Goal: Task Accomplishment & Management: Manage account settings

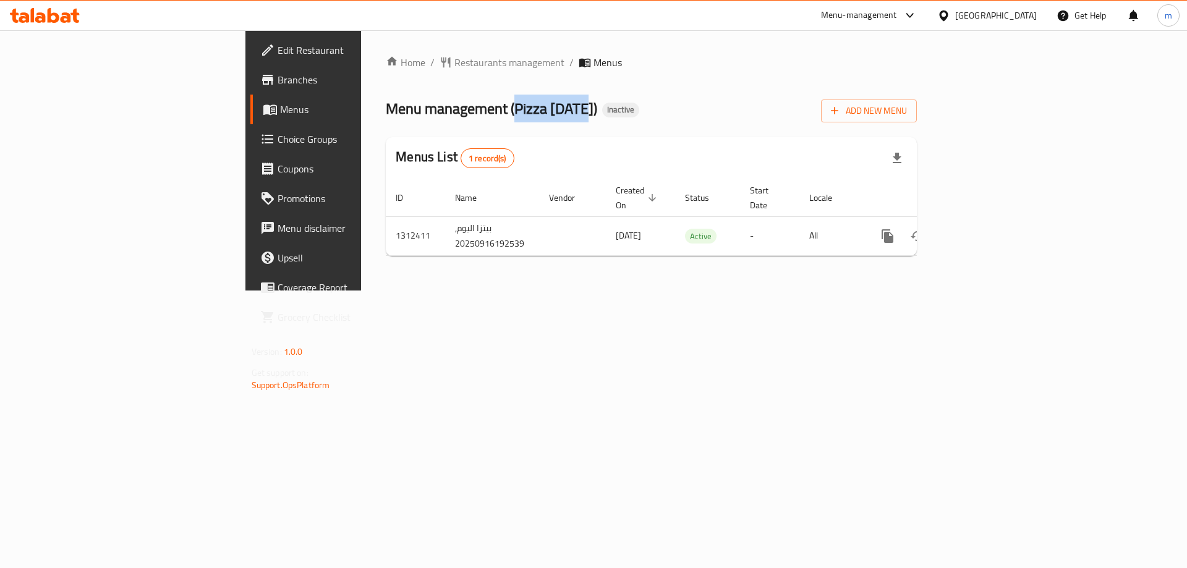
drag, startPoint x: 355, startPoint y: 107, endPoint x: 423, endPoint y: 110, distance: 68.0
click at [423, 110] on span "Menu management ( Pizza Today )" at bounding box center [491, 109] width 211 height 28
copy span "Pizza Today"
click at [907, 108] on span "Add New Menu" at bounding box center [869, 110] width 76 height 15
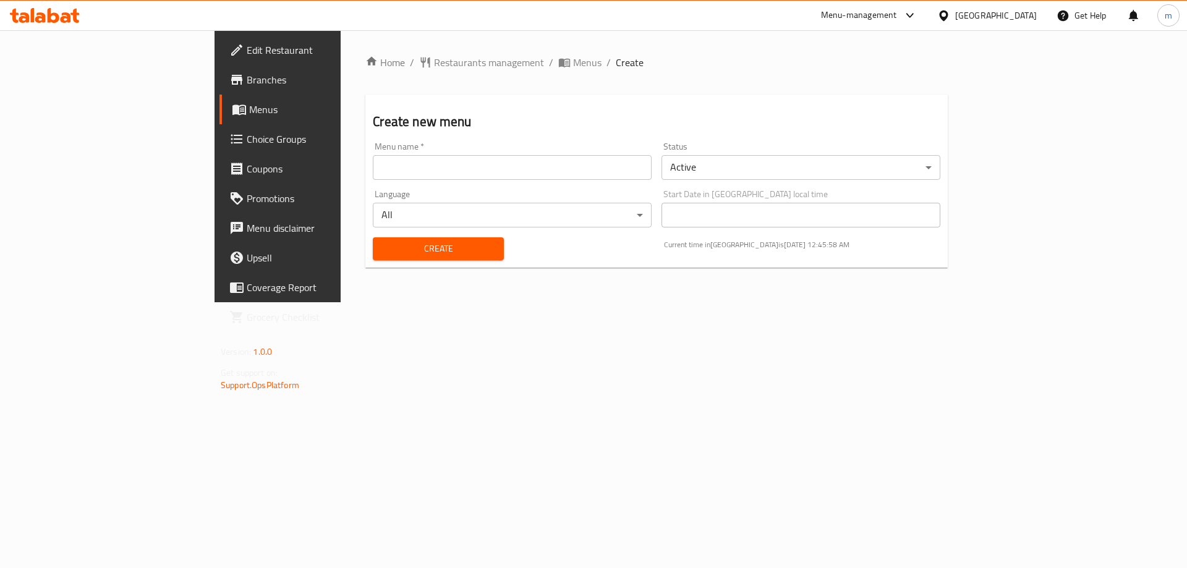
click at [444, 173] on input "text" at bounding box center [512, 167] width 279 height 25
paste input "Pizza [DATE]"
type input "Pizza [DATE] Menu"
click at [373, 237] on button "Create" at bounding box center [438, 248] width 130 height 23
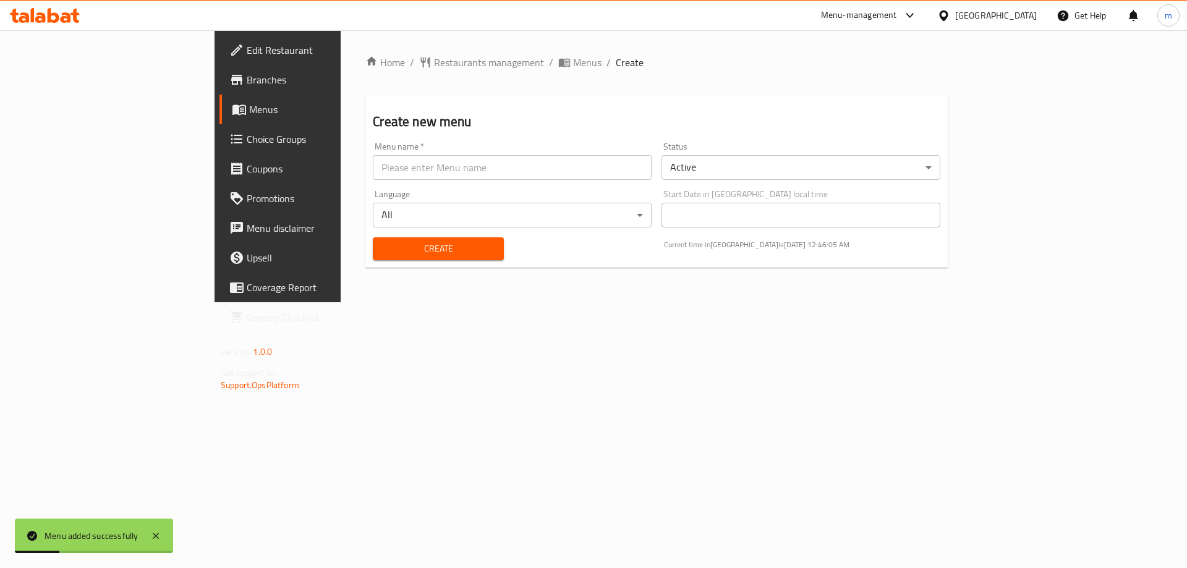
click at [249, 113] on span "Menus" at bounding box center [326, 109] width 154 height 15
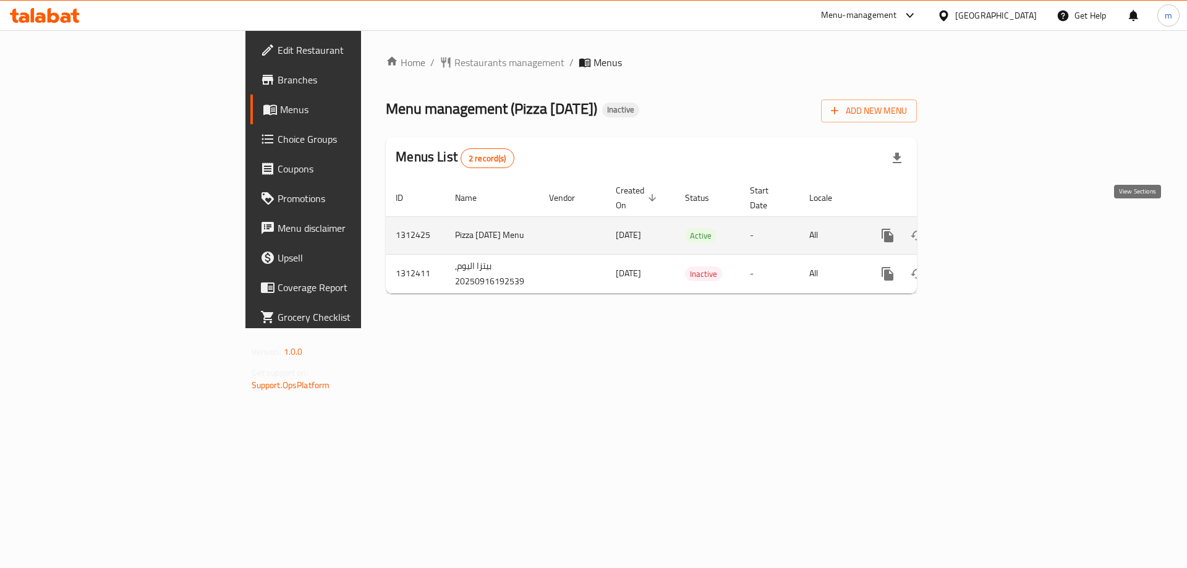
click at [991, 221] on link "enhanced table" at bounding box center [977, 236] width 30 height 30
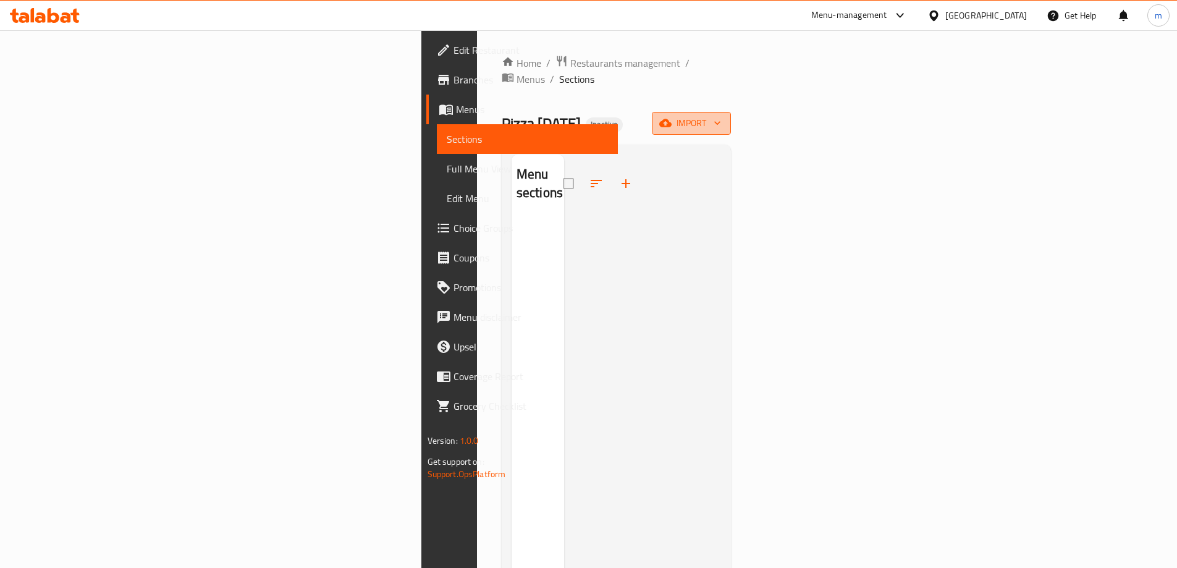
click at [721, 116] on span "import" at bounding box center [691, 123] width 59 height 15
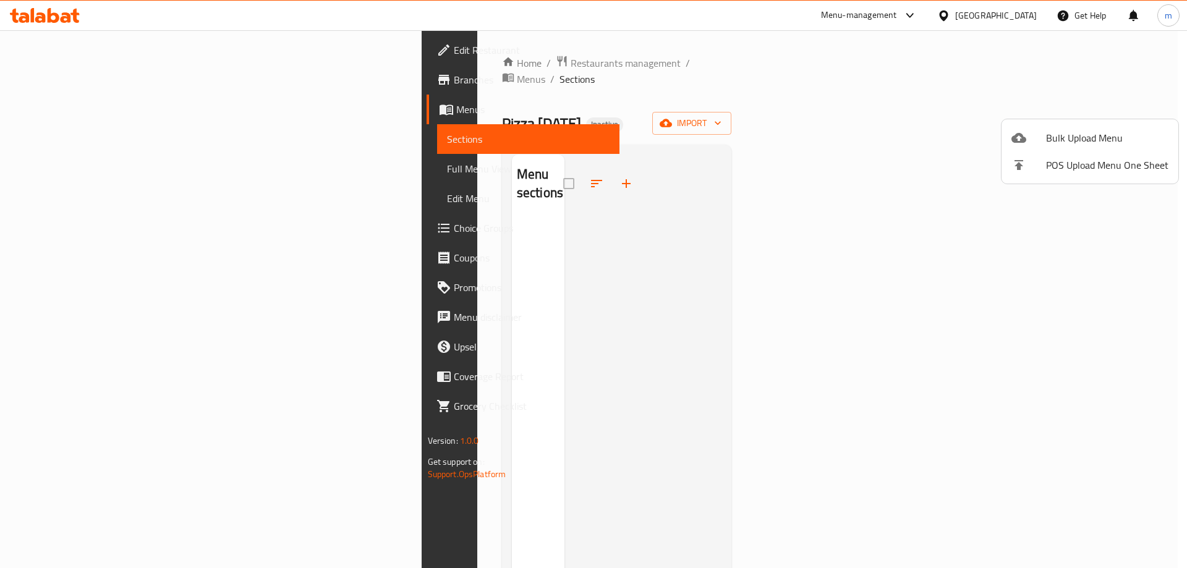
click at [1090, 132] on span "Bulk Upload Menu" at bounding box center [1107, 137] width 122 height 15
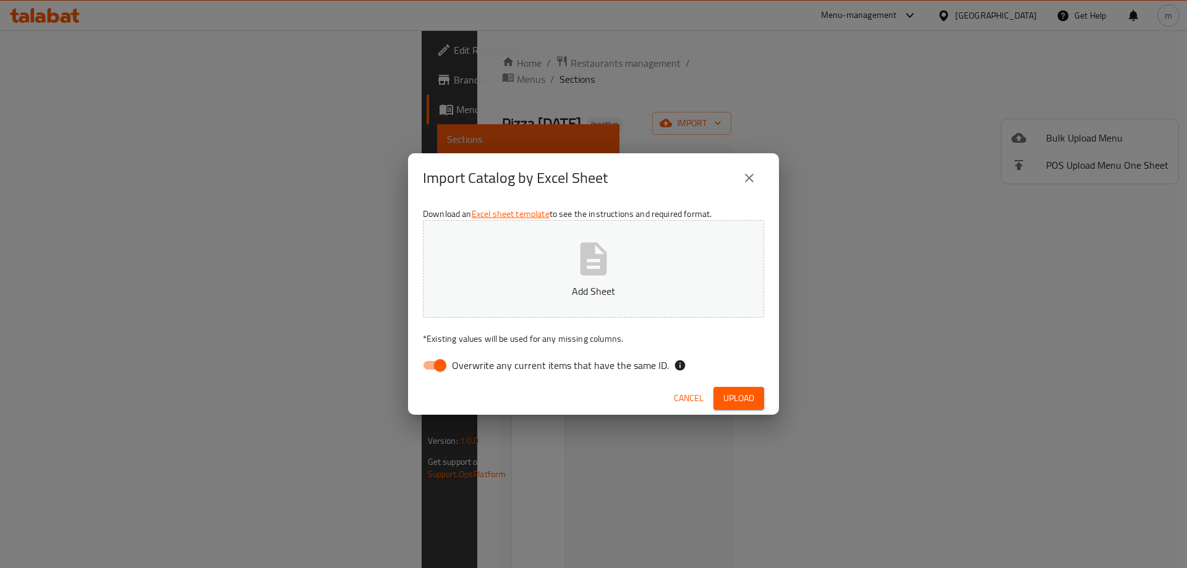
click at [571, 376] on label "Overwrite any current items that have the same ID." at bounding box center [542, 364] width 253 height 23
click at [475, 376] on input "Overwrite any current items that have the same ID." at bounding box center [440, 364] width 70 height 23
checkbox input "false"
click at [753, 395] on span "Upload" at bounding box center [738, 398] width 31 height 15
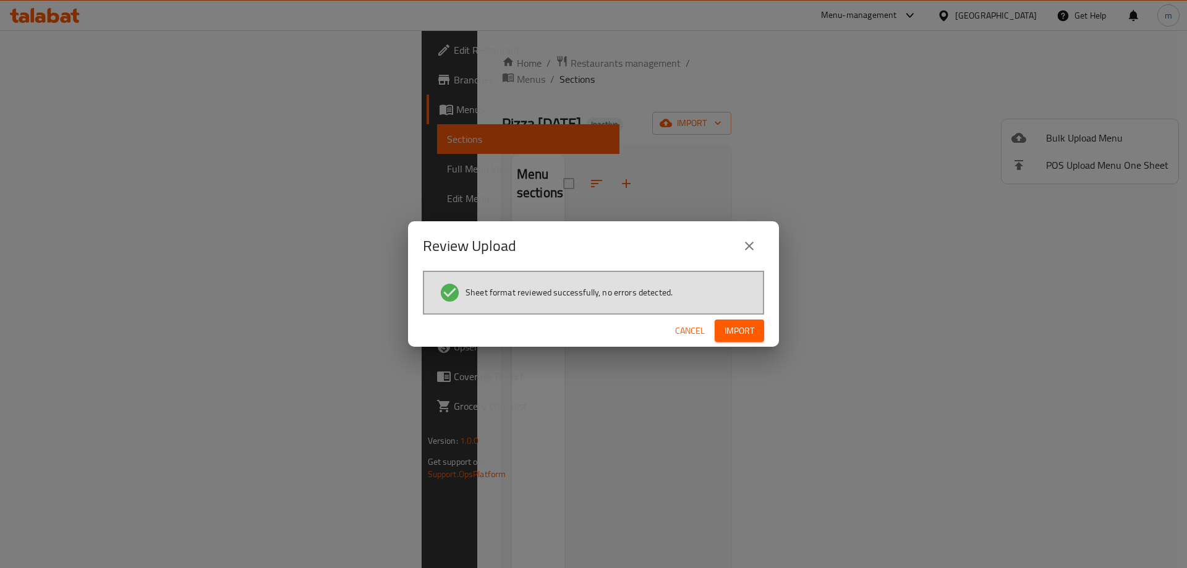
click at [750, 335] on span "Import" at bounding box center [739, 330] width 30 height 15
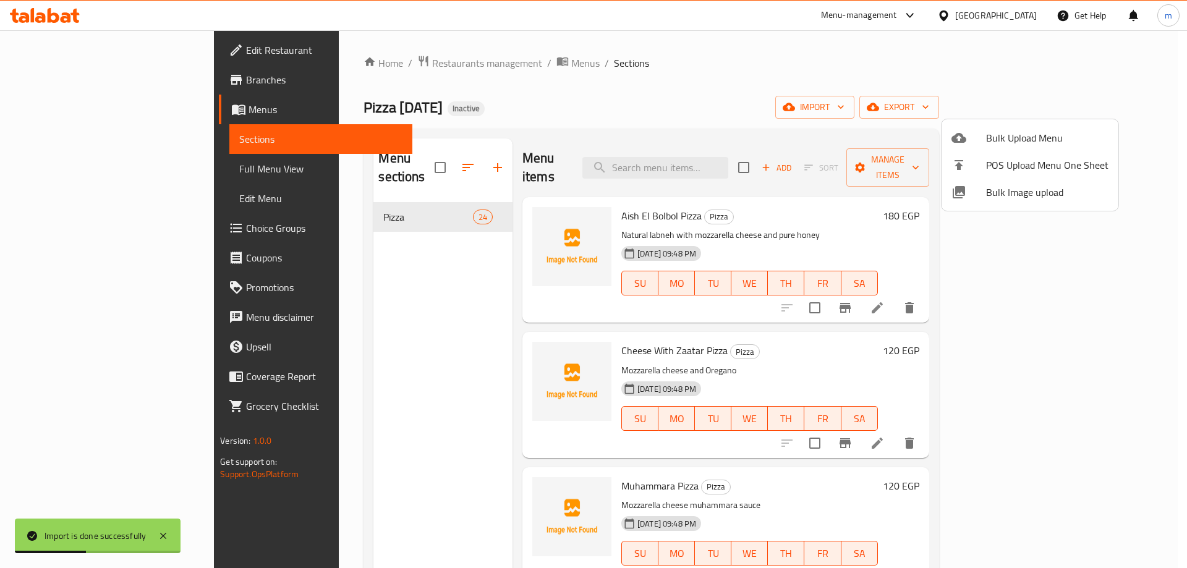
click at [109, 163] on div at bounding box center [593, 284] width 1187 height 568
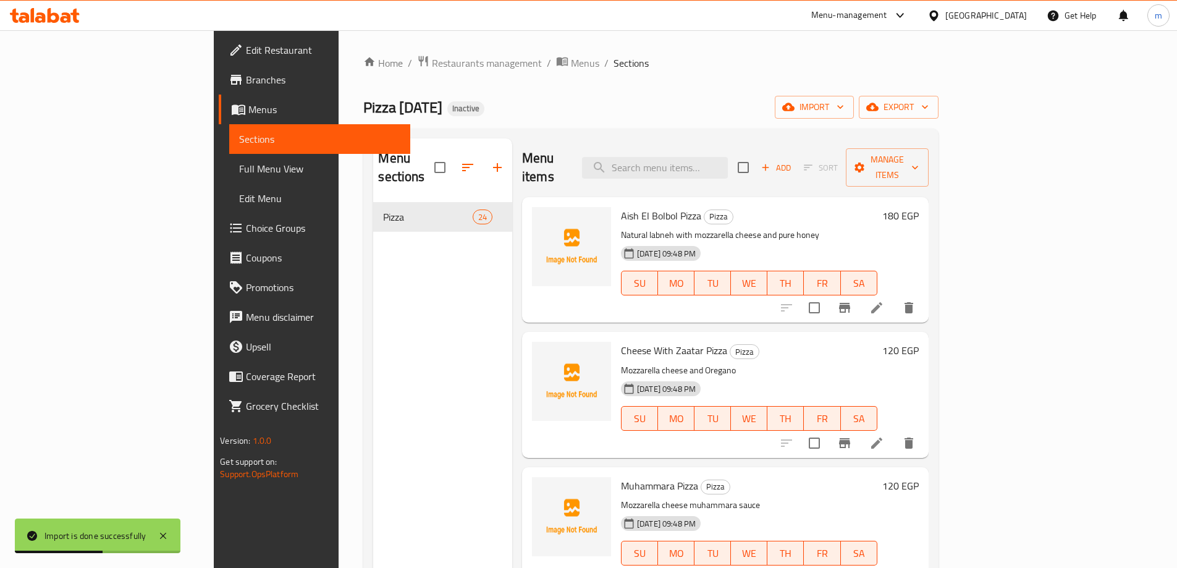
click at [239, 163] on span "Full Menu View" at bounding box center [319, 168] width 161 height 15
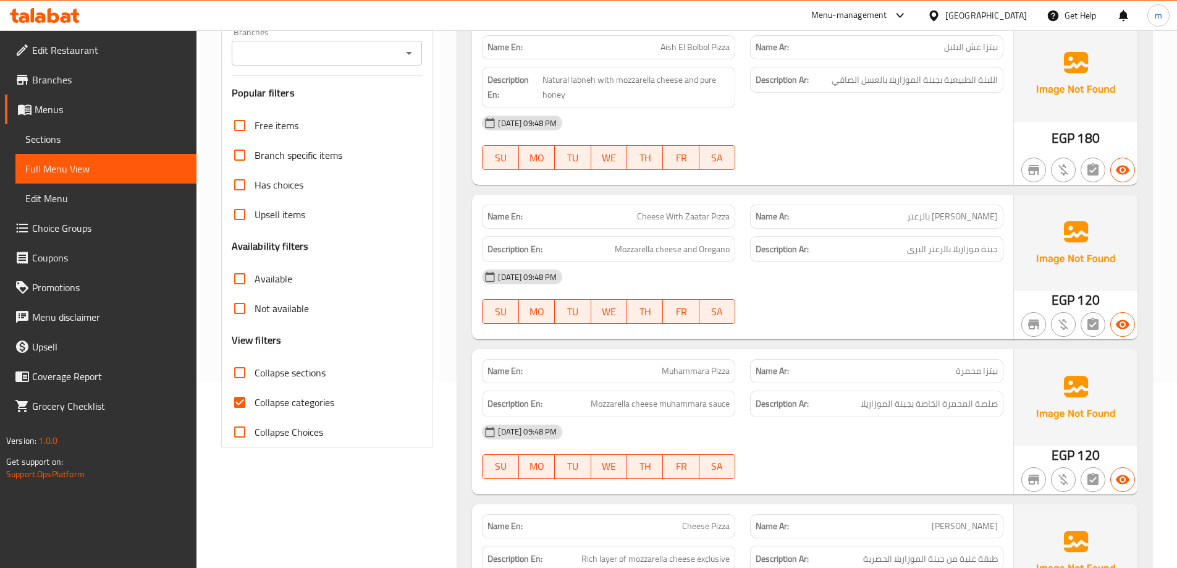
click at [298, 405] on span "Collapse categories" at bounding box center [295, 402] width 80 height 15
click at [255, 405] on input "Collapse categories" at bounding box center [240, 402] width 30 height 30
checkbox input "false"
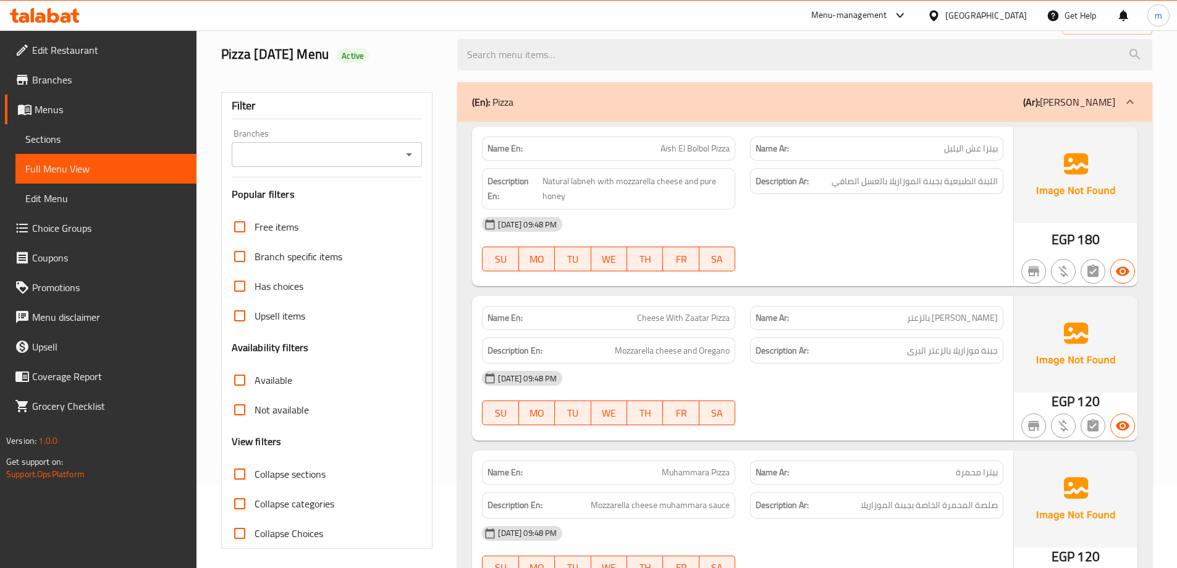
scroll to position [62, 0]
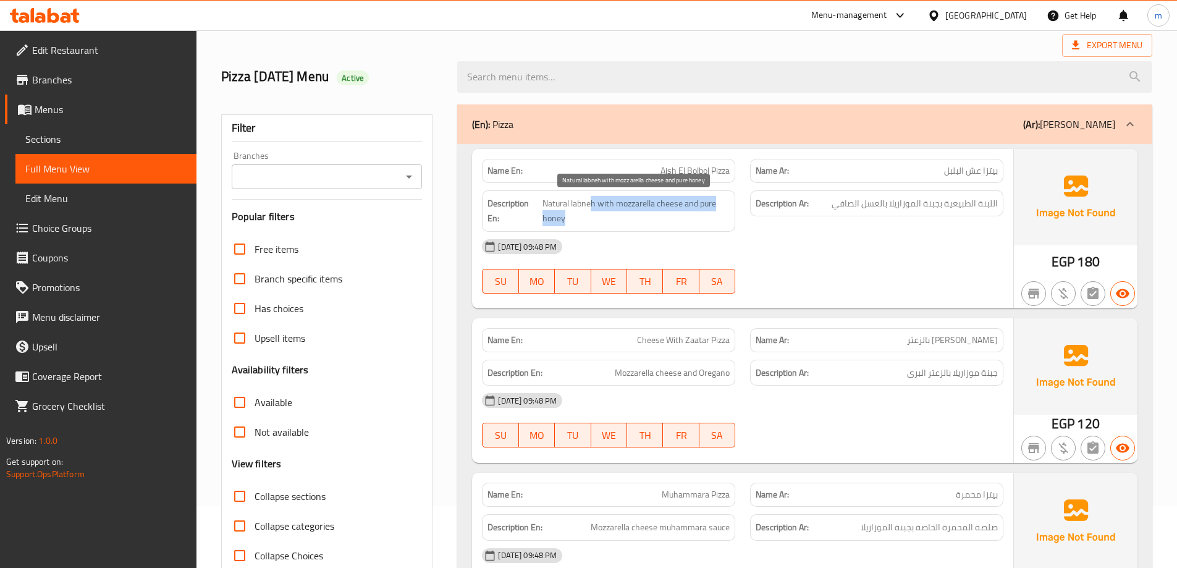
drag, startPoint x: 591, startPoint y: 199, endPoint x: 705, endPoint y: 216, distance: 114.3
click at [705, 216] on span "Natural labneh with mozzarella cheese and pure honey" at bounding box center [637, 211] width 188 height 30
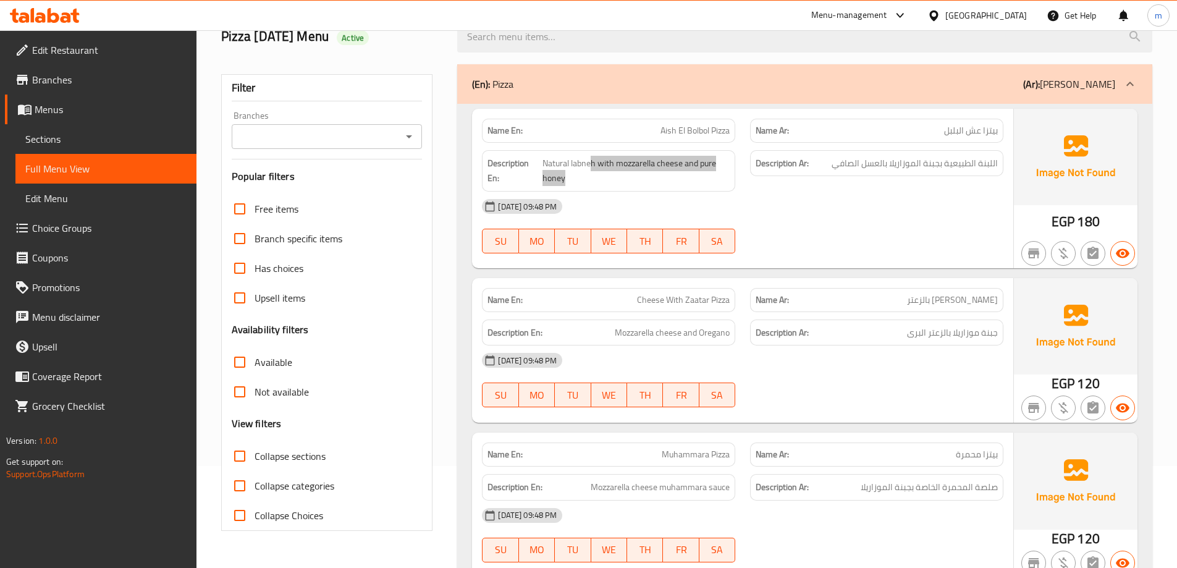
scroll to position [124, 0]
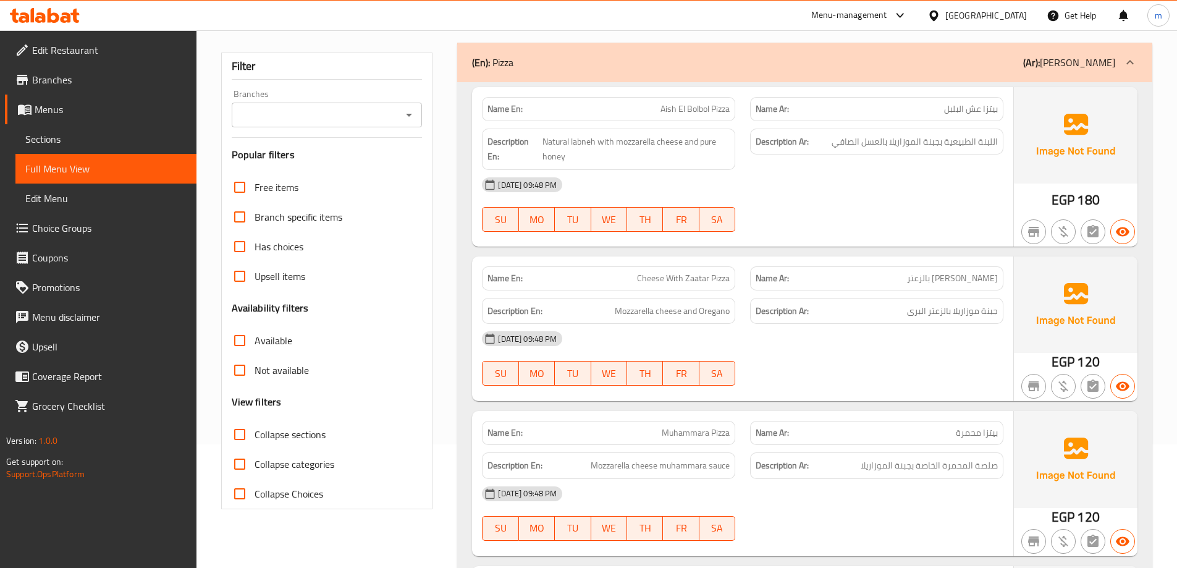
drag, startPoint x: 729, startPoint y: 275, endPoint x: 718, endPoint y: 279, distance: 11.7
click at [729, 276] on span "Cheese With Zaatar Pizza" at bounding box center [683, 278] width 93 height 13
click at [689, 283] on span "Cheese With Zaatar Pizza" at bounding box center [683, 278] width 93 height 13
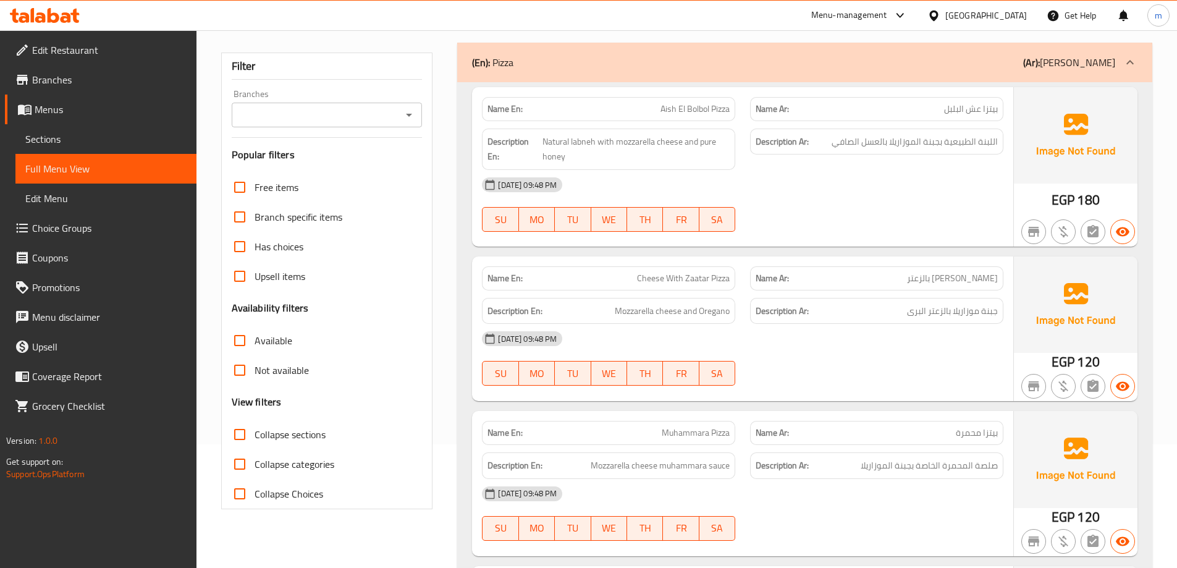
click at [779, 305] on strong "Description Ar:" at bounding box center [782, 310] width 53 height 15
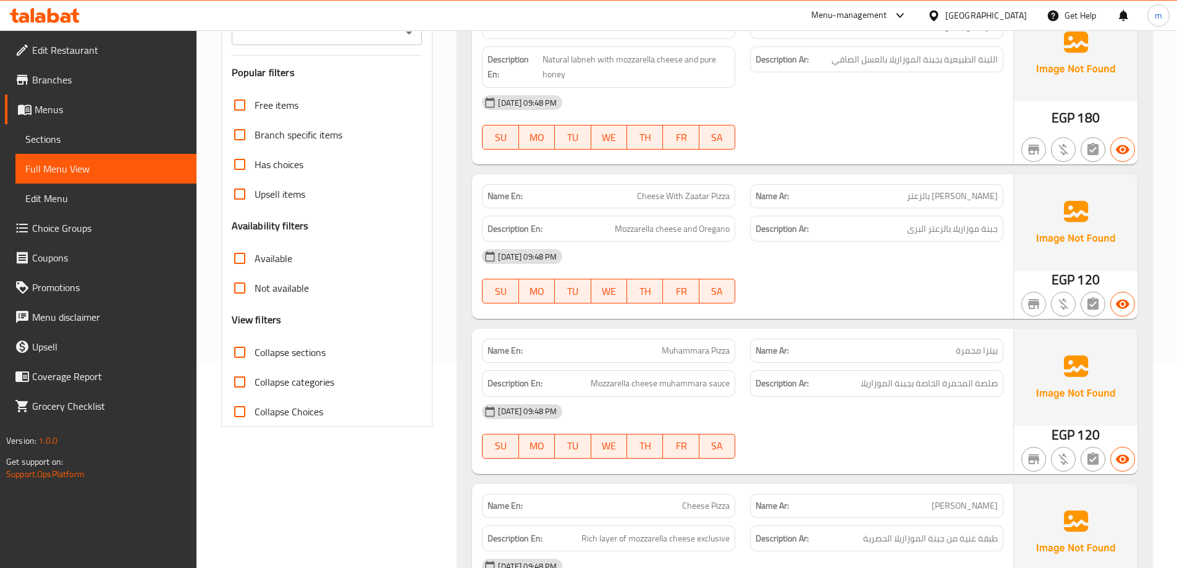
scroll to position [185, 0]
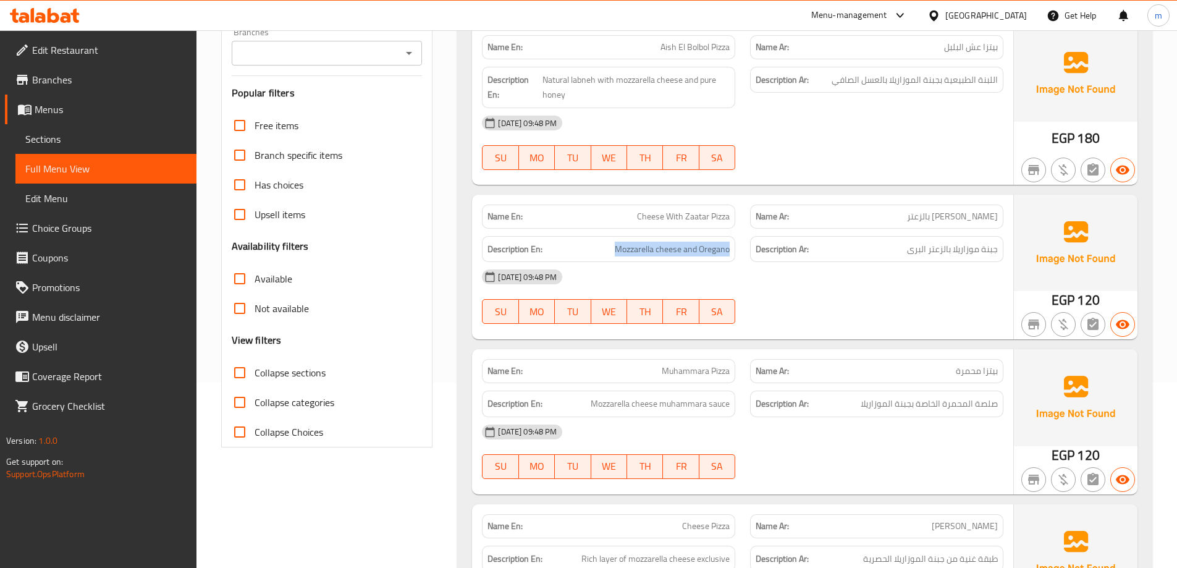
drag, startPoint x: 603, startPoint y: 243, endPoint x: 747, endPoint y: 258, distance: 145.3
click at [747, 258] on div "Description En: Mozzarella cheese and Oregano Description Ar: جبنة موزاريلا بال…" at bounding box center [743, 249] width 536 height 41
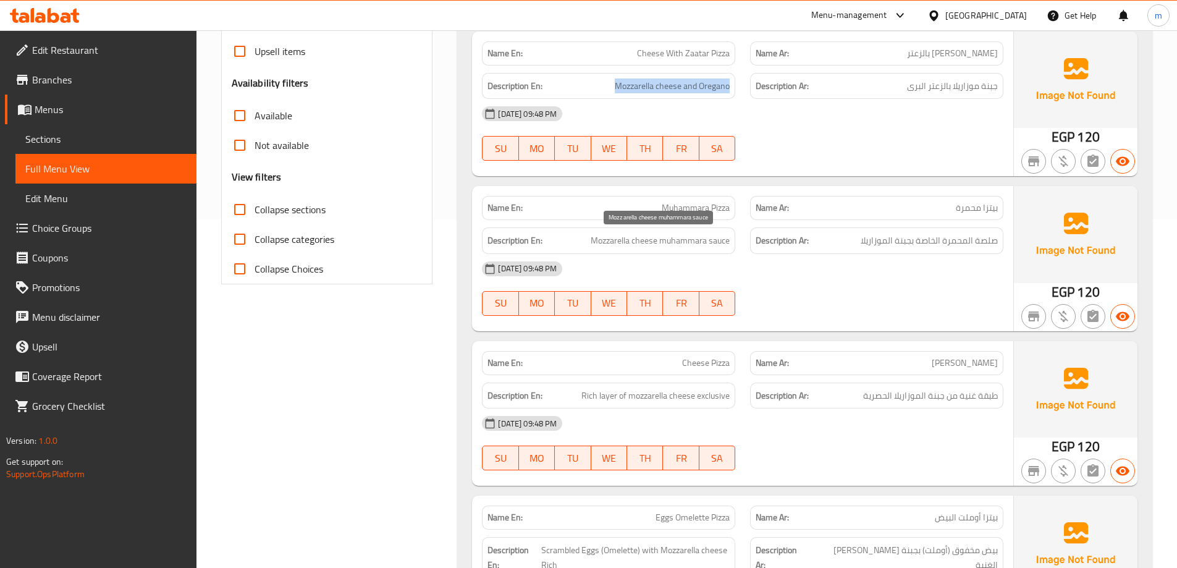
scroll to position [371, 0]
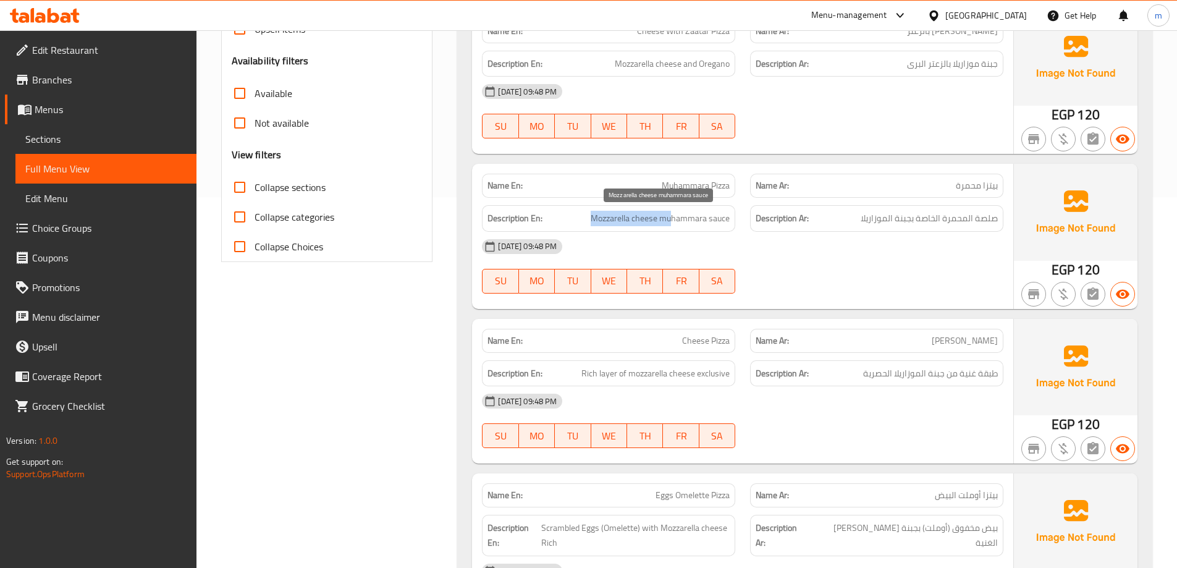
drag, startPoint x: 589, startPoint y: 216, endPoint x: 671, endPoint y: 216, distance: 82.2
click at [671, 216] on h6 "Description En: Mozzarella cheese muhammara sauce" at bounding box center [609, 218] width 242 height 15
click at [695, 180] on span "Muhammara Pizza" at bounding box center [696, 185] width 68 height 13
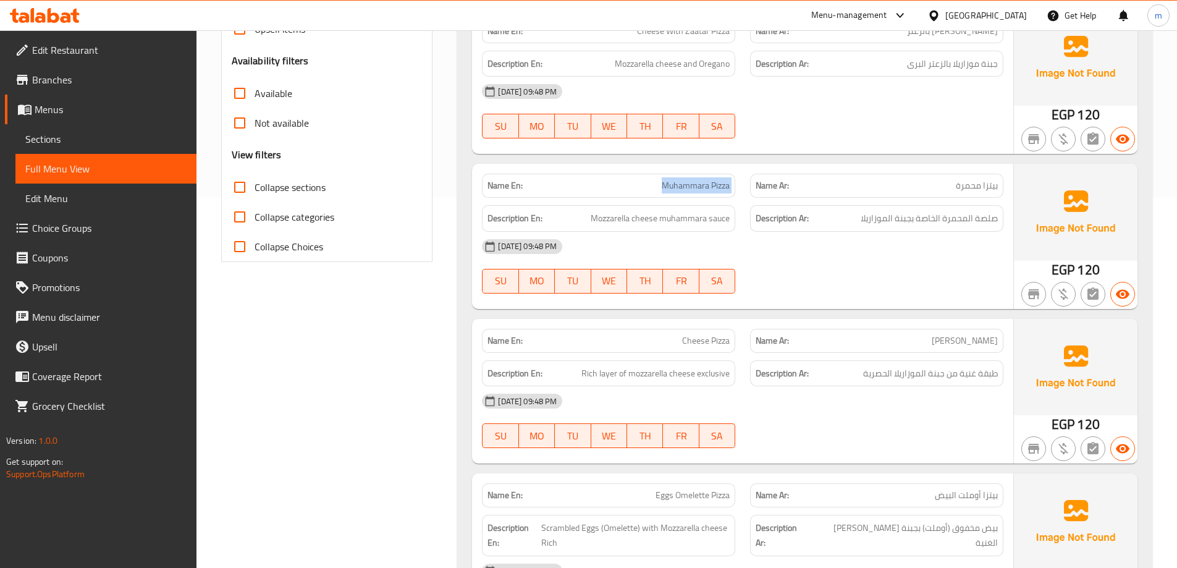
copy span "Muhammara Pizza"
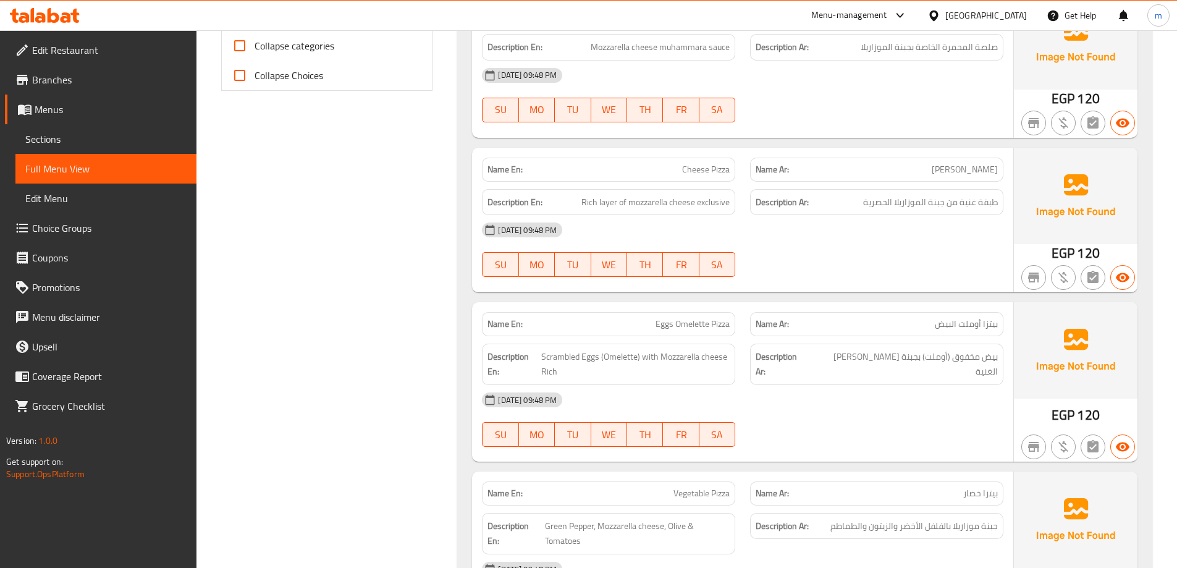
scroll to position [556, 0]
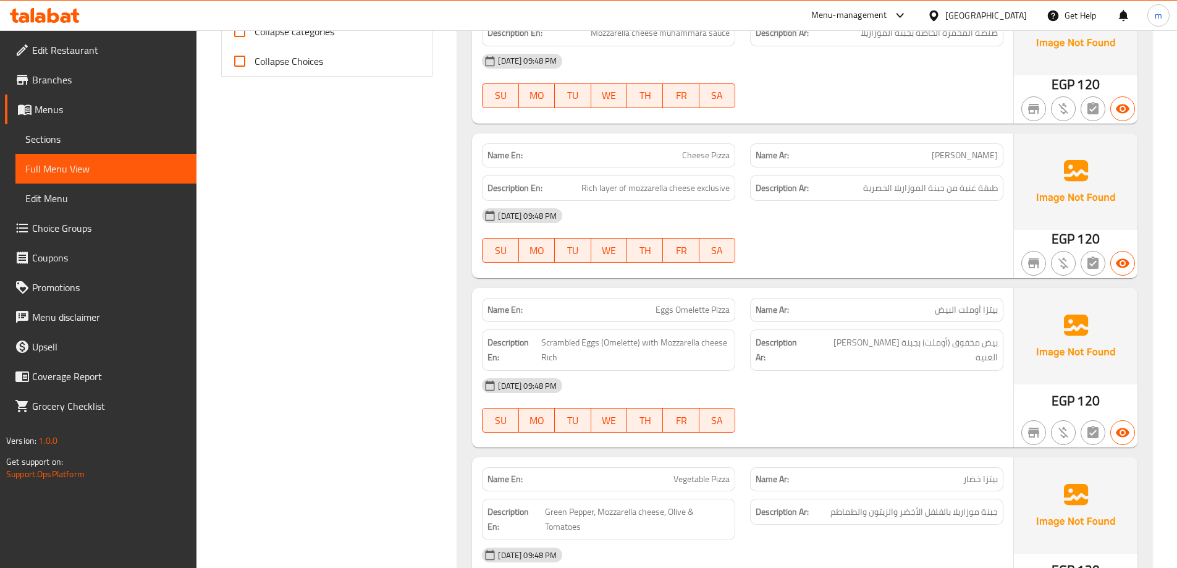
click at [721, 170] on div "Description En: Rich layer of mozzarella cheese exclusive" at bounding box center [609, 187] width 268 height 41
click at [718, 162] on span "Cheese Pizza" at bounding box center [706, 155] width 48 height 13
copy span "Cheese Pizza"
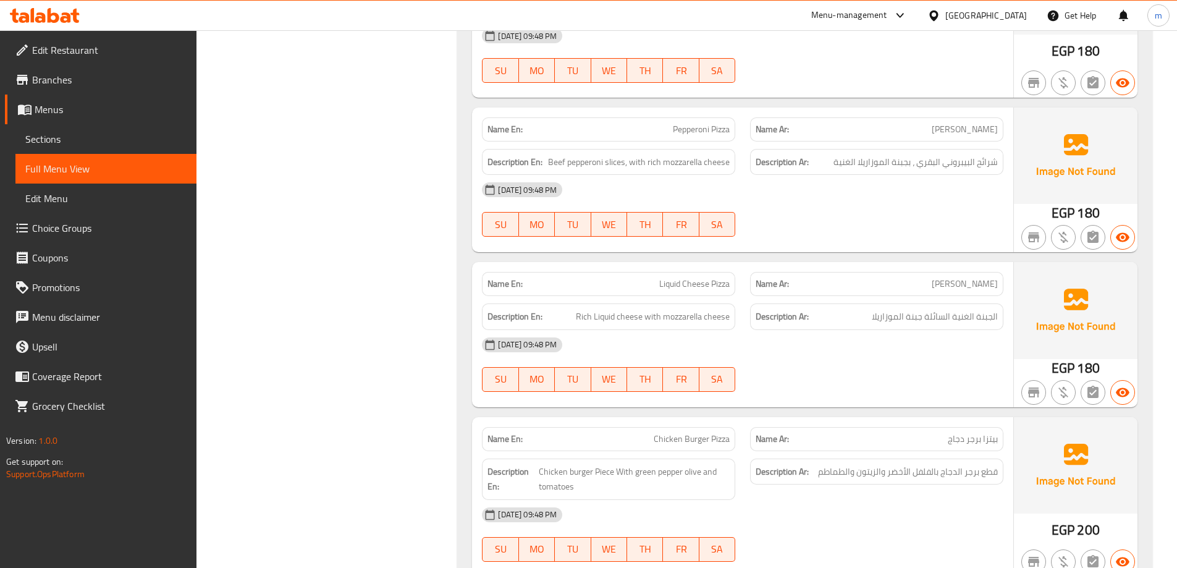
scroll to position [427, 0]
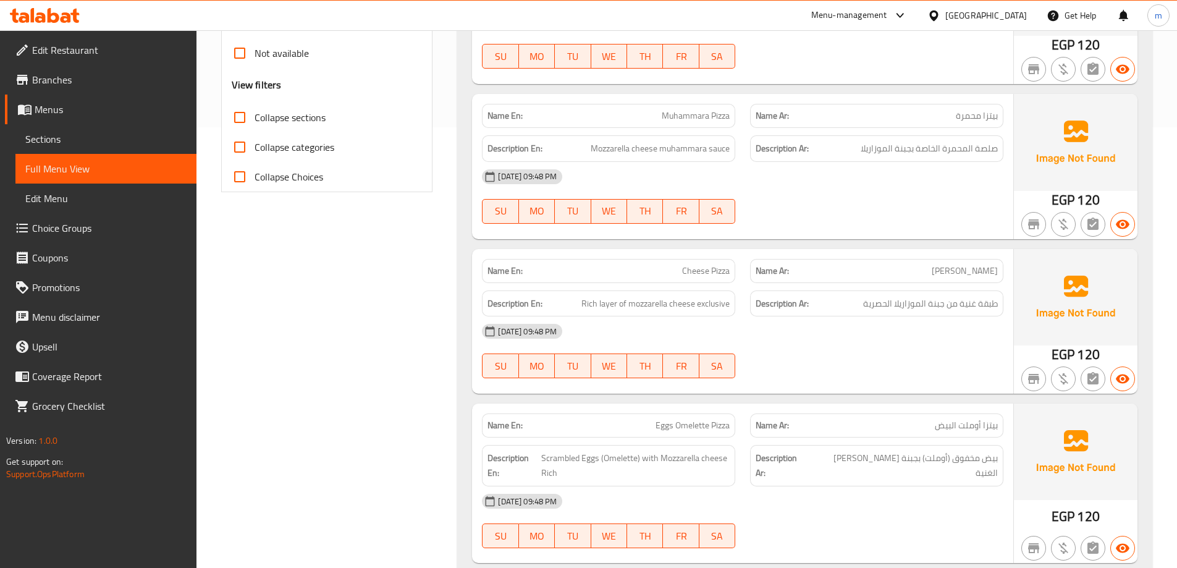
drag, startPoint x: 821, startPoint y: 337, endPoint x: 831, endPoint y: 349, distance: 15.8
drag, startPoint x: 579, startPoint y: 305, endPoint x: 740, endPoint y: 313, distance: 160.8
click at [740, 313] on div "Description En: Rich layer of mozzarella cheese exclusive" at bounding box center [609, 302] width 268 height 41
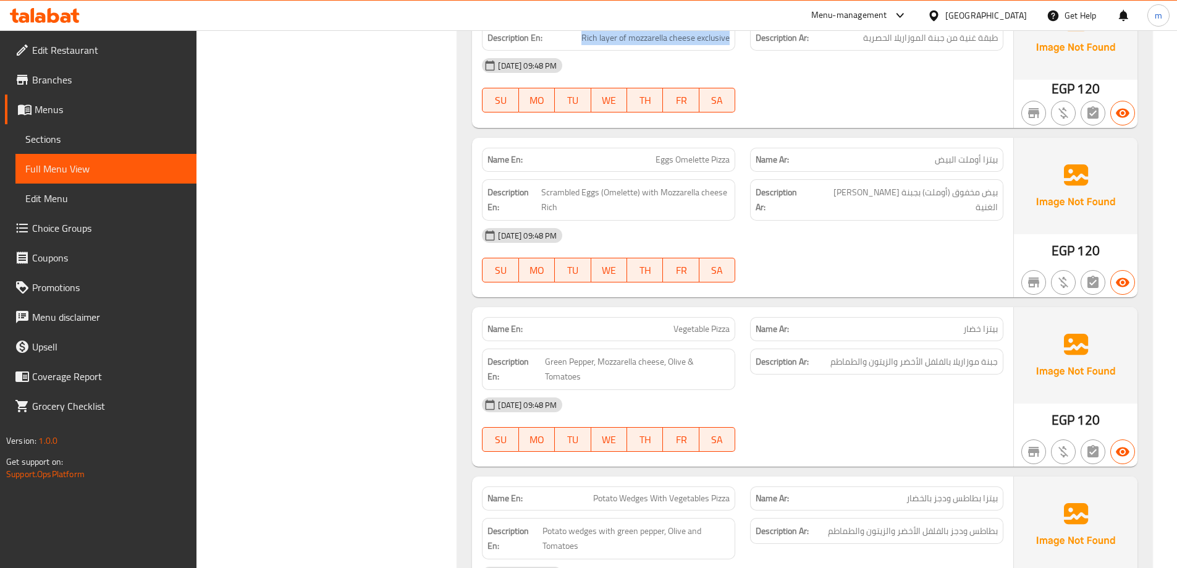
drag, startPoint x: 724, startPoint y: 358, endPoint x: 735, endPoint y: 396, distance: 39.7
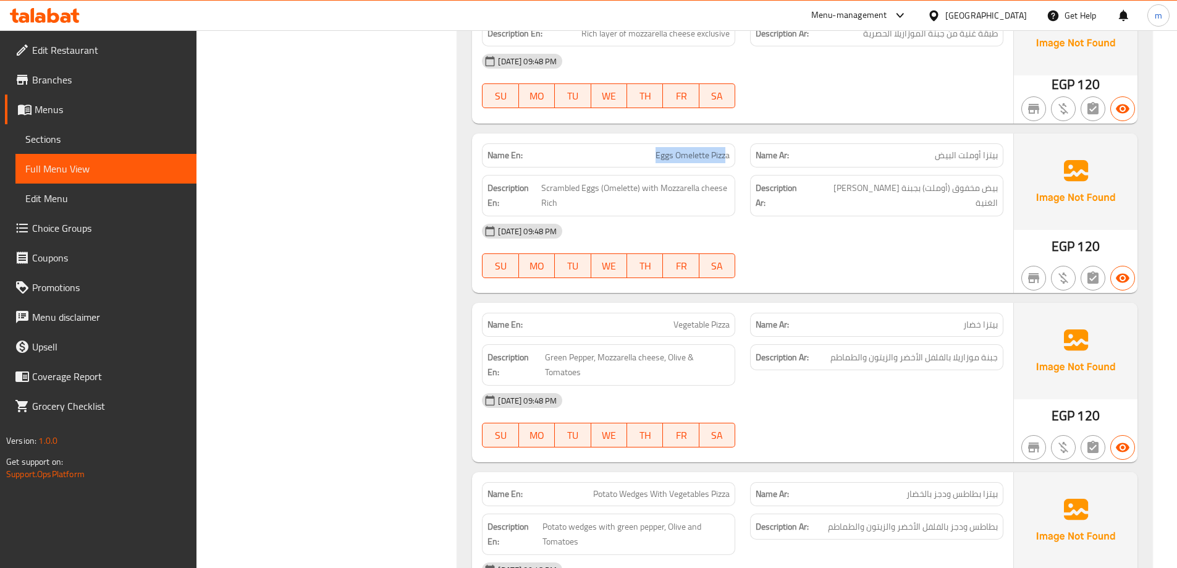
drag, startPoint x: 702, startPoint y: 154, endPoint x: 649, endPoint y: 146, distance: 53.8
click at [649, 146] on div "Name En: Eggs Omelette Pizza" at bounding box center [608, 155] width 253 height 24
drag, startPoint x: 540, startPoint y: 187, endPoint x: 597, endPoint y: 189, distance: 56.9
click at [597, 189] on h6 "Description En: Scrambled Eggs (Omelette) with Mozzarella cheese Rich" at bounding box center [609, 195] width 242 height 30
click at [597, 189] on span "Scrambled Eggs (Omelette) with Mozzarella cheese Rich" at bounding box center [635, 195] width 188 height 30
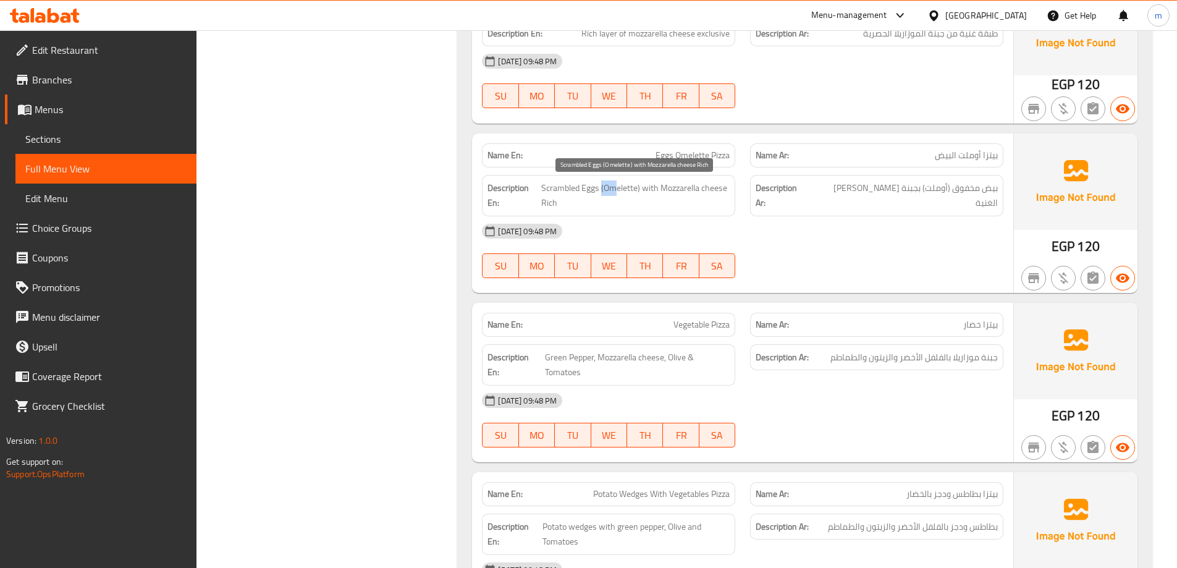
drag, startPoint x: 608, startPoint y: 194, endPoint x: 616, endPoint y: 194, distance: 7.4
click at [616, 194] on span "Scrambled Eggs (Omelette) with Mozzarella cheese Rich" at bounding box center [635, 195] width 188 height 30
drag, startPoint x: 658, startPoint y: 195, endPoint x: 703, endPoint y: 198, distance: 45.9
click at [703, 198] on span "Scrambled Eggs (Omelette) with Mozzarella cheese Rich" at bounding box center [635, 195] width 188 height 30
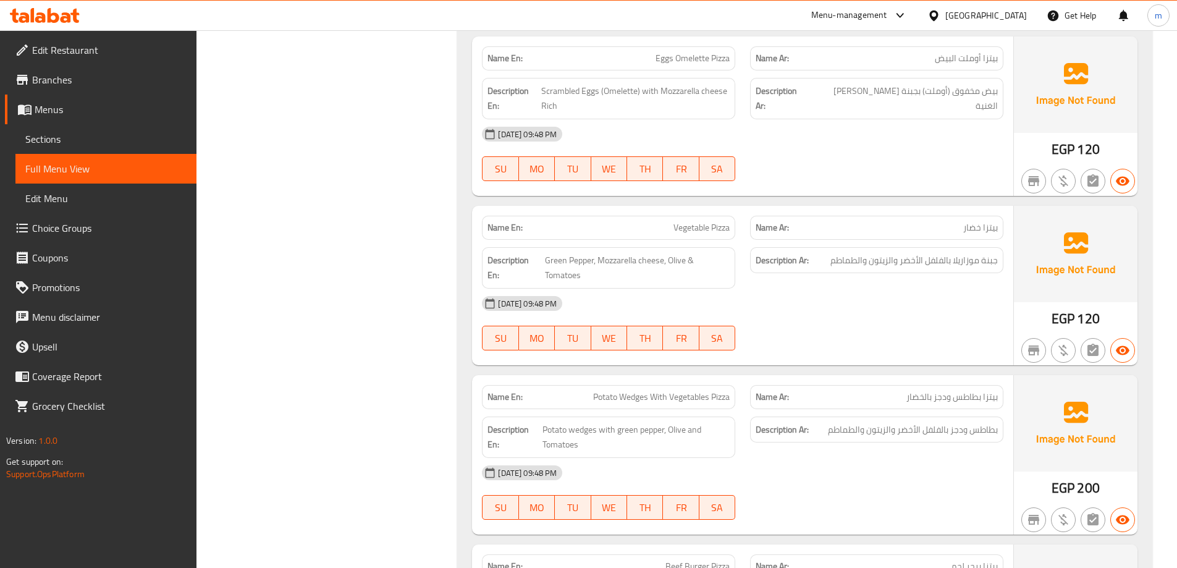
scroll to position [828, 0]
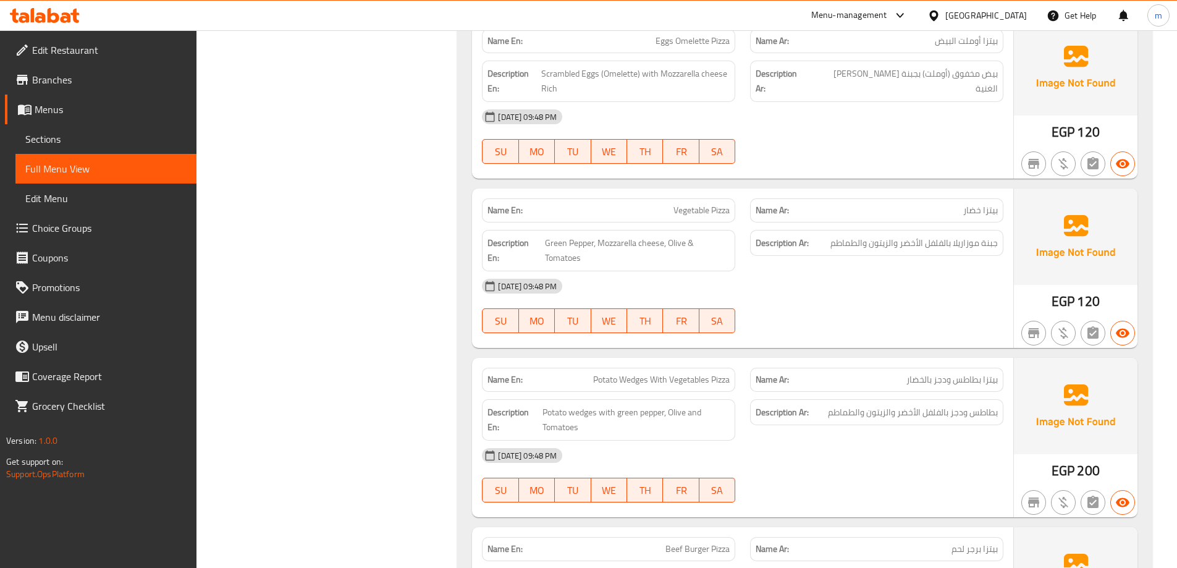
drag, startPoint x: 412, startPoint y: 237, endPoint x: 425, endPoint y: 265, distance: 31.2
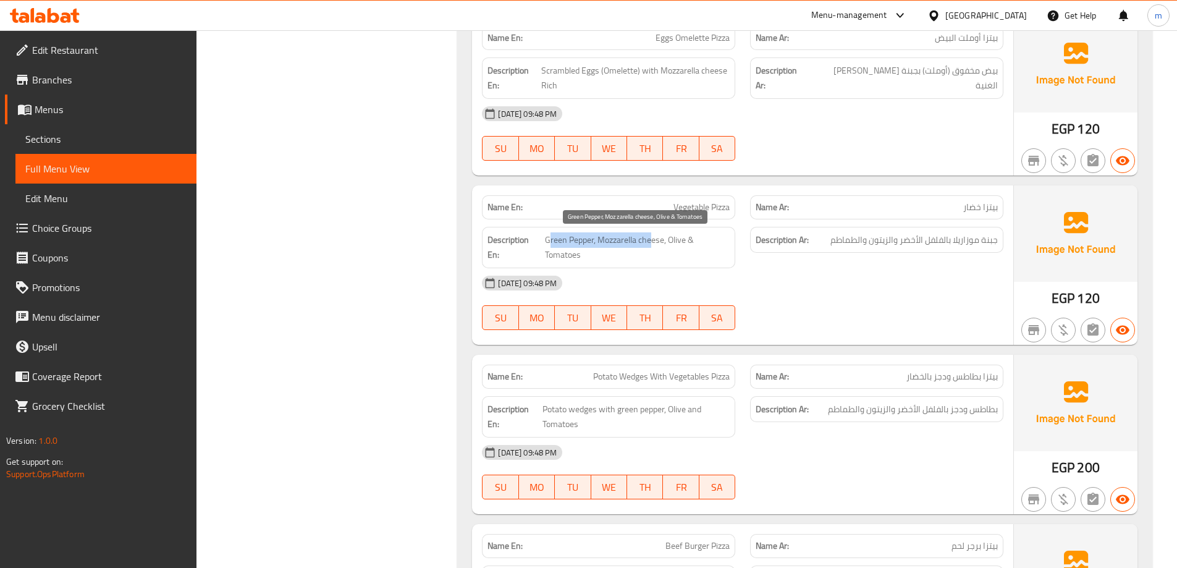
drag, startPoint x: 651, startPoint y: 243, endPoint x: 549, endPoint y: 239, distance: 102.7
click at [549, 239] on span "Green Pepper, Mozzarella cheese, Olive & Tomatoes" at bounding box center [637, 247] width 185 height 30
drag, startPoint x: 672, startPoint y: 239, endPoint x: 674, endPoint y: 255, distance: 16.2
click at [674, 255] on span "Green Pepper, Mozzarella cheese, Olive & Tomatoes" at bounding box center [637, 247] width 185 height 30
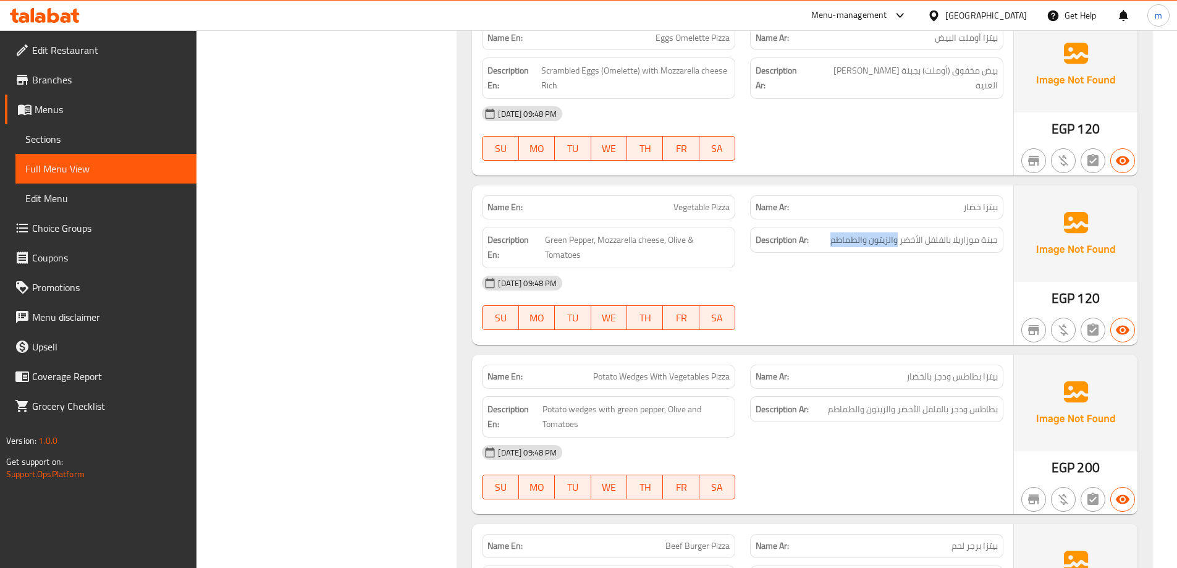
drag, startPoint x: 897, startPoint y: 238, endPoint x: 827, endPoint y: 234, distance: 69.9
click at [827, 234] on h6 "Description Ar: جبنة موزاريلا بالفلفل الأخضر والزيتون والطماطم" at bounding box center [877, 239] width 242 height 15
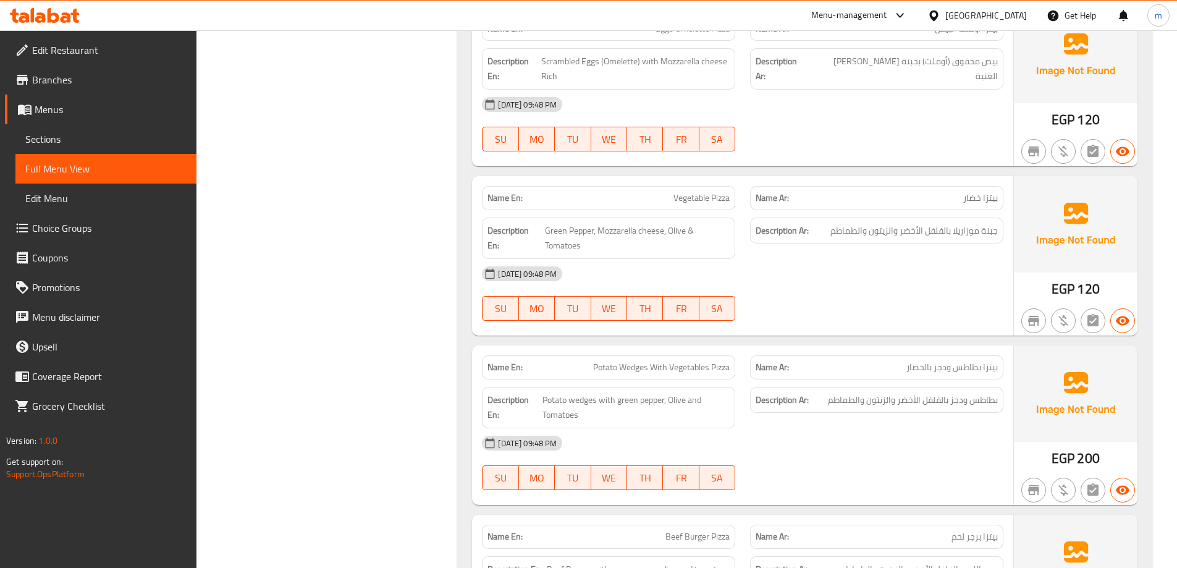
scroll to position [855, 0]
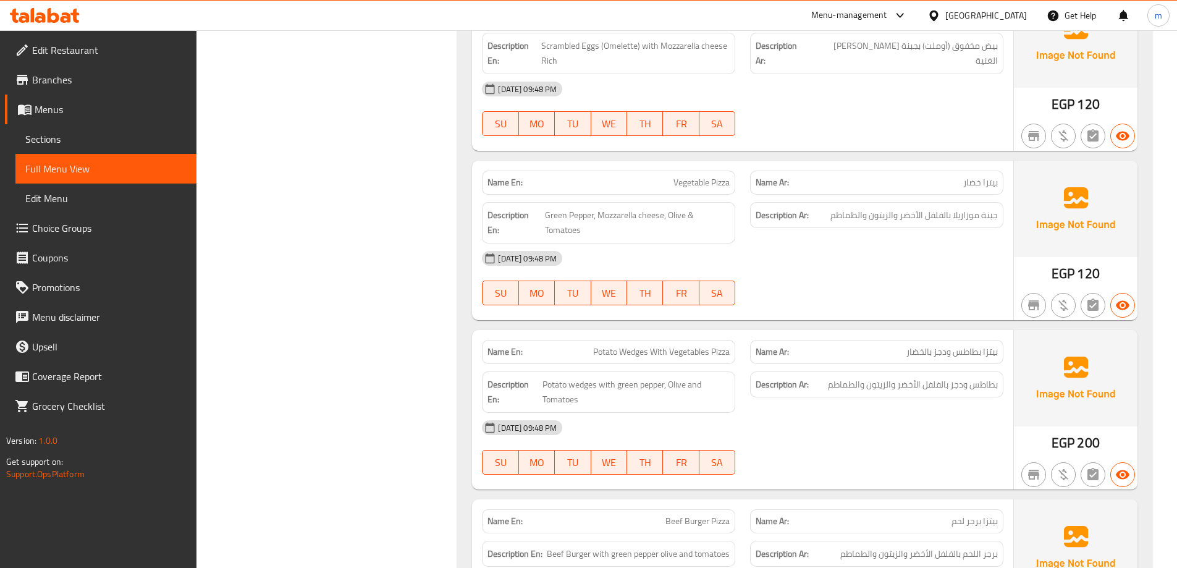
drag, startPoint x: 362, startPoint y: 197, endPoint x: 370, endPoint y: 229, distance: 33.0
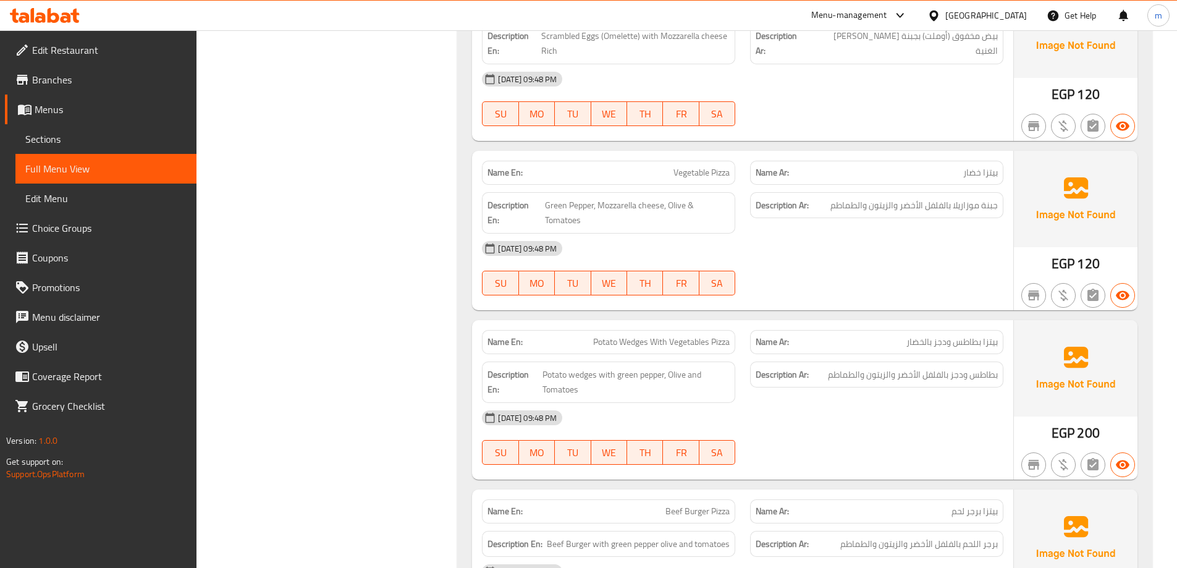
scroll to position [866, 0]
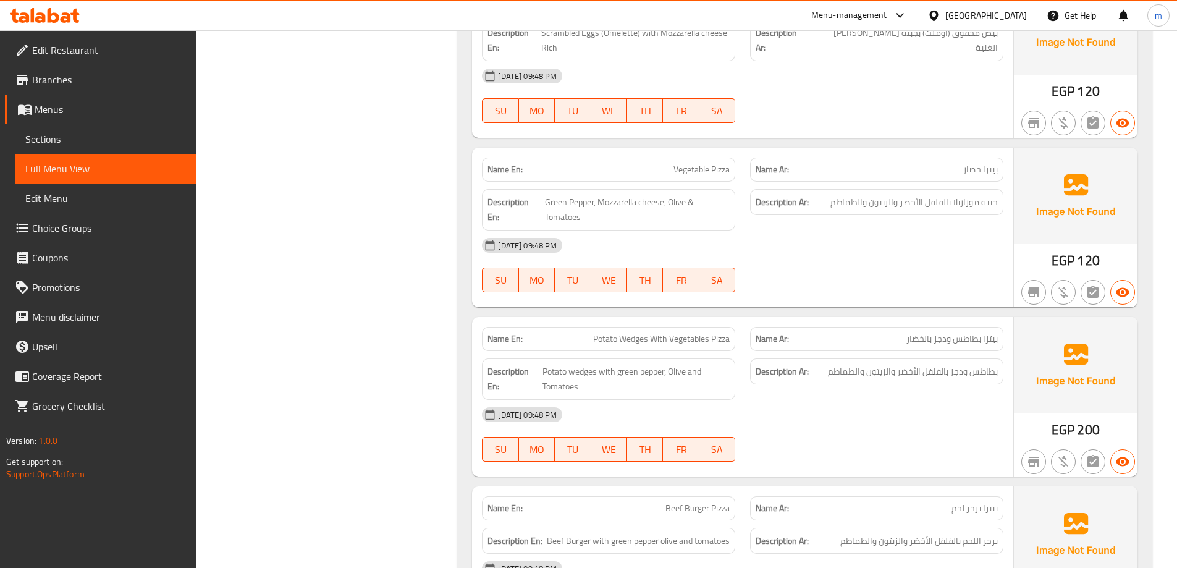
drag, startPoint x: 473, startPoint y: 214, endPoint x: 476, endPoint y: 243, distance: 28.6
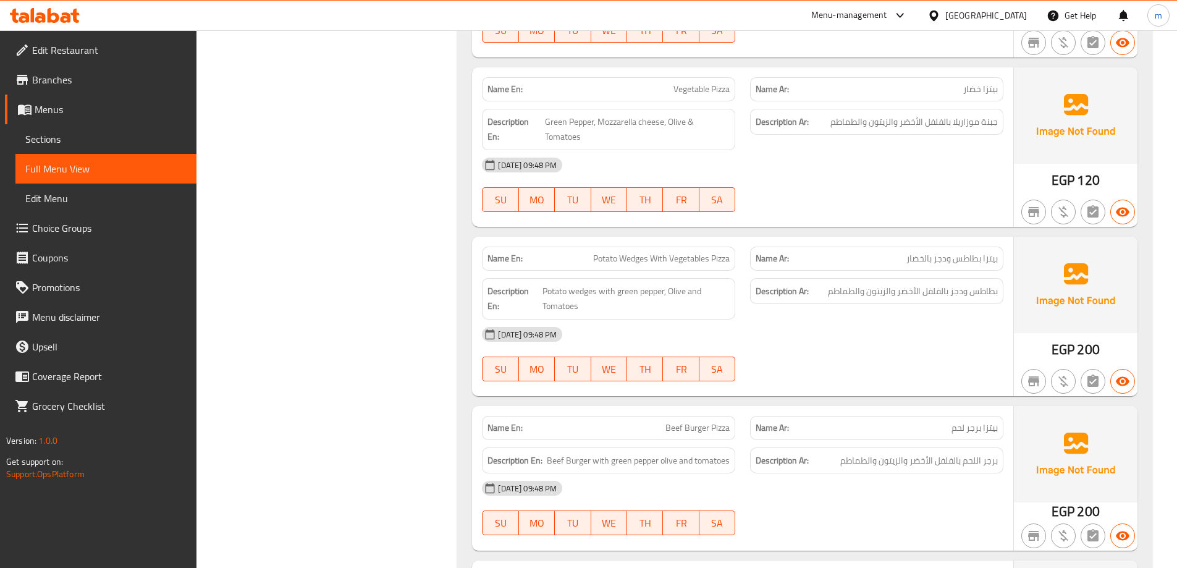
drag, startPoint x: 433, startPoint y: 206, endPoint x: 436, endPoint y: 234, distance: 28.1
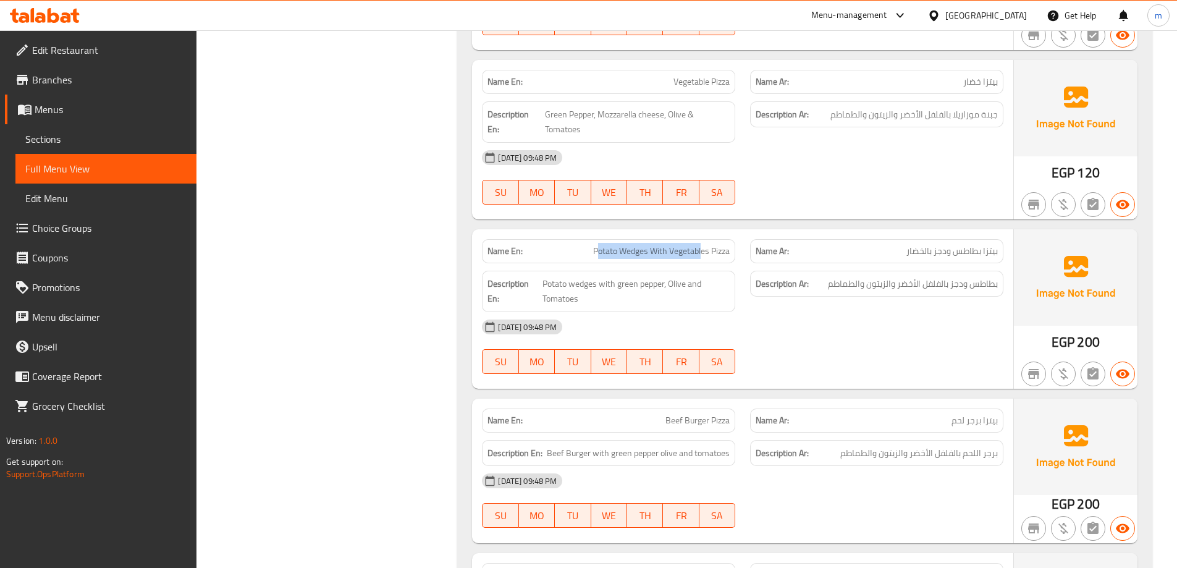
drag, startPoint x: 596, startPoint y: 252, endPoint x: 701, endPoint y: 253, distance: 105.1
click at [701, 253] on span "Potato Wedges With Vegetables Pizza" at bounding box center [661, 251] width 137 height 13
click at [689, 258] on span "Potato Wedges With Vegetables Pizza" at bounding box center [661, 251] width 137 height 13
drag, startPoint x: 733, startPoint y: 247, endPoint x: 712, endPoint y: 250, distance: 21.2
click at [712, 250] on div "Name En: Potato Wedges With Vegetables Pizza" at bounding box center [608, 251] width 253 height 24
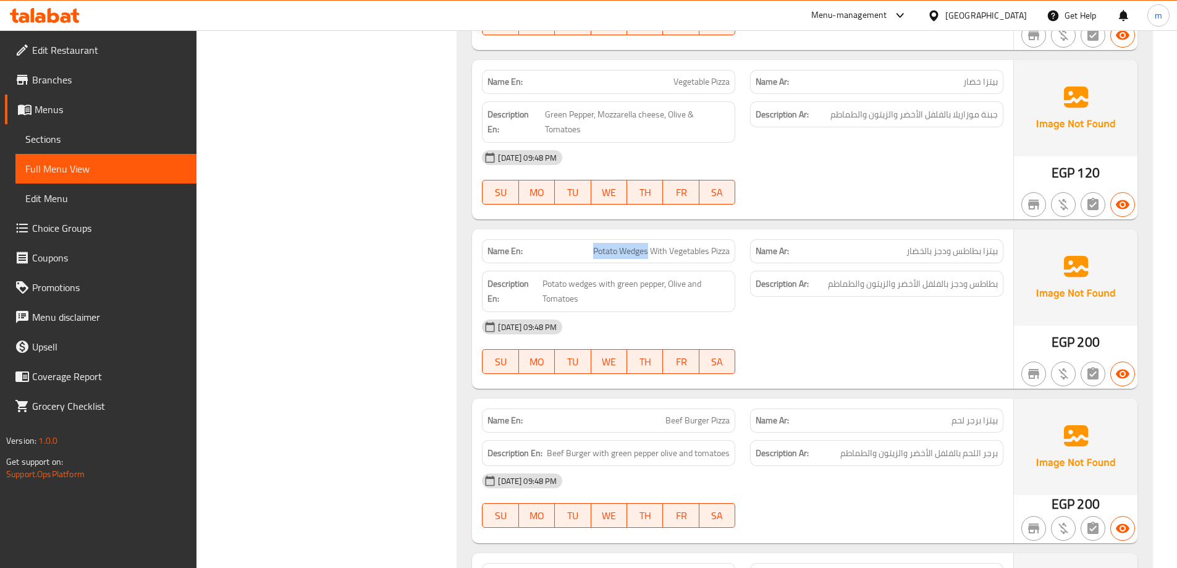
drag, startPoint x: 647, startPoint y: 248, endPoint x: 565, endPoint y: 251, distance: 82.3
click at [565, 251] on p "Name En: Potato Wedges With Vegetables Pizza" at bounding box center [609, 251] width 242 height 13
drag, startPoint x: 655, startPoint y: 251, endPoint x: 713, endPoint y: 251, distance: 58.1
click at [713, 251] on span "Potato Wedges With Vegetables Pizza" at bounding box center [661, 251] width 137 height 13
drag, startPoint x: 590, startPoint y: 286, endPoint x: 672, endPoint y: 288, distance: 82.8
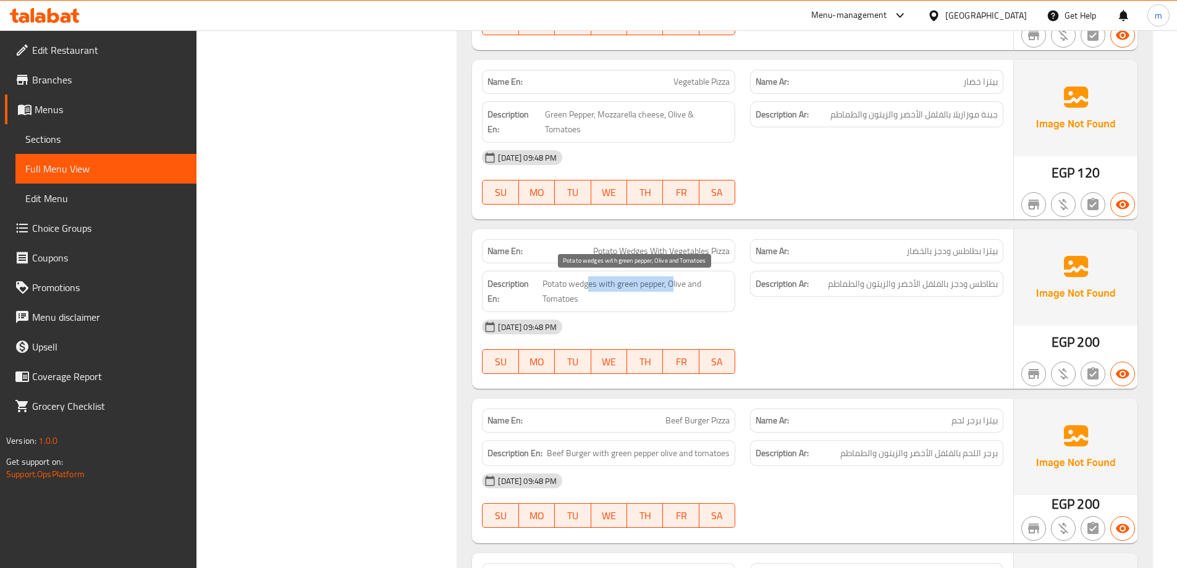
click at [672, 288] on span "Potato wedges with green pepper, Olive and Tomatoes" at bounding box center [636, 291] width 187 height 30
drag, startPoint x: 684, startPoint y: 284, endPoint x: 691, endPoint y: 297, distance: 14.7
click at [691, 297] on span "Potato wedges with green pepper, Olive and Tomatoes" at bounding box center [636, 291] width 187 height 30
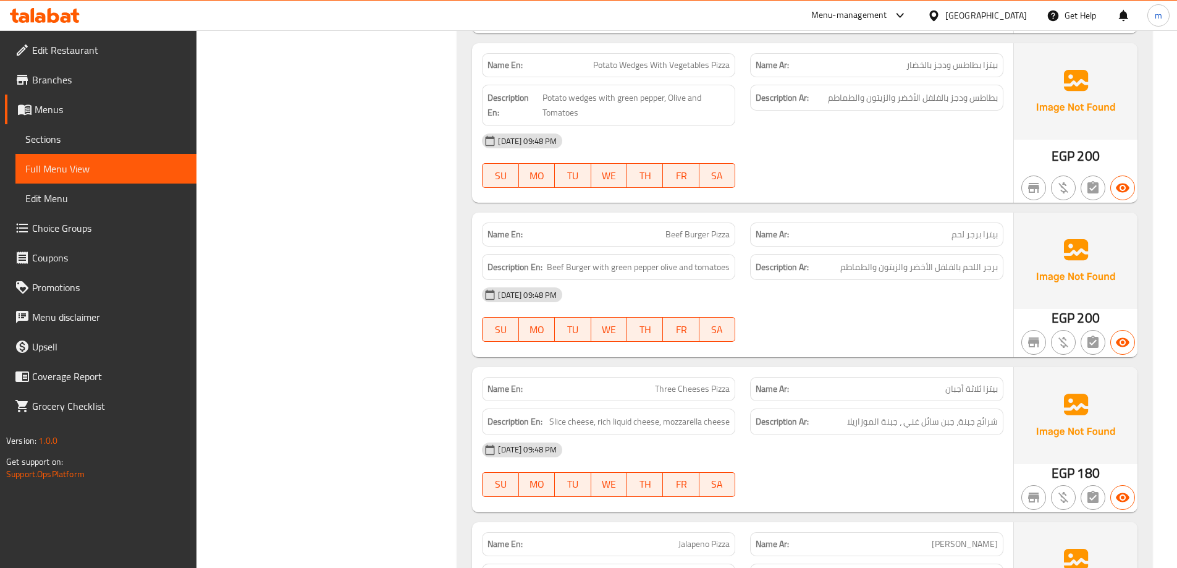
scroll to position [1169, 0]
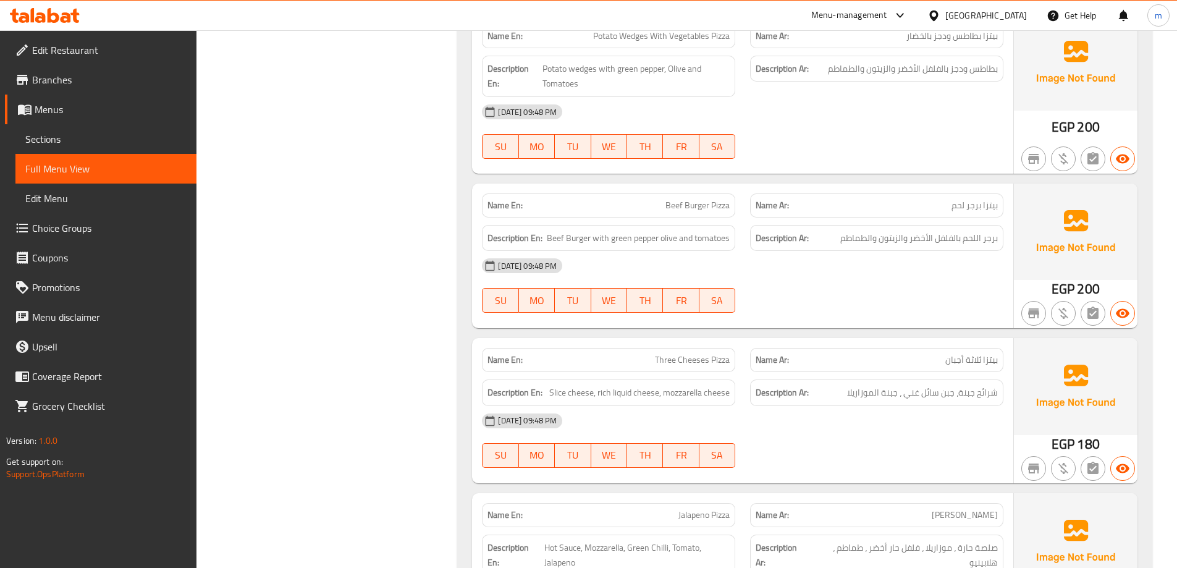
drag, startPoint x: 829, startPoint y: 273, endPoint x: 844, endPoint y: 314, distance: 43.4
click at [718, 203] on span "Beef Burger Pizza" at bounding box center [698, 205] width 64 height 13
copy span "Beef Burger Pizza"
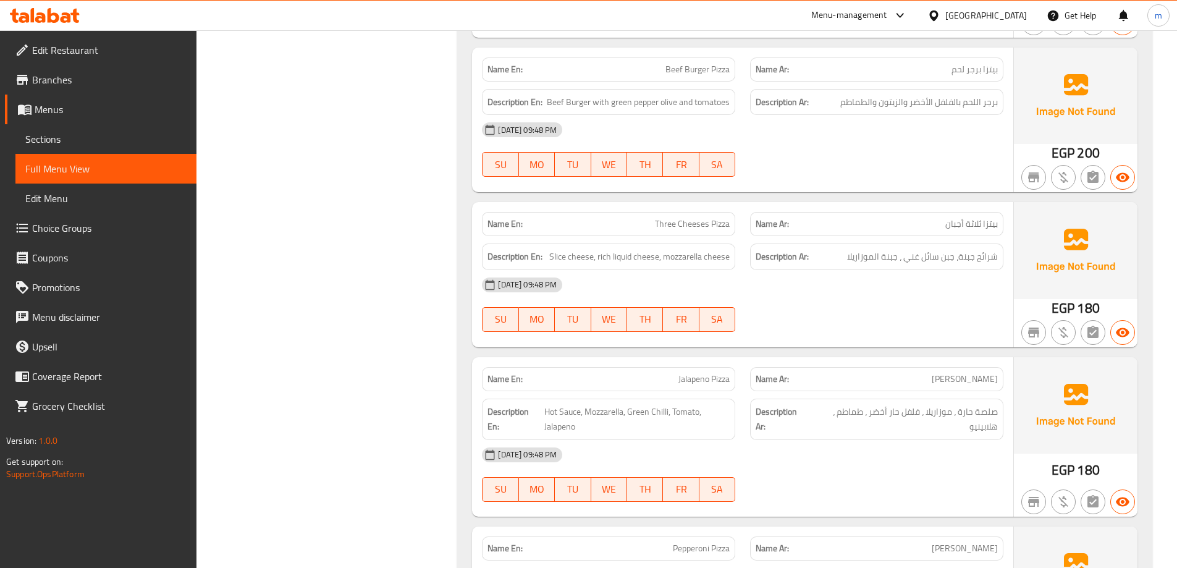
drag, startPoint x: 656, startPoint y: 251, endPoint x: 664, endPoint y: 279, distance: 29.5
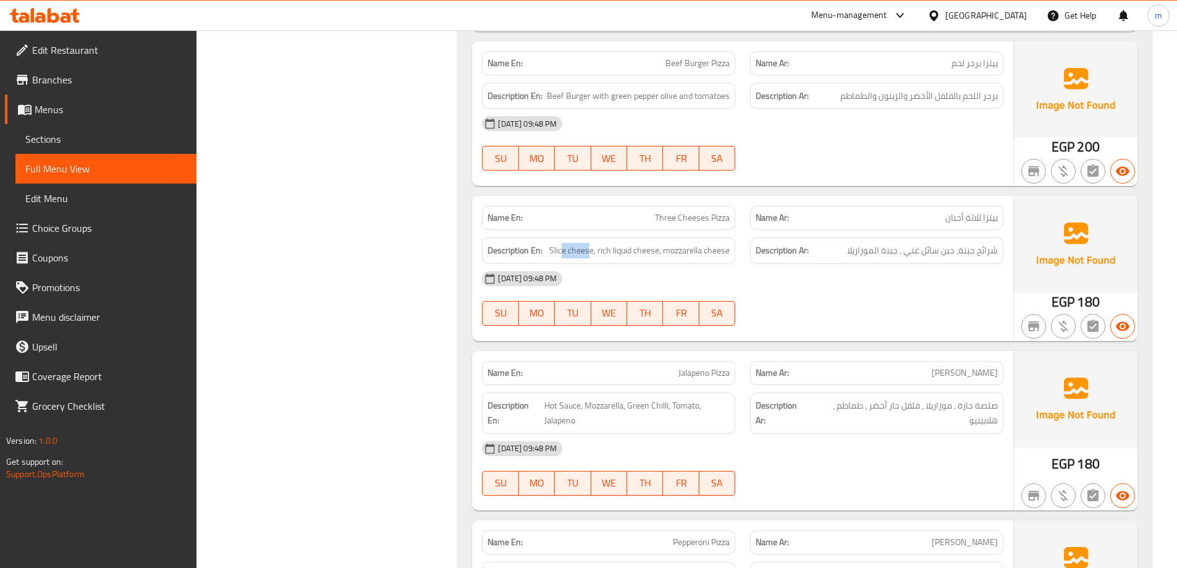
drag, startPoint x: 563, startPoint y: 259, endPoint x: 587, endPoint y: 260, distance: 24.1
click at [587, 260] on div "Description En: Slice cheese, rich liquid cheese, mozzarella cheese" at bounding box center [608, 250] width 253 height 27
drag, startPoint x: 603, startPoint y: 253, endPoint x: 664, endPoint y: 261, distance: 61.6
click at [664, 261] on div "Description En: Slice cheese, rich liquid cheese, mozzarella cheese" at bounding box center [608, 250] width 253 height 27
drag, startPoint x: 693, startPoint y: 253, endPoint x: 734, endPoint y: 252, distance: 40.2
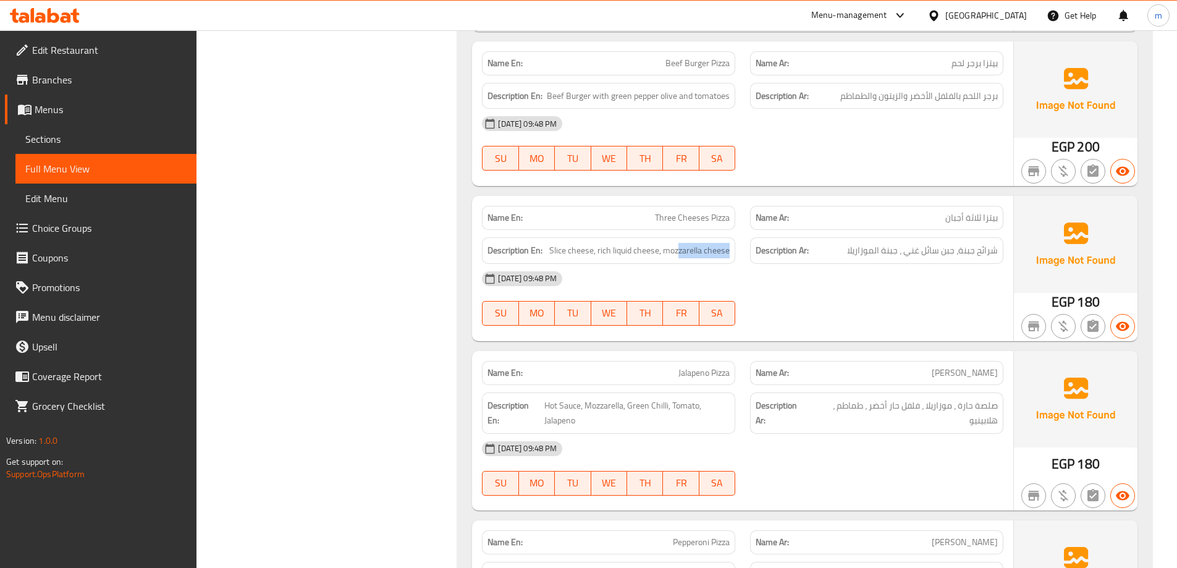
click at [734, 252] on div "Description En: Slice cheese, rich liquid cheese, mozzarella cheese" at bounding box center [608, 250] width 253 height 27
click at [714, 224] on span "Three Cheeses Pizza" at bounding box center [692, 217] width 75 height 13
copy span "Three Cheeses Pizza"
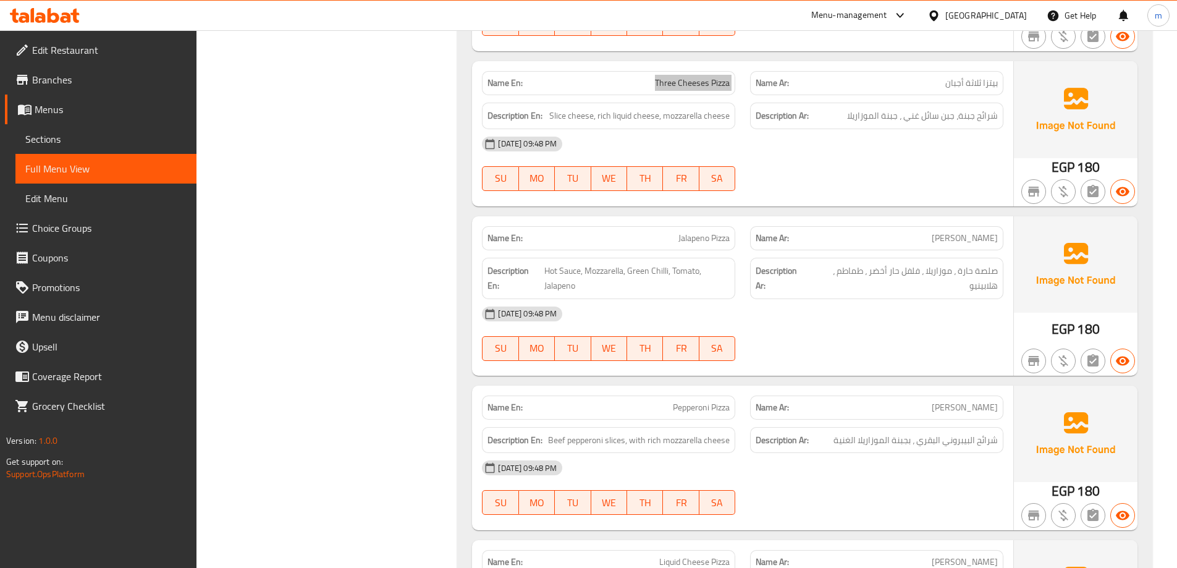
scroll to position [1496, 0]
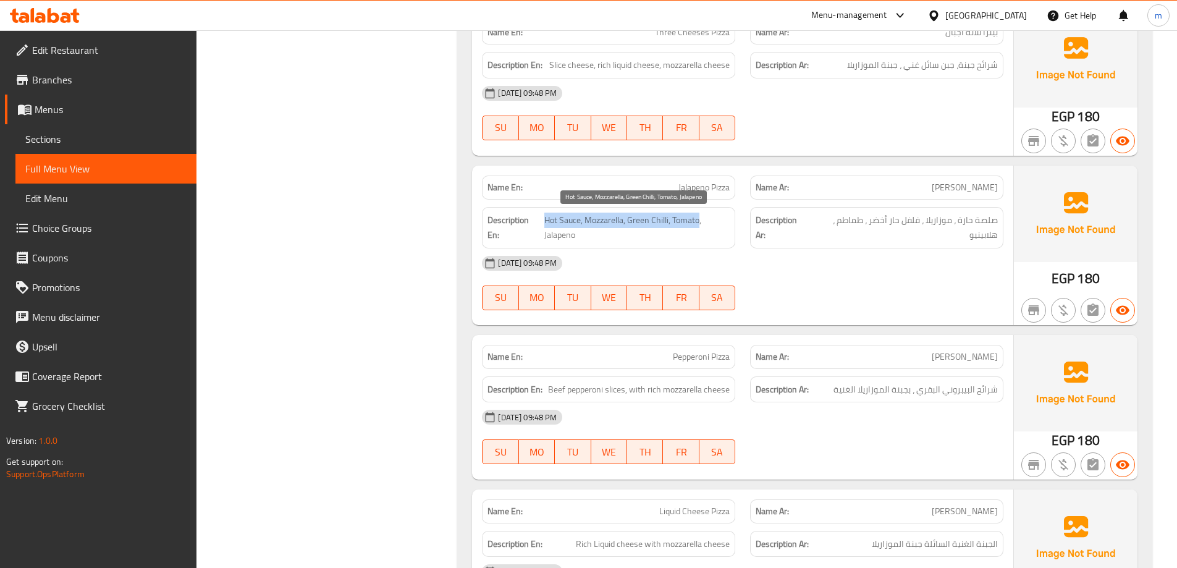
drag, startPoint x: 542, startPoint y: 219, endPoint x: 698, endPoint y: 222, distance: 155.8
click at [698, 222] on h6 "Description En: Hot Sauce, Mozzarella, Green Chilli, Tomato, Jalapeno" at bounding box center [609, 228] width 242 height 30
drag, startPoint x: 551, startPoint y: 238, endPoint x: 599, endPoint y: 235, distance: 47.7
click at [599, 235] on span "Hot Sauce, Mozzarella, Green Chilli, Tomato, Jalapeno" at bounding box center [637, 228] width 186 height 30
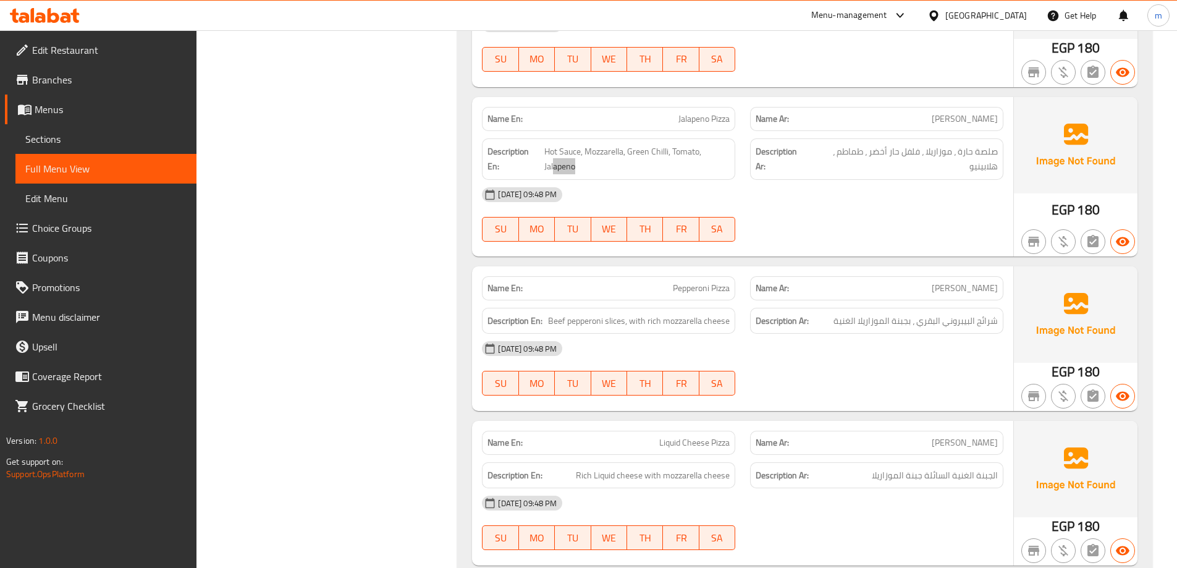
scroll to position [1558, 0]
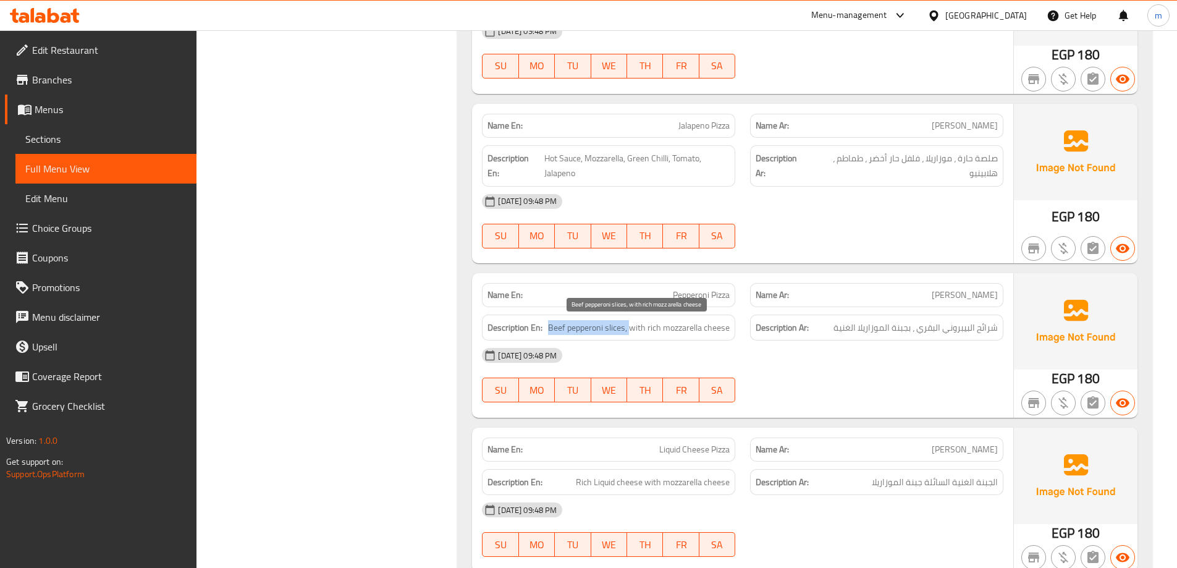
drag, startPoint x: 548, startPoint y: 325, endPoint x: 629, endPoint y: 320, distance: 81.1
click at [629, 320] on h6 "Description En: Beef pepperoni slices, with rich mozzarella cheese" at bounding box center [609, 327] width 242 height 15
drag, startPoint x: 635, startPoint y: 329, endPoint x: 733, endPoint y: 328, distance: 97.6
click at [733, 328] on div "Description En: Beef pepperoni slices, with rich mozzarella cheese" at bounding box center [608, 328] width 253 height 27
click at [750, 344] on div "16-09-2025 09:48 PM" at bounding box center [743, 356] width 536 height 30
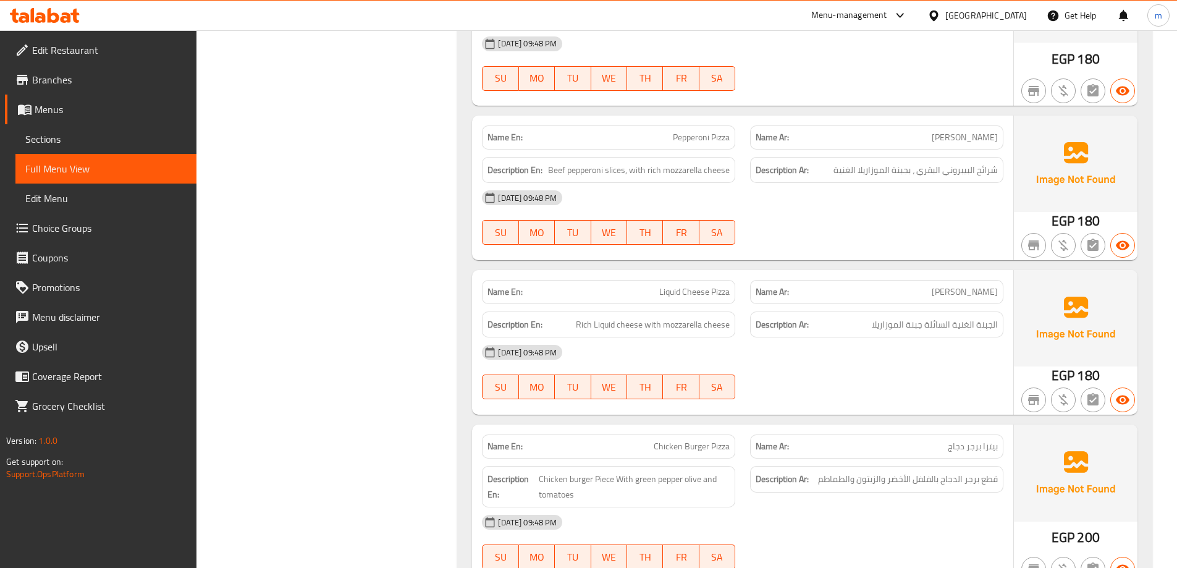
drag, startPoint x: 890, startPoint y: 290, endPoint x: 908, endPoint y: 330, distance: 44.2
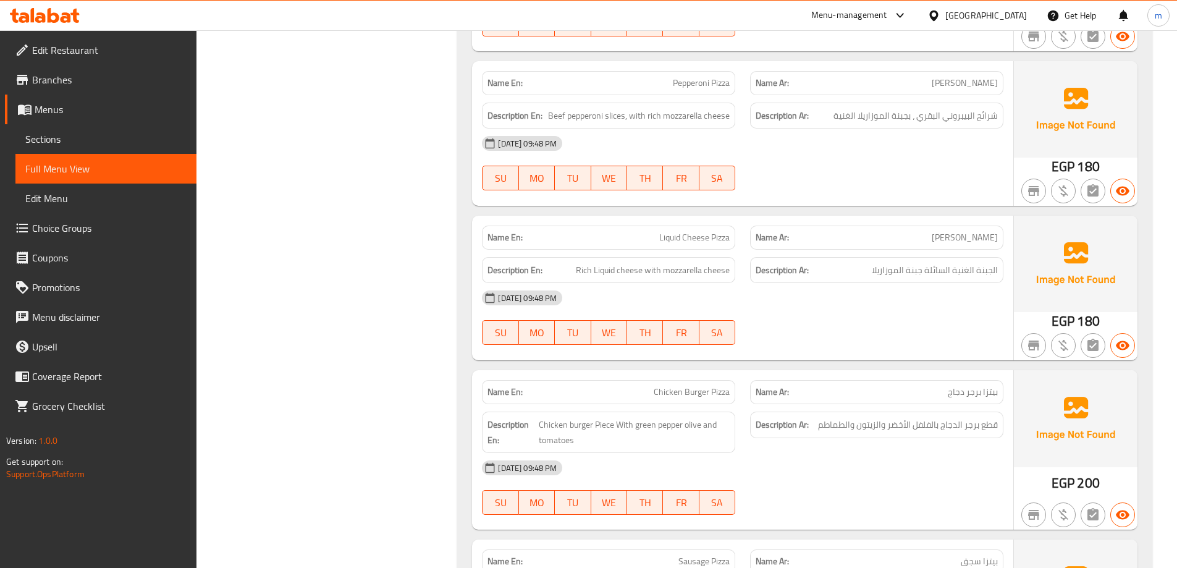
scroll to position [1798, 0]
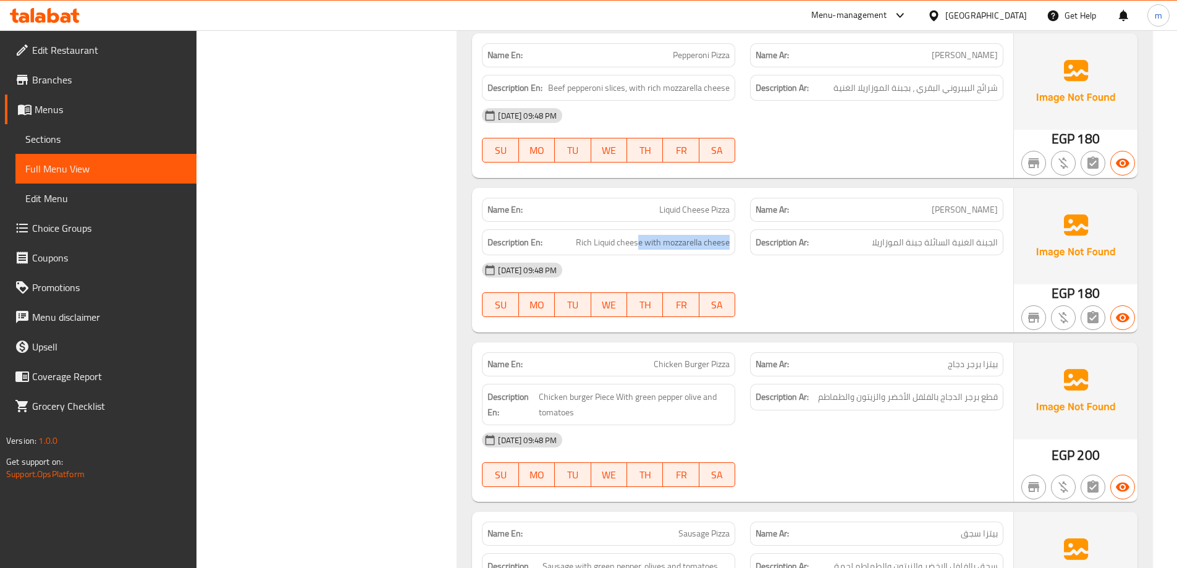
drag, startPoint x: 635, startPoint y: 244, endPoint x: 734, endPoint y: 243, distance: 98.9
click at [734, 243] on div "Description En: Rich Liquid cheese with mozzarella cheese" at bounding box center [608, 242] width 253 height 27
click at [842, 282] on div "16-09-2025 09:48 PM" at bounding box center [743, 270] width 536 height 30
click at [692, 208] on span "Liquid Cheese Pizza" at bounding box center [694, 209] width 70 height 13
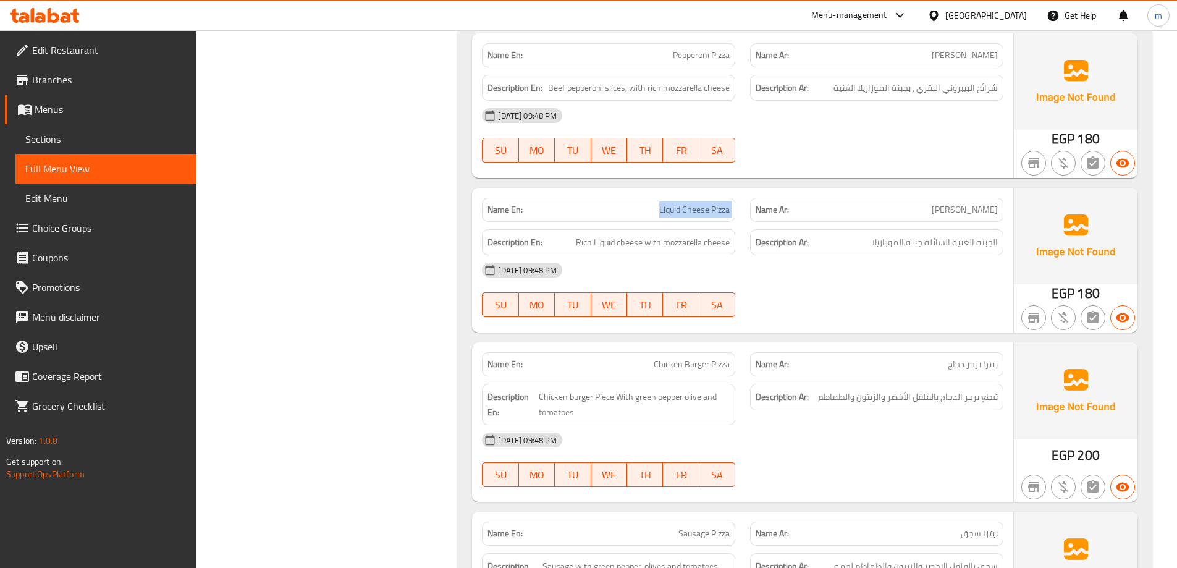
click at [692, 208] on span "Liquid Cheese Pizza" at bounding box center [694, 209] width 70 height 13
copy span "Liquid Cheese Pizza"
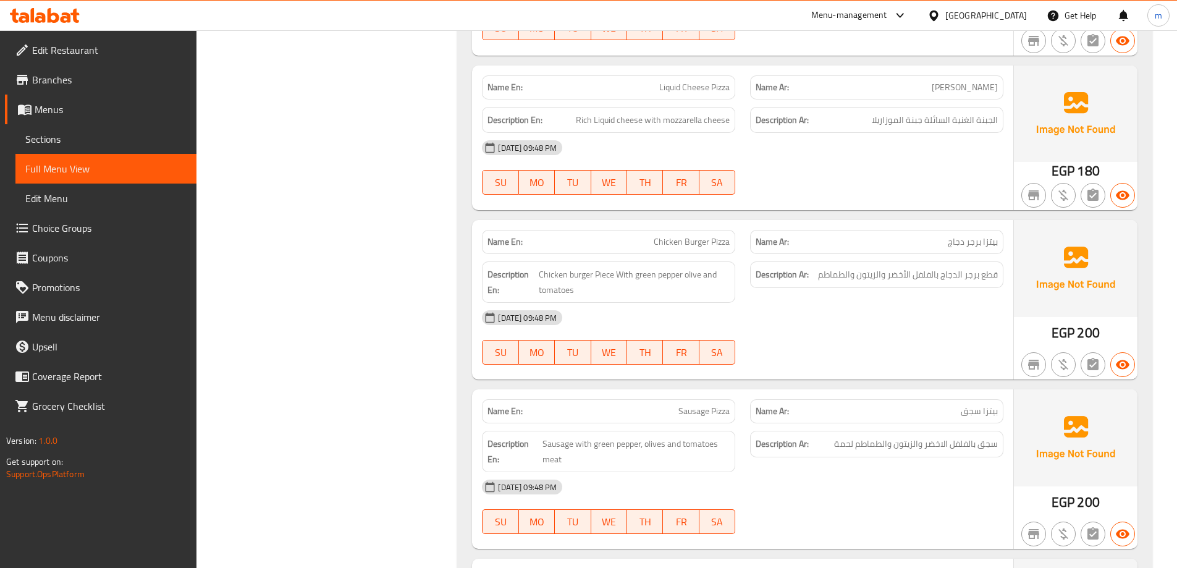
drag, startPoint x: 255, startPoint y: 227, endPoint x: 263, endPoint y: 254, distance: 28.4
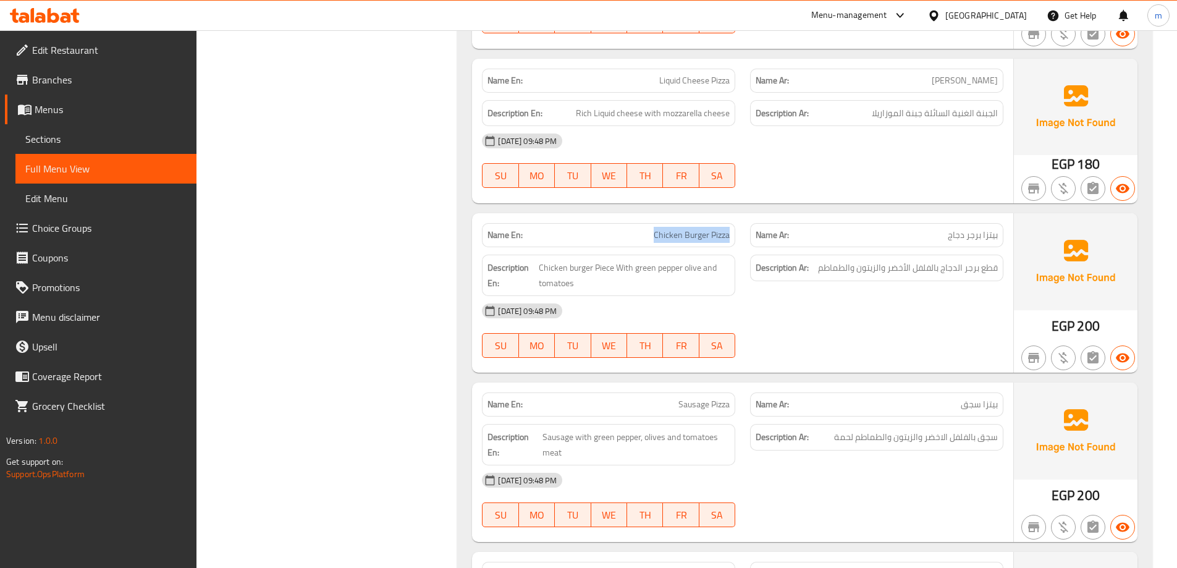
drag, startPoint x: 724, startPoint y: 235, endPoint x: 637, endPoint y: 231, distance: 86.6
click at [637, 231] on div "Name En: Chicken Burger Pizza" at bounding box center [608, 235] width 253 height 24
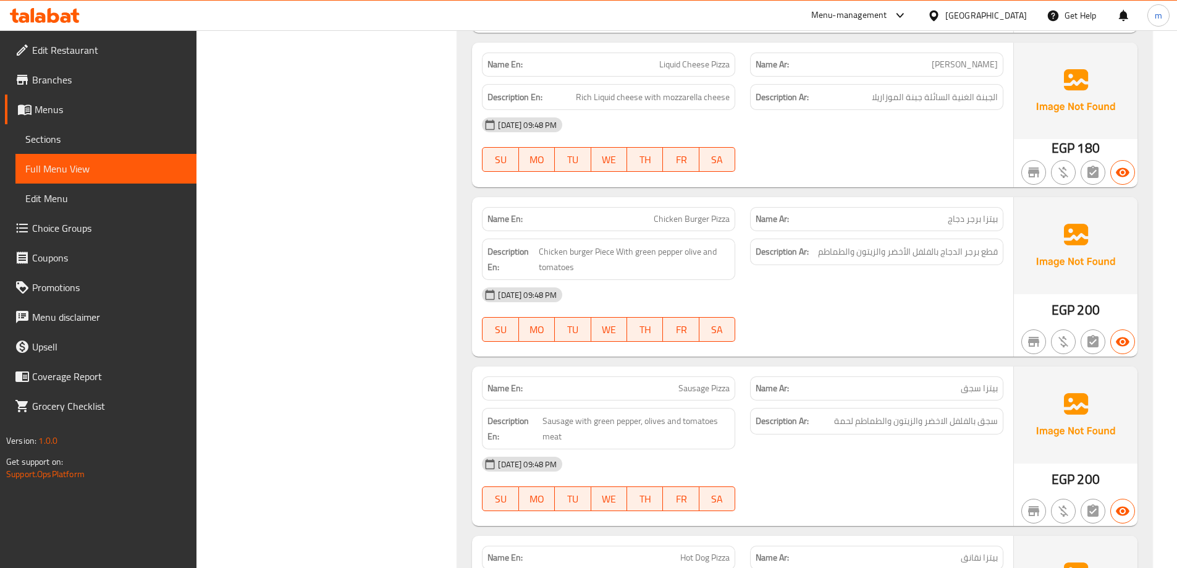
drag, startPoint x: 443, startPoint y: 225, endPoint x: 446, endPoint y: 235, distance: 10.2
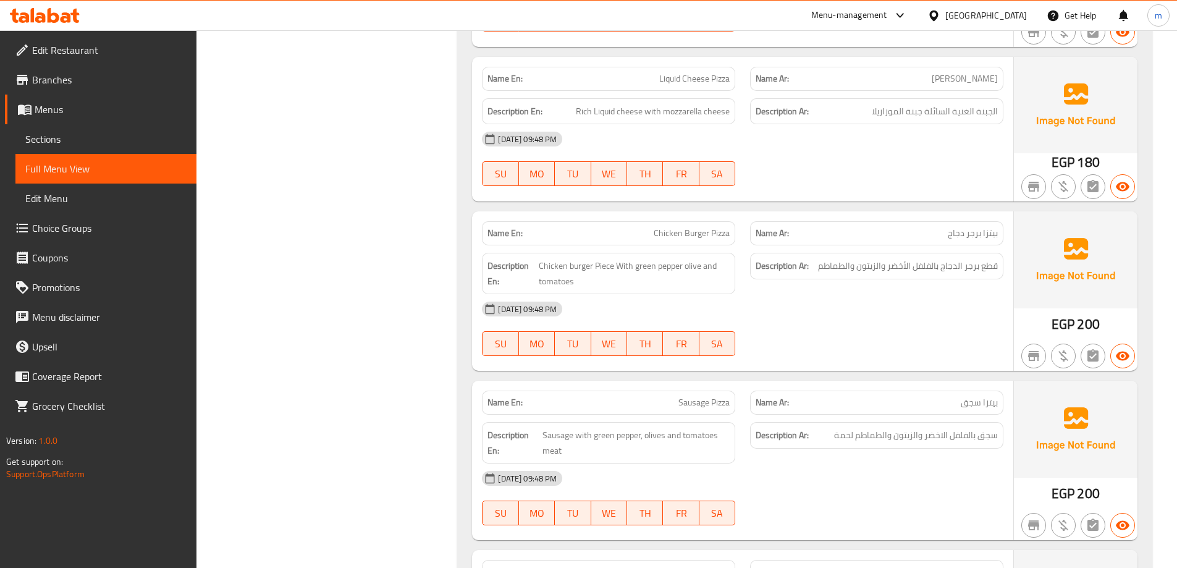
drag, startPoint x: 446, startPoint y: 235, endPoint x: 450, endPoint y: 219, distance: 16.6
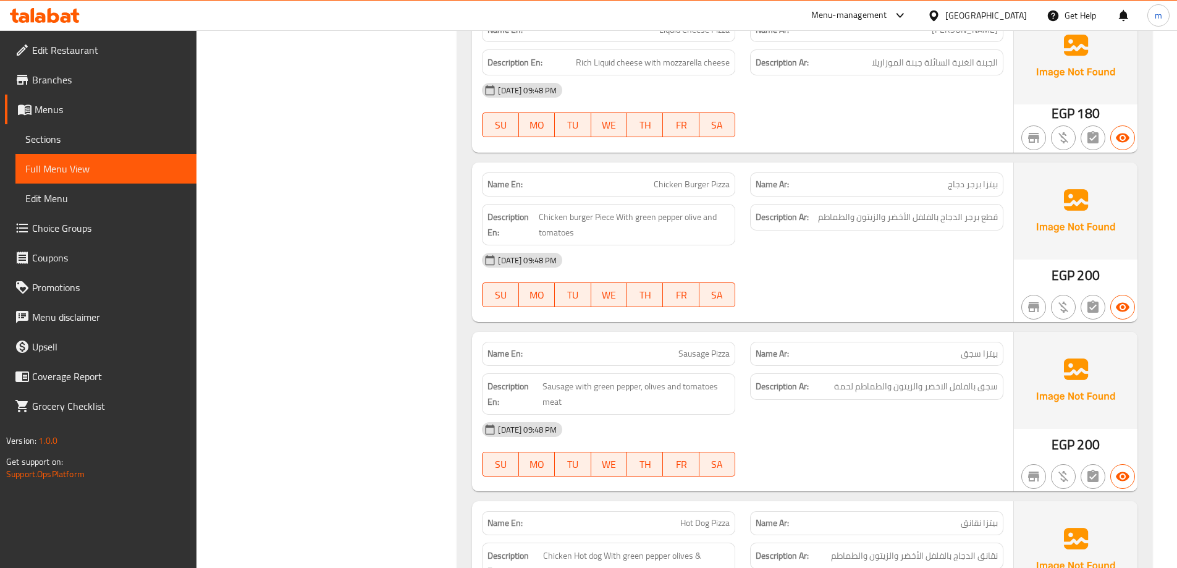
drag, startPoint x: 531, startPoint y: 240, endPoint x: 537, endPoint y: 280, distance: 40.6
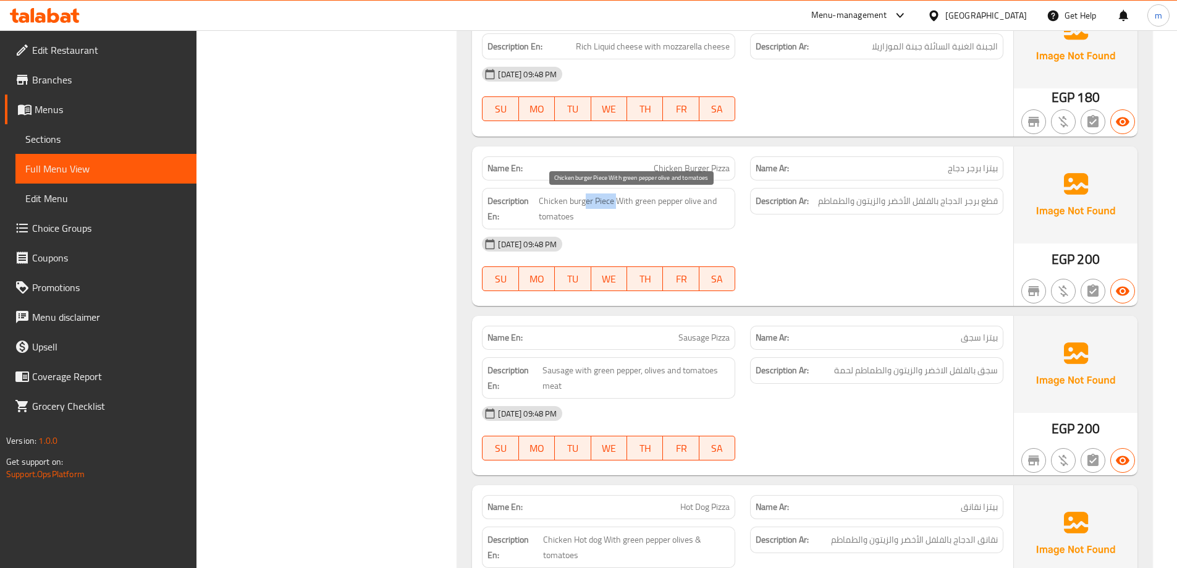
drag, startPoint x: 617, startPoint y: 201, endPoint x: 586, endPoint y: 198, distance: 31.1
click at [586, 198] on span "Chicken burger Piece With green pepper olive and tomatoes" at bounding box center [634, 208] width 191 height 30
click at [647, 154] on div "Name En: Chicken Burger Pizza" at bounding box center [609, 168] width 268 height 39
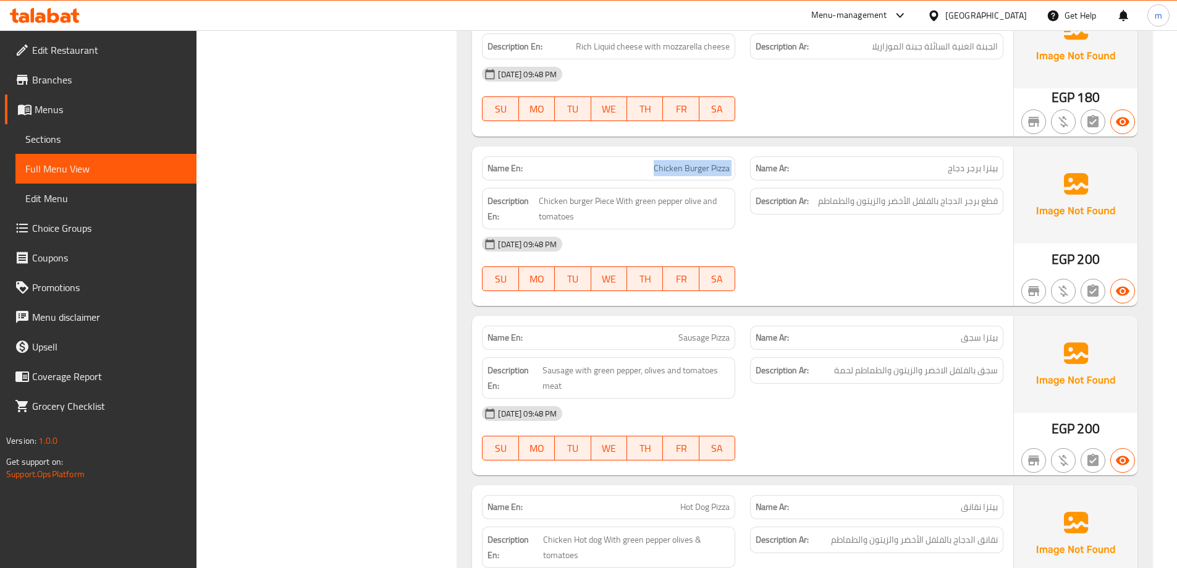
copy span "Chicken Burger Pizza"
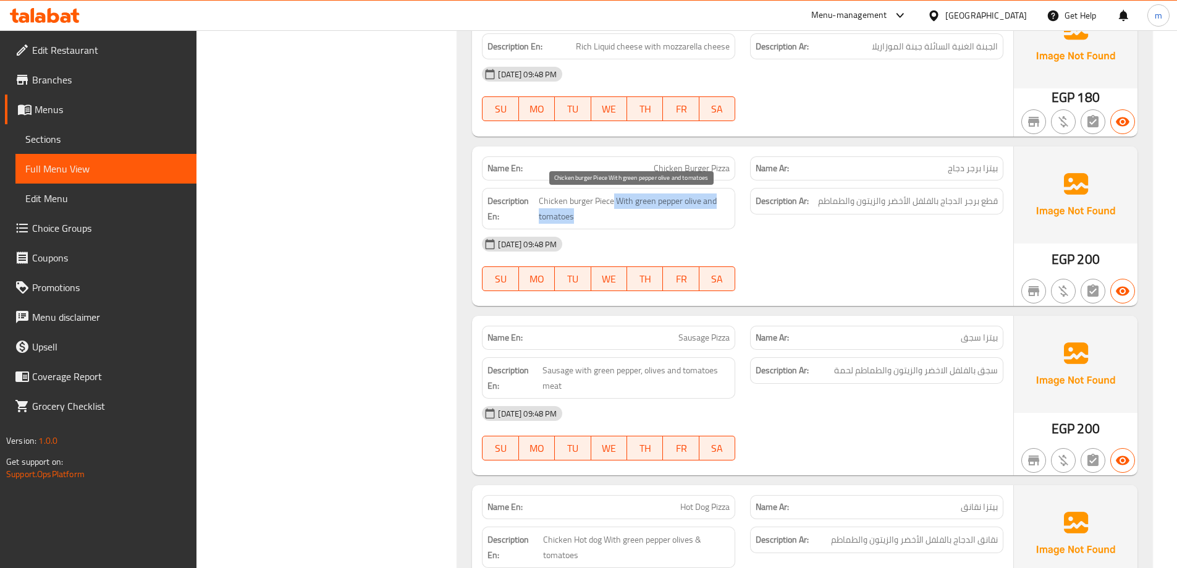
drag, startPoint x: 612, startPoint y: 198, endPoint x: 727, endPoint y: 212, distance: 116.4
click at [727, 212] on span "Chicken burger Piece With green pepper olive and tomatoes" at bounding box center [634, 208] width 191 height 30
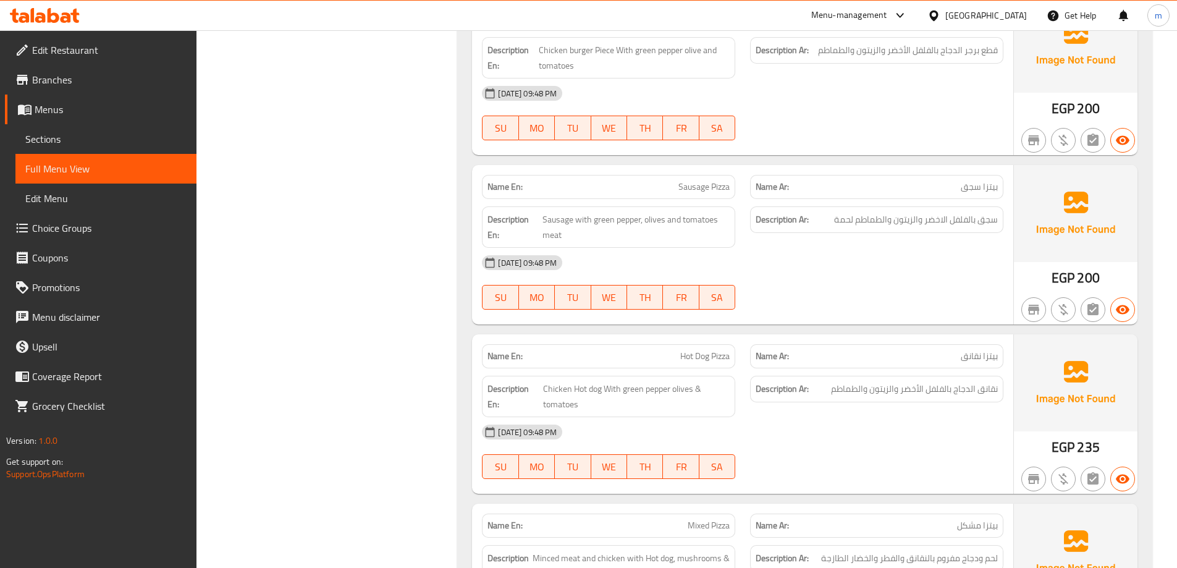
drag, startPoint x: 740, startPoint y: 279, endPoint x: 743, endPoint y: 310, distance: 31.1
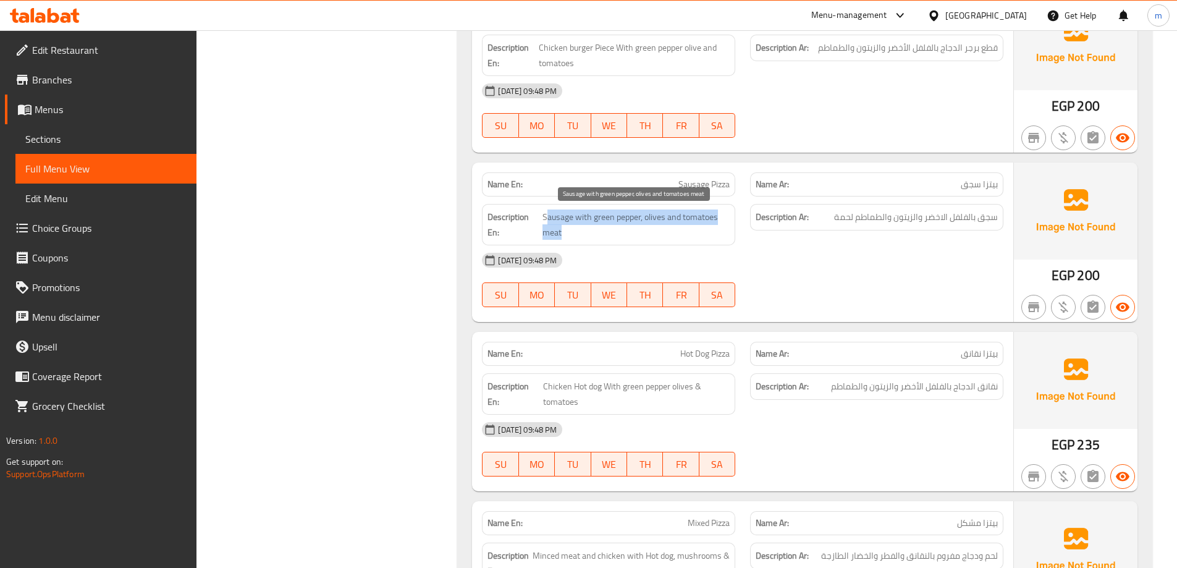
drag, startPoint x: 548, startPoint y: 219, endPoint x: 698, endPoint y: 227, distance: 150.4
click at [698, 227] on span "Sausage with green pepper, olives and tomatoes meat" at bounding box center [636, 224] width 187 height 30
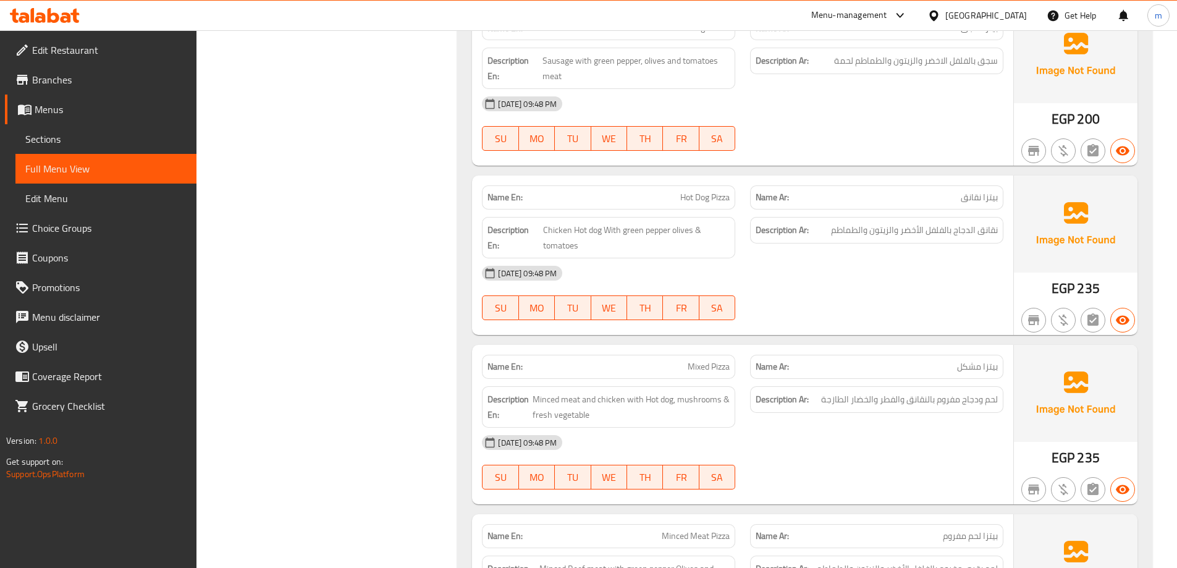
scroll to position [2317, 0]
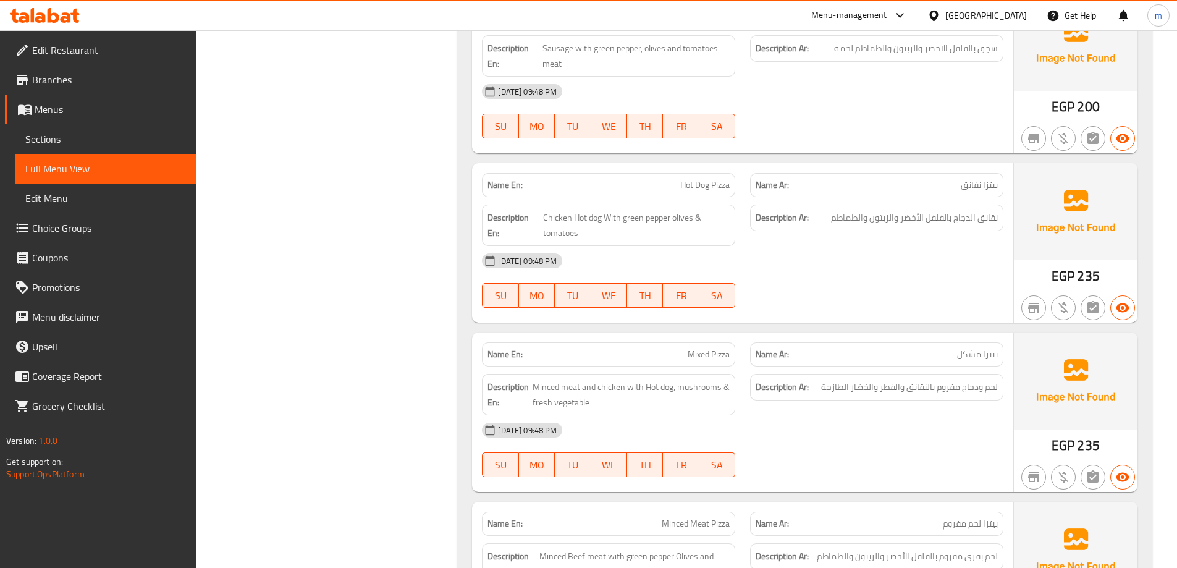
drag, startPoint x: 554, startPoint y: 281, endPoint x: 555, endPoint y: 308, distance: 27.8
drag, startPoint x: 601, startPoint y: 216, endPoint x: 540, endPoint y: 216, distance: 60.6
click at [540, 216] on h6 "Description En: Chicken Hot dog With green pepper olives & tomatoes" at bounding box center [609, 223] width 242 height 30
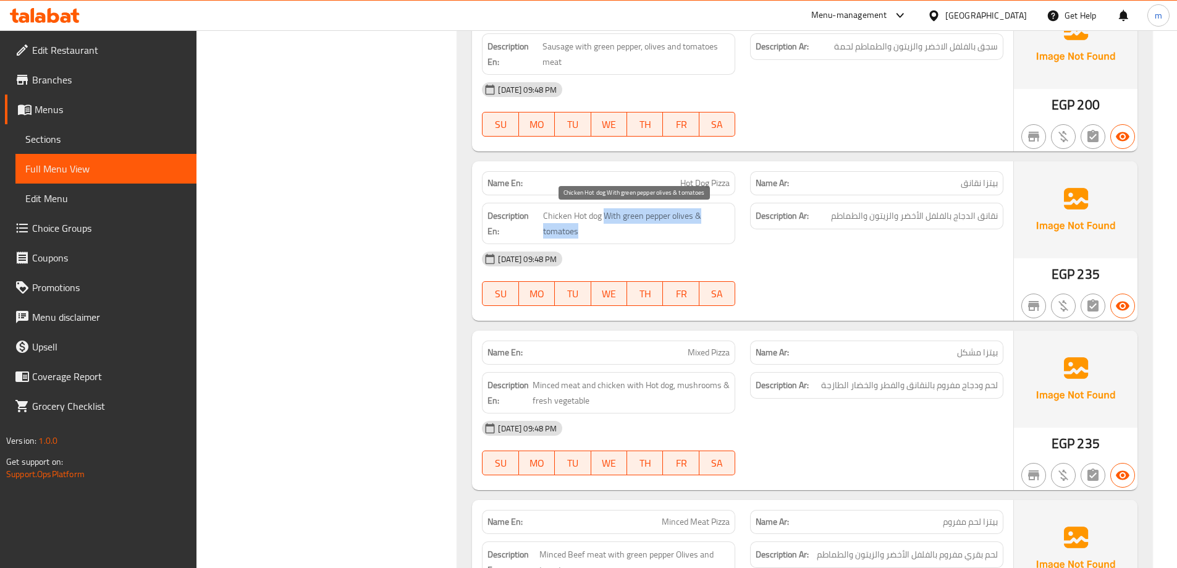
drag, startPoint x: 607, startPoint y: 213, endPoint x: 698, endPoint y: 226, distance: 91.2
click at [698, 226] on span "Chicken Hot dog With green pepper olives & tomatoes" at bounding box center [636, 223] width 187 height 30
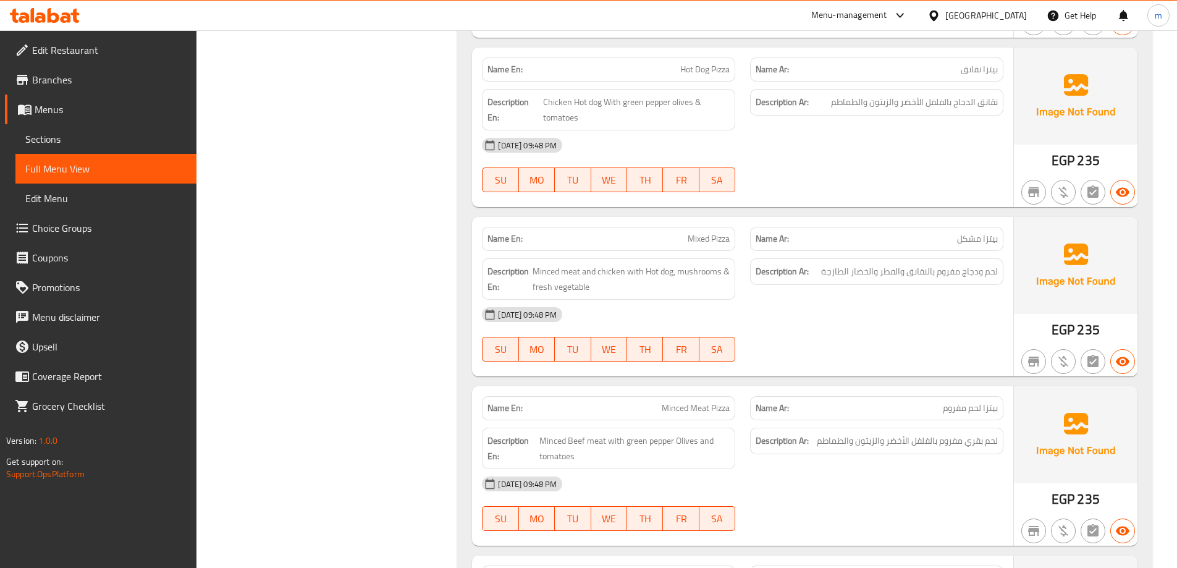
drag, startPoint x: 438, startPoint y: 200, endPoint x: 436, endPoint y: 222, distance: 23.0
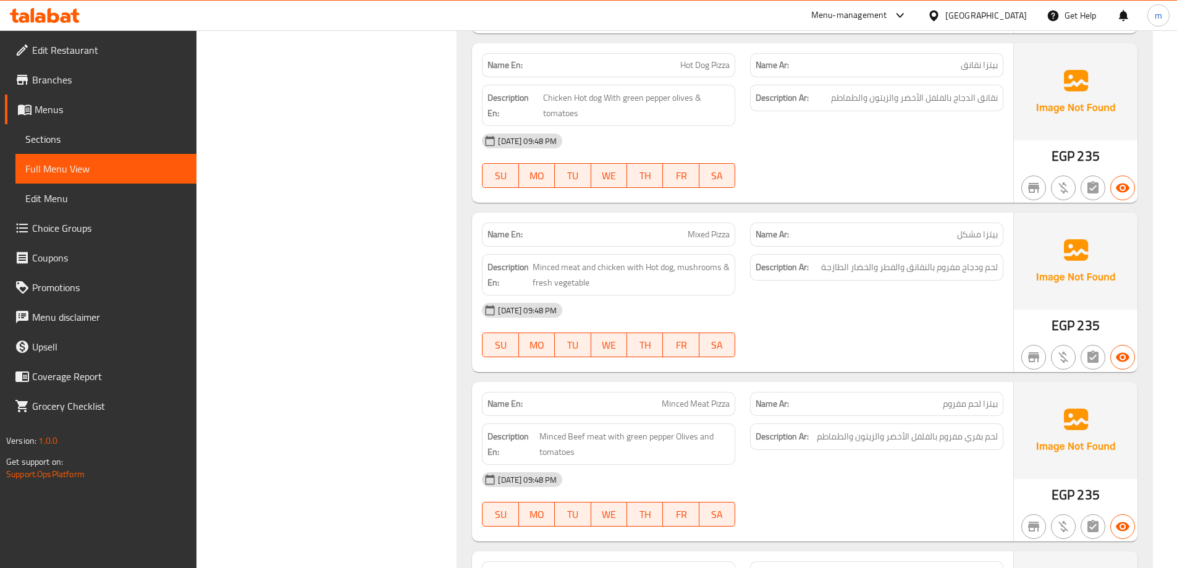
scroll to position [2497, 0]
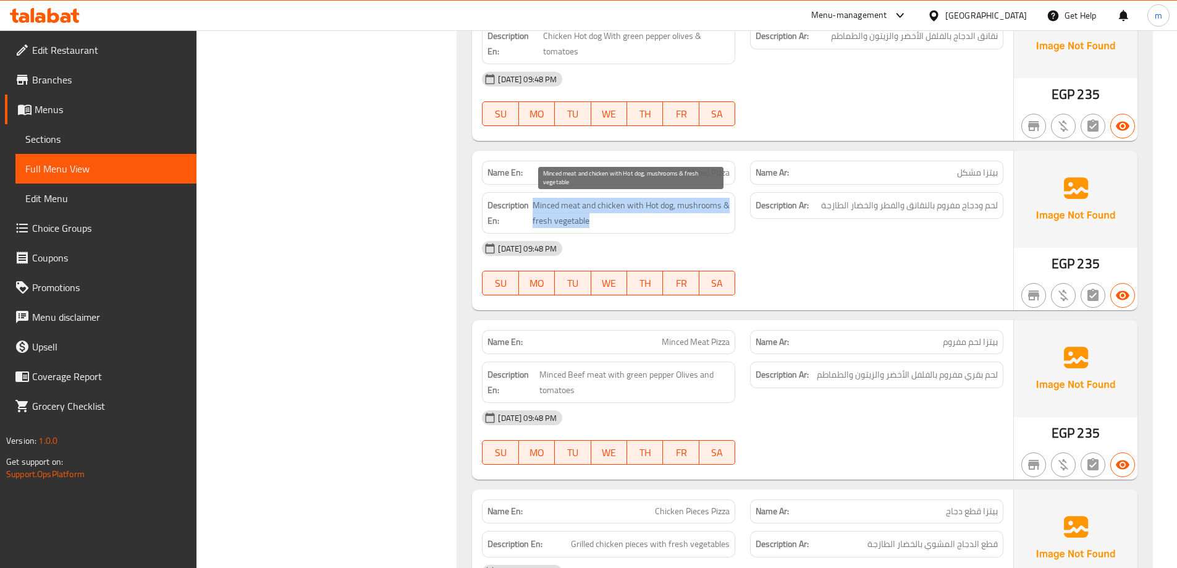
drag, startPoint x: 534, startPoint y: 203, endPoint x: 711, endPoint y: 218, distance: 178.0
click at [711, 218] on span "Minced meat and chicken with Hot dog, mushrooms & fresh vegetable" at bounding box center [631, 213] width 197 height 30
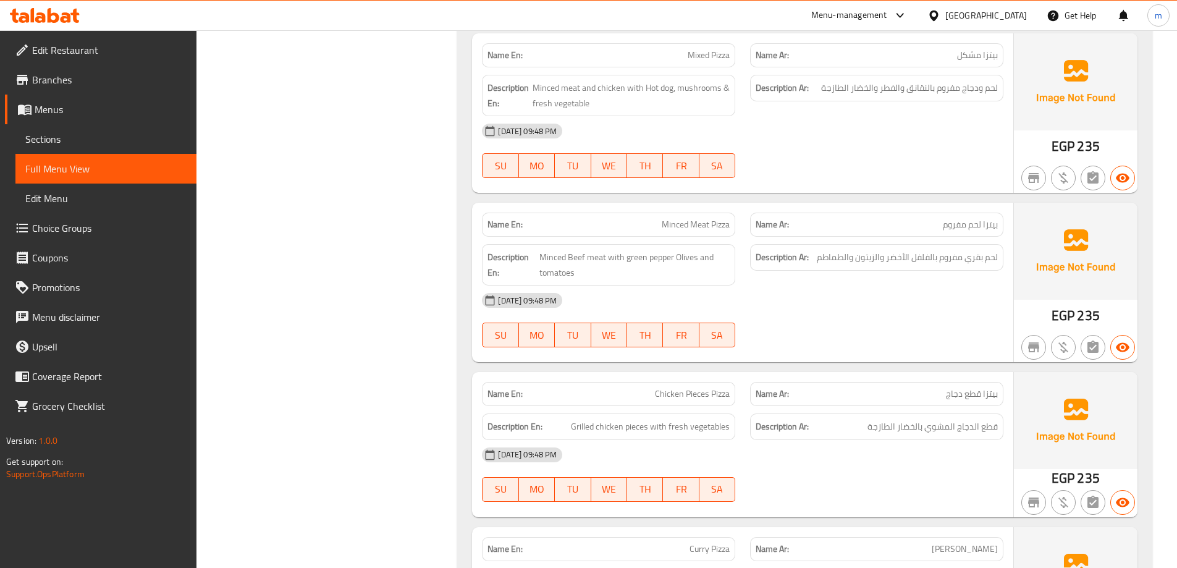
drag, startPoint x: 574, startPoint y: 269, endPoint x: 579, endPoint y: 320, distance: 50.9
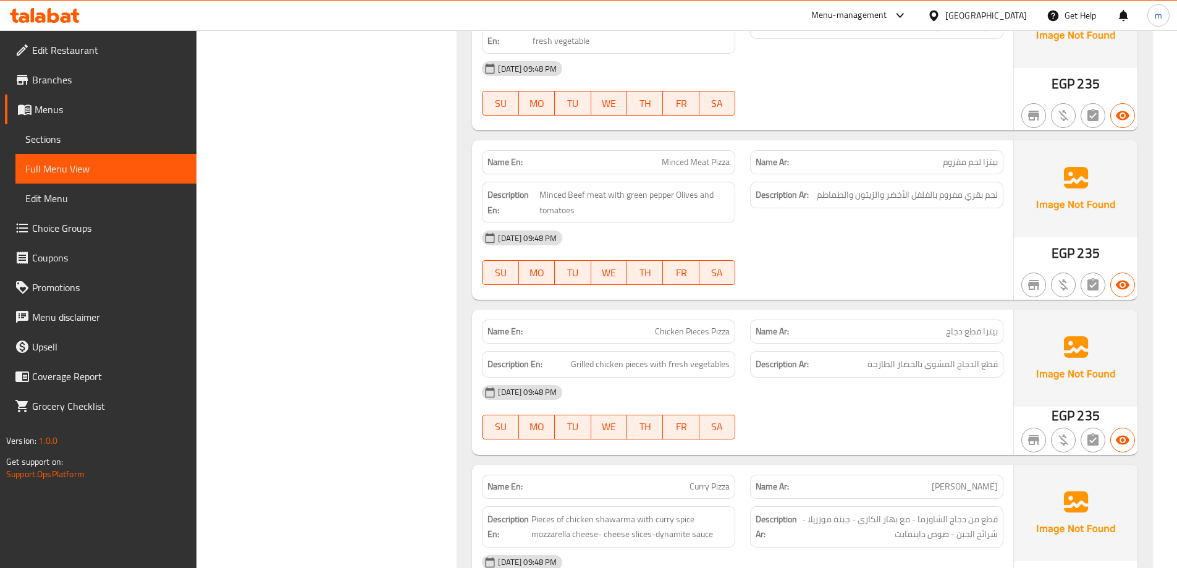
drag, startPoint x: 537, startPoint y: 212, endPoint x: 537, endPoint y: 237, distance: 25.3
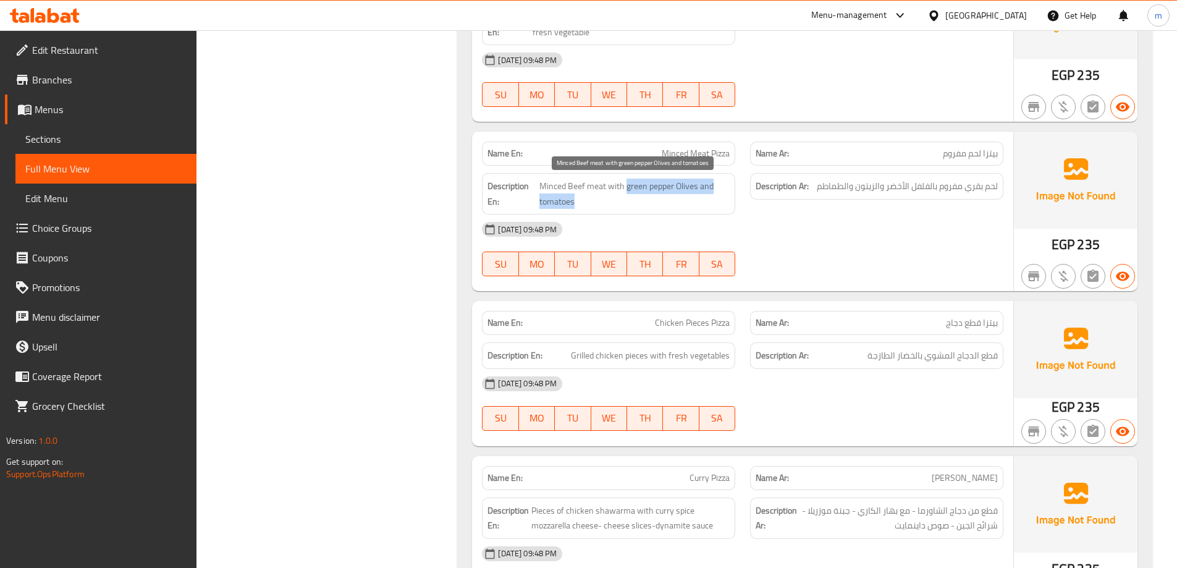
drag, startPoint x: 627, startPoint y: 185, endPoint x: 705, endPoint y: 198, distance: 79.5
click at [705, 198] on span "Minced Beef meat with green pepper Olives and tomatoes" at bounding box center [635, 194] width 190 height 30
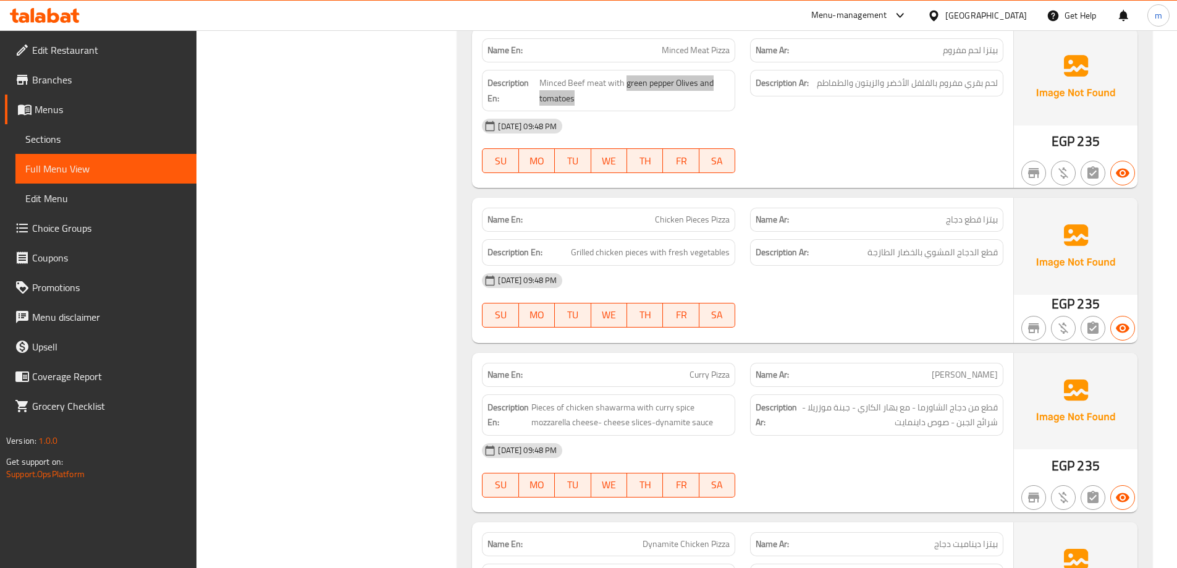
scroll to position [2809, 0]
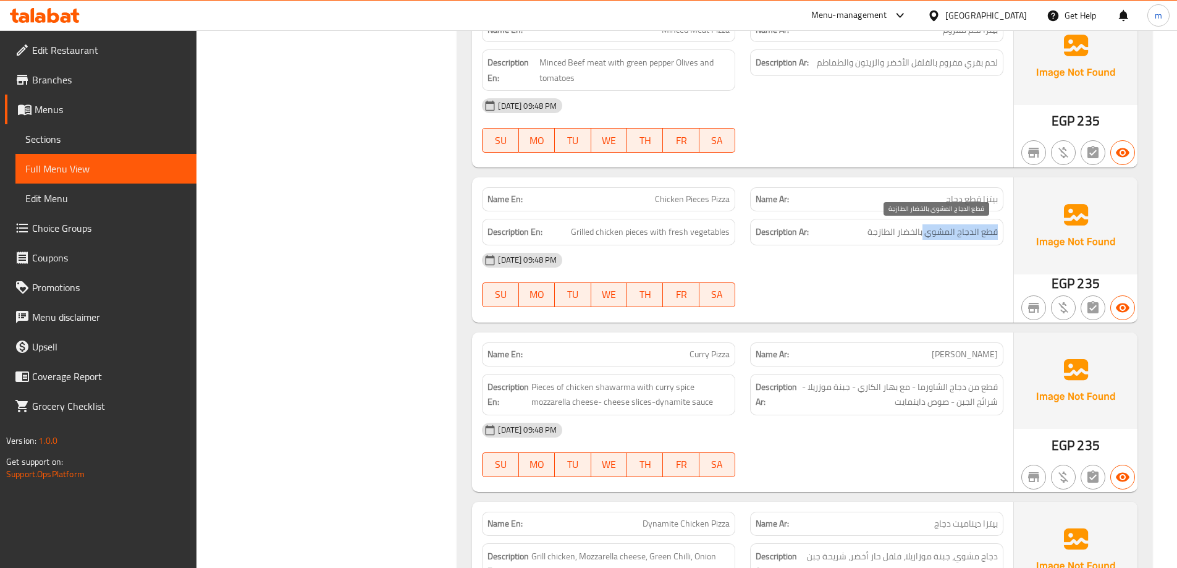
drag, startPoint x: 984, startPoint y: 229, endPoint x: 924, endPoint y: 237, distance: 61.2
click at [924, 237] on div "Description Ar: قطع الدجاج المشوي بالخضار الطازجة" at bounding box center [876, 232] width 253 height 27
drag, startPoint x: 630, startPoint y: 220, endPoint x: 570, endPoint y: 224, distance: 59.4
click at [570, 222] on div "Description En: Grilled chicken pieces with fresh vegetables" at bounding box center [608, 232] width 253 height 27
drag, startPoint x: 723, startPoint y: 229, endPoint x: 662, endPoint y: 234, distance: 61.4
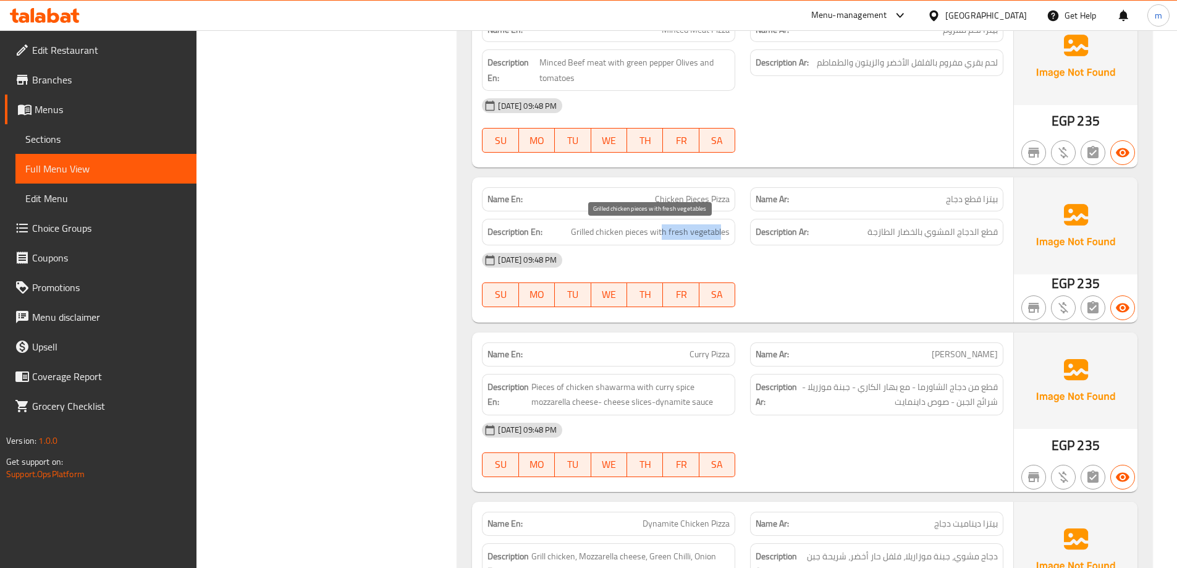
click at [662, 234] on span "Grilled chicken pieces with fresh vegetables" at bounding box center [650, 231] width 159 height 15
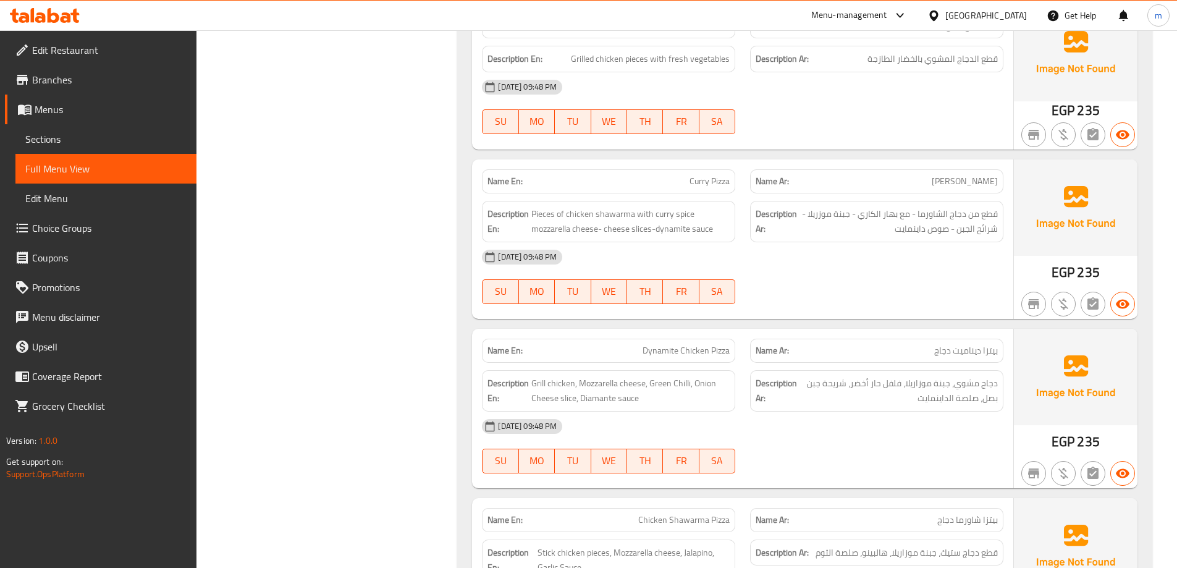
drag, startPoint x: 479, startPoint y: 174, endPoint x: 483, endPoint y: 205, distance: 31.8
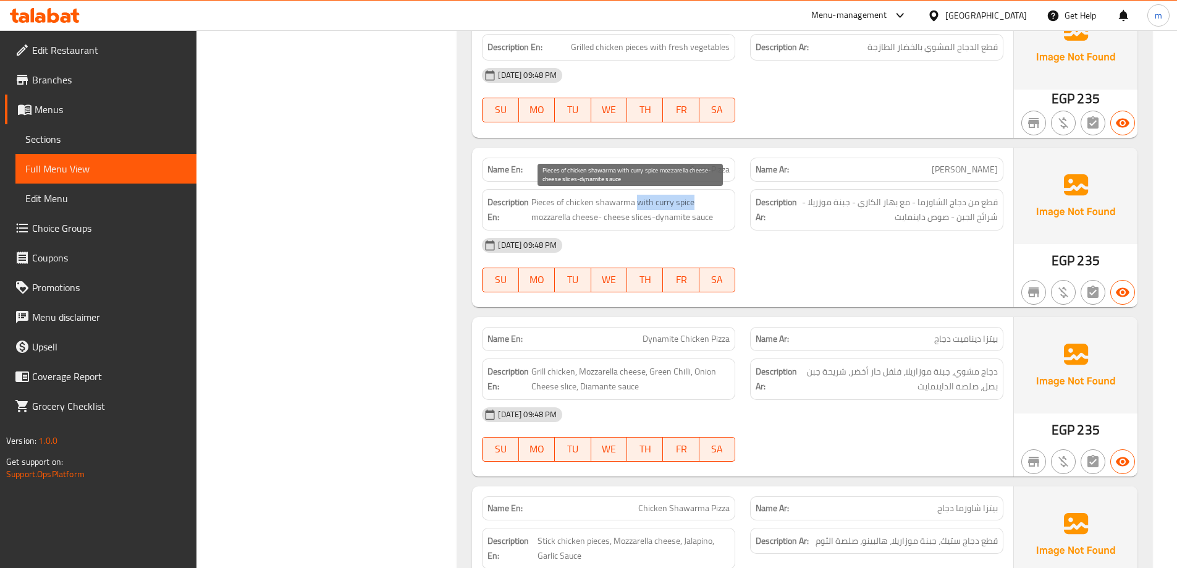
drag, startPoint x: 637, startPoint y: 202, endPoint x: 712, endPoint y: 204, distance: 75.4
click at [712, 204] on span "Pieces of chicken shawarma with curry spice mozzarella cheese- cheese slices-dy…" at bounding box center [630, 210] width 198 height 30
drag, startPoint x: 548, startPoint y: 216, endPoint x: 593, endPoint y: 213, distance: 45.2
click at [593, 213] on span "Pieces of chicken shawarma with curry spice mozzarella cheese- cheese slices-dy…" at bounding box center [630, 210] width 198 height 30
drag, startPoint x: 609, startPoint y: 214, endPoint x: 645, endPoint y: 215, distance: 35.2
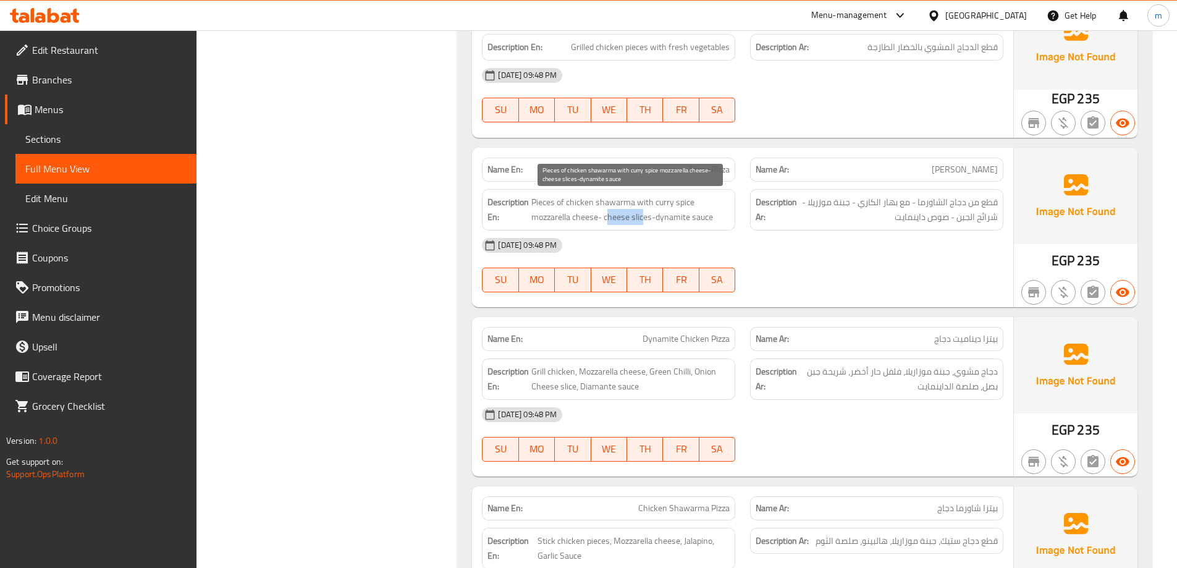
click at [645, 215] on span "Pieces of chicken shawarma with curry spice mozzarella cheese- cheese slices-dy…" at bounding box center [630, 210] width 198 height 30
drag, startPoint x: 660, startPoint y: 218, endPoint x: 714, endPoint y: 222, distance: 53.9
click at [714, 222] on span "Pieces of chicken shawarma with curry spice mozzarella cheese- cheese slices-dy…" at bounding box center [630, 210] width 198 height 30
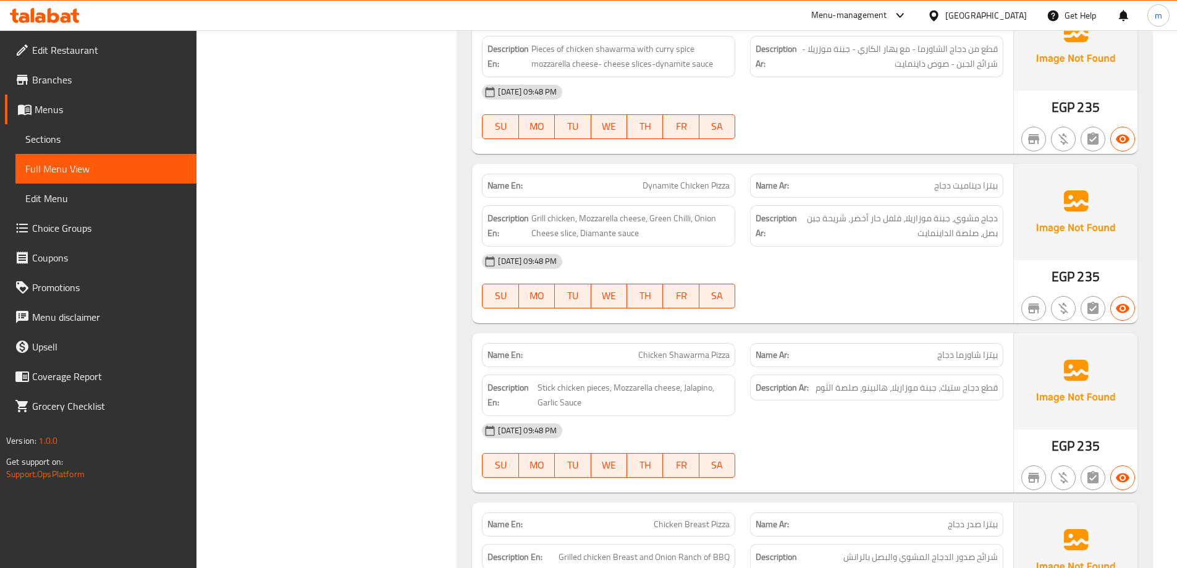
drag, startPoint x: 332, startPoint y: 206, endPoint x: 344, endPoint y: 230, distance: 26.8
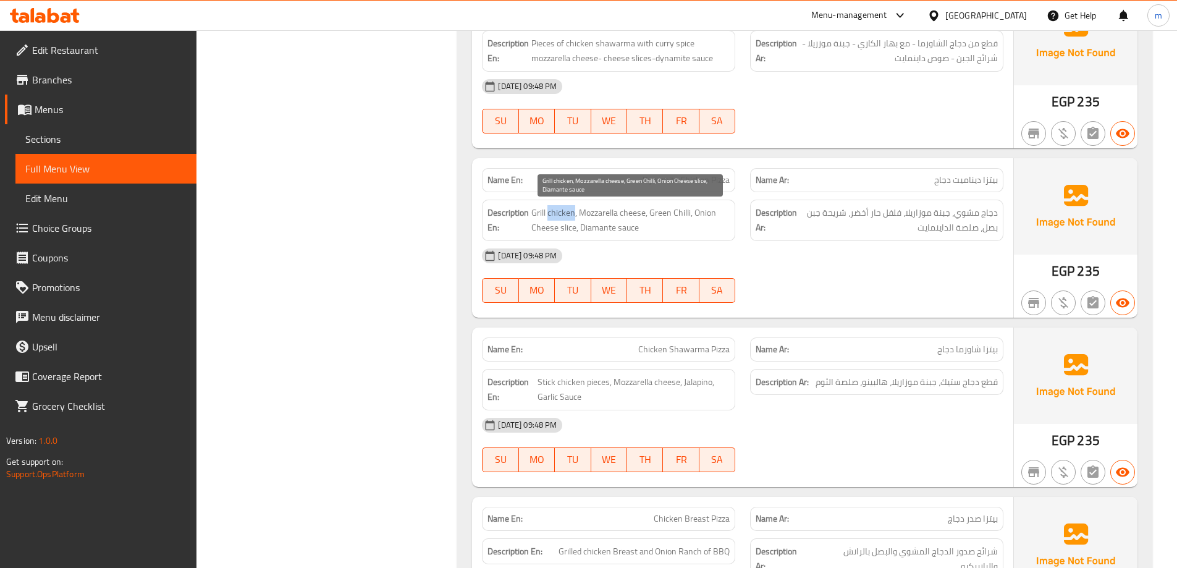
drag, startPoint x: 574, startPoint y: 208, endPoint x: 546, endPoint y: 200, distance: 29.1
click at [546, 200] on div "Description En: Grill chicken, Mozzarella cheese, Green Chilli, Onion Cheese sl…" at bounding box center [608, 220] width 253 height 41
drag, startPoint x: 606, startPoint y: 215, endPoint x: 632, endPoint y: 216, distance: 26.0
click at [632, 216] on span "Grill chicken, Mozzarella cheese, Green Chilli, Onion Cheese slice, Diamante sa…" at bounding box center [630, 220] width 198 height 30
drag, startPoint x: 674, startPoint y: 217, endPoint x: 709, endPoint y: 217, distance: 35.8
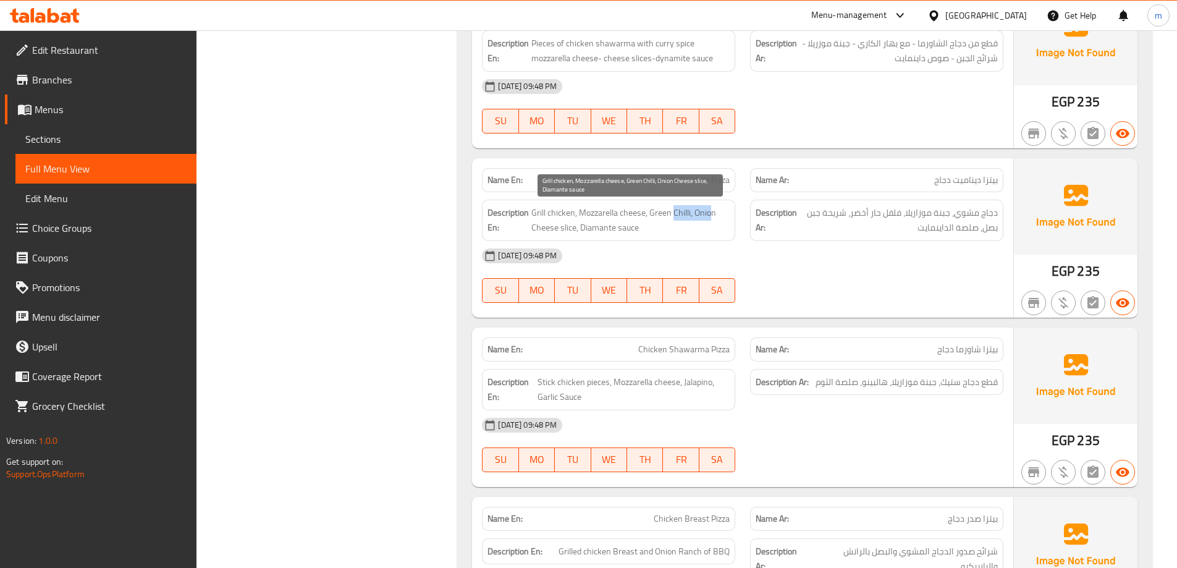
click at [709, 217] on span "Grill chicken, Mozzarella cheese, Green Chilli, Onion Cheese slice, Diamante sa…" at bounding box center [630, 220] width 198 height 30
drag, startPoint x: 541, startPoint y: 231, endPoint x: 582, endPoint y: 231, distance: 41.4
click at [582, 231] on span "Grill chicken, Mozzarella cheese, Green Chilli, Onion Cheese slice, Diamante sa…" at bounding box center [630, 220] width 198 height 30
drag, startPoint x: 596, startPoint y: 233, endPoint x: 611, endPoint y: 233, distance: 14.8
click at [611, 233] on span "Grill chicken, Mozzarella cheese, Green Chilli, Onion Cheese slice, Diamante sa…" at bounding box center [630, 220] width 198 height 30
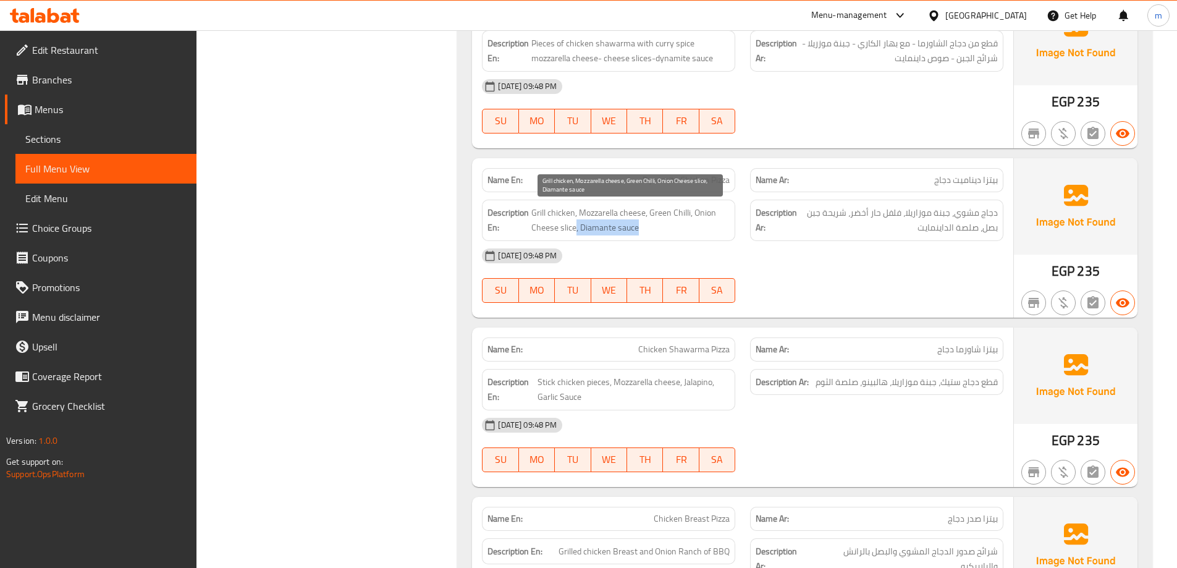
drag, startPoint x: 577, startPoint y: 232, endPoint x: 645, endPoint y: 233, distance: 68.0
click at [645, 233] on span "Grill chicken, Mozzarella cheese, Green Chilli, Onion Cheese slice, Diamante sa…" at bounding box center [630, 220] width 198 height 30
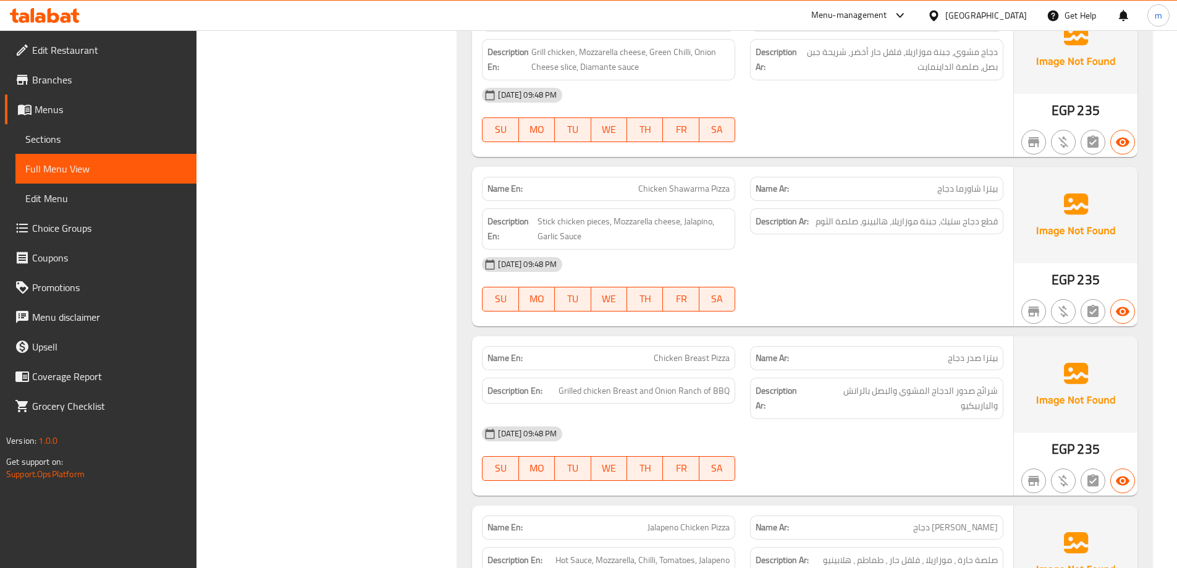
drag, startPoint x: 352, startPoint y: 196, endPoint x: 361, endPoint y: 227, distance: 32.1
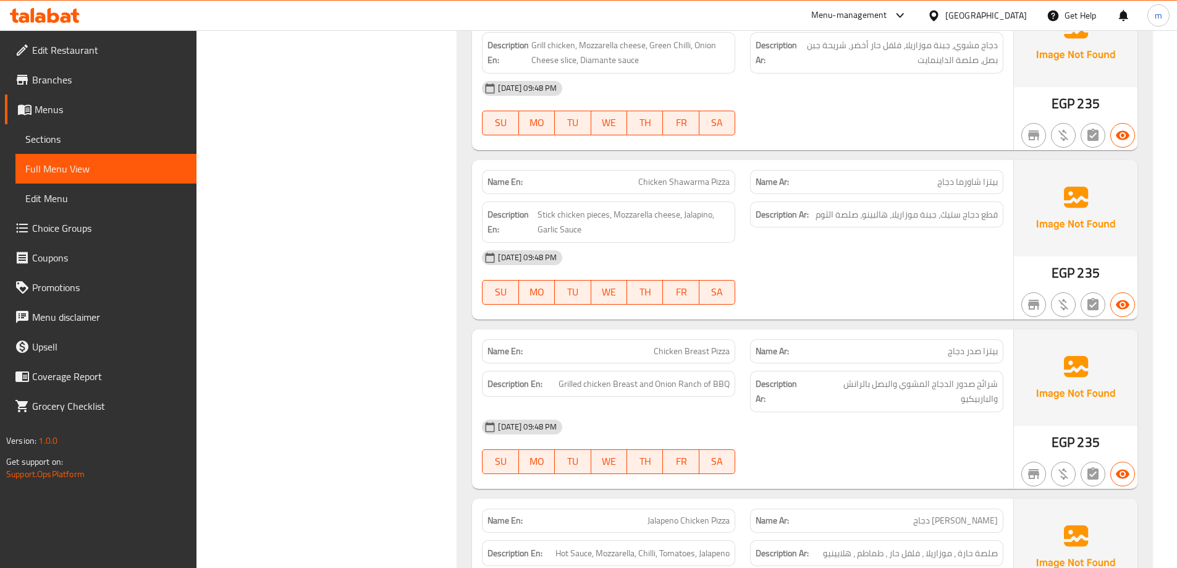
click at [679, 185] on span "Chicken Shawarma Pizza" at bounding box center [683, 182] width 91 height 13
copy span "Chicken Shawarma Pizza"
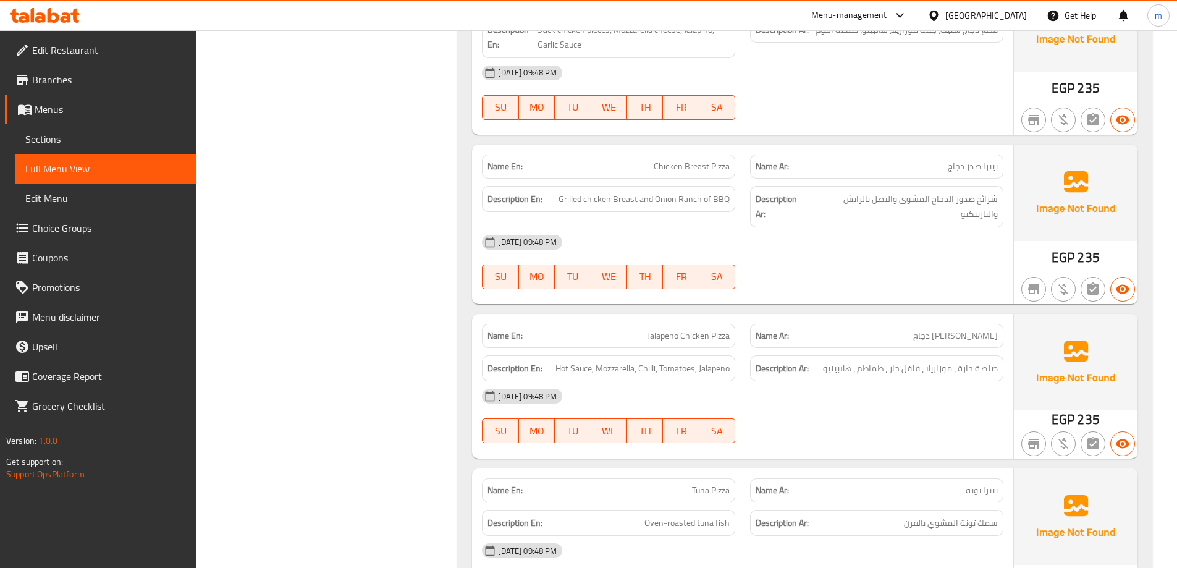
scroll to position [3506, 0]
click at [687, 168] on span "Chicken Breast Pizza" at bounding box center [692, 165] width 76 height 13
copy span "Chicken Breast Pizza"
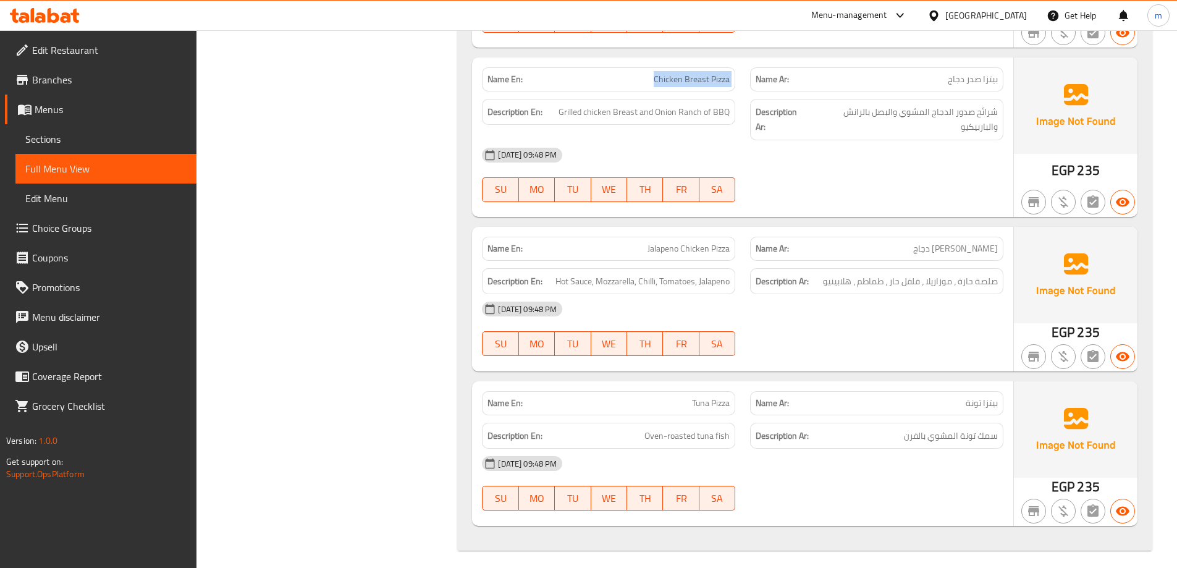
scroll to position [3600, 0]
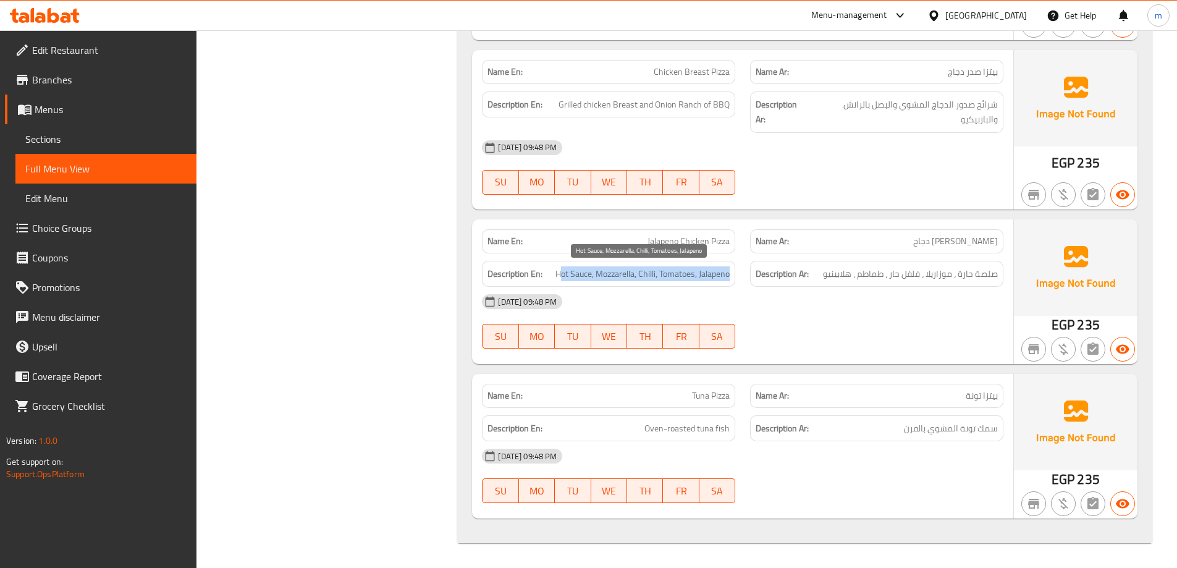
drag, startPoint x: 557, startPoint y: 279, endPoint x: 730, endPoint y: 281, distance: 172.4
click at [730, 281] on span "Hot Sauce, Mozzarella, Chilli, Tomatoes, Jalapeno" at bounding box center [643, 273] width 174 height 15
drag, startPoint x: 663, startPoint y: 240, endPoint x: 750, endPoint y: 238, distance: 86.6
click at [750, 238] on div "Name En: Jalapeno Chicken Pizza Name Ar: بيتزا هلابينيو دجاج" at bounding box center [743, 241] width 536 height 39
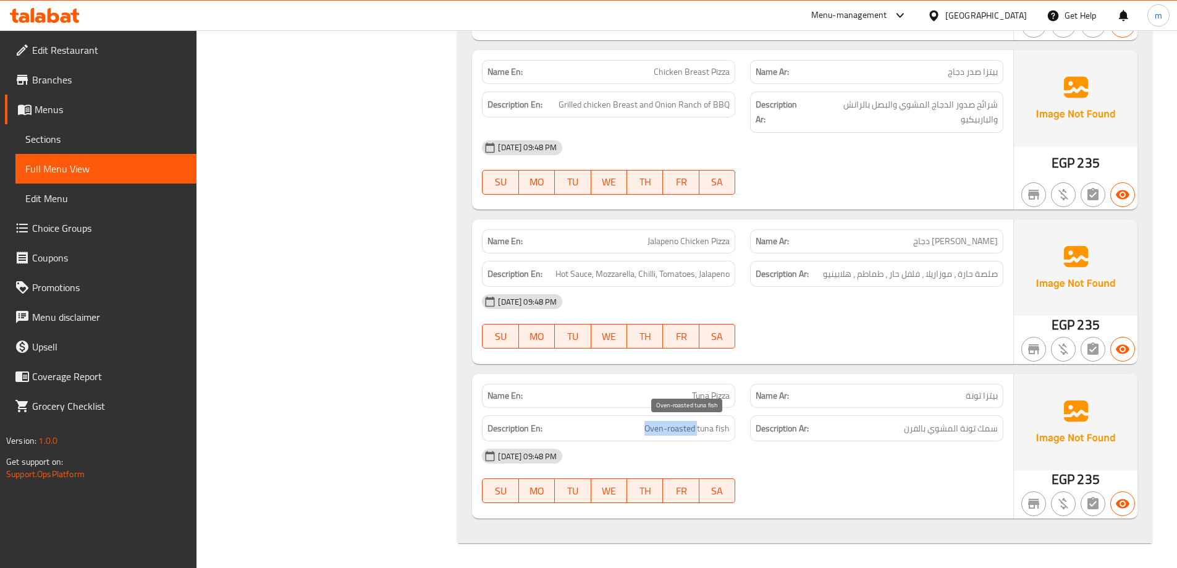
drag, startPoint x: 645, startPoint y: 431, endPoint x: 697, endPoint y: 434, distance: 52.0
click at [697, 434] on h6 "Description En: Oven-roasted tuna fish" at bounding box center [609, 428] width 242 height 15
click at [635, 436] on h6 "Description En: Oven-roasted tuna fish" at bounding box center [609, 428] width 242 height 15
click at [682, 427] on span "Oven-roasted tuna fish" at bounding box center [687, 428] width 85 height 15
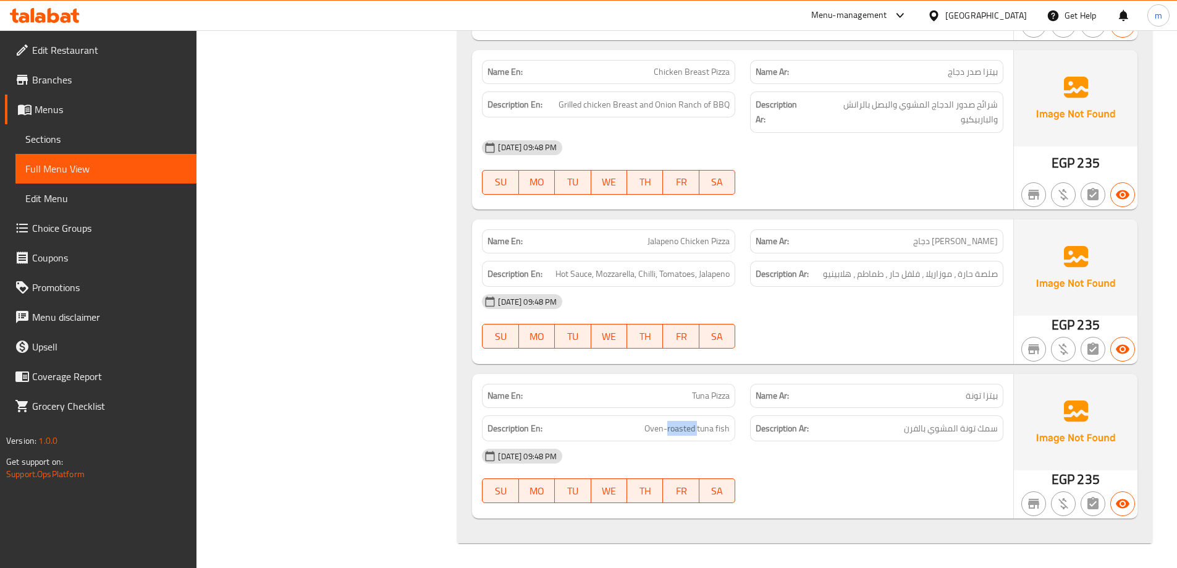
copy span "roasted"
click at [948, 427] on span "سمك تونة المشوي بالفرن" at bounding box center [951, 428] width 94 height 15
copy div "سمك تونة المشوي بالفرن"
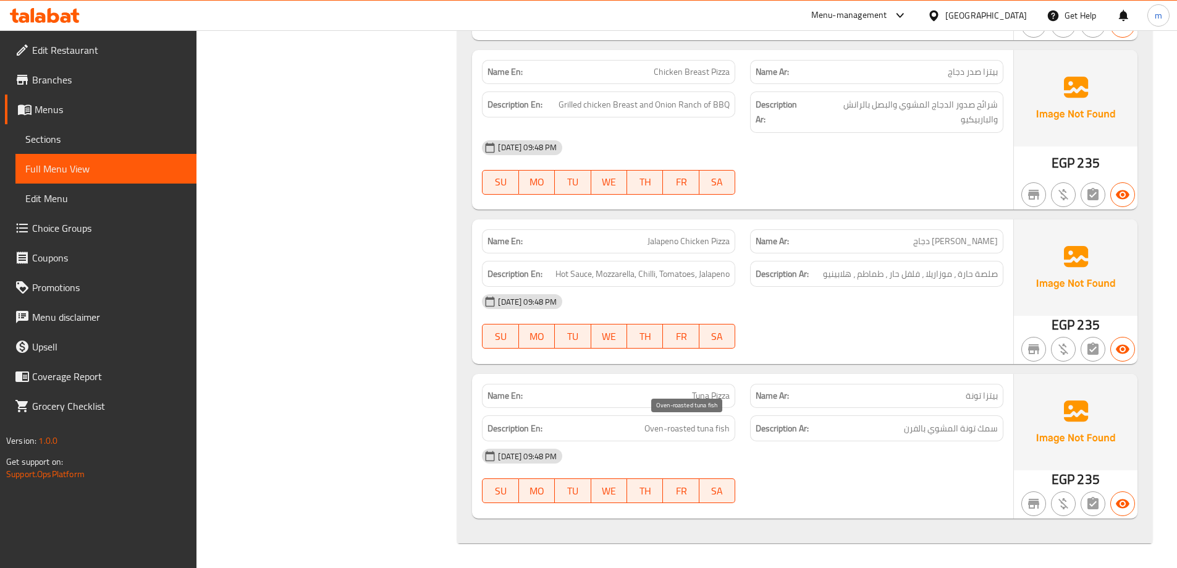
click at [694, 433] on span "Oven-roasted tuna fish" at bounding box center [687, 428] width 85 height 15
drag, startPoint x: 441, startPoint y: 153, endPoint x: 478, endPoint y: 269, distance: 122.5
click at [689, 436] on div "Description En: Oven-roasted tuna fish" at bounding box center [608, 428] width 253 height 27
click at [687, 433] on span "Oven-roasted tuna fish" at bounding box center [687, 428] width 85 height 15
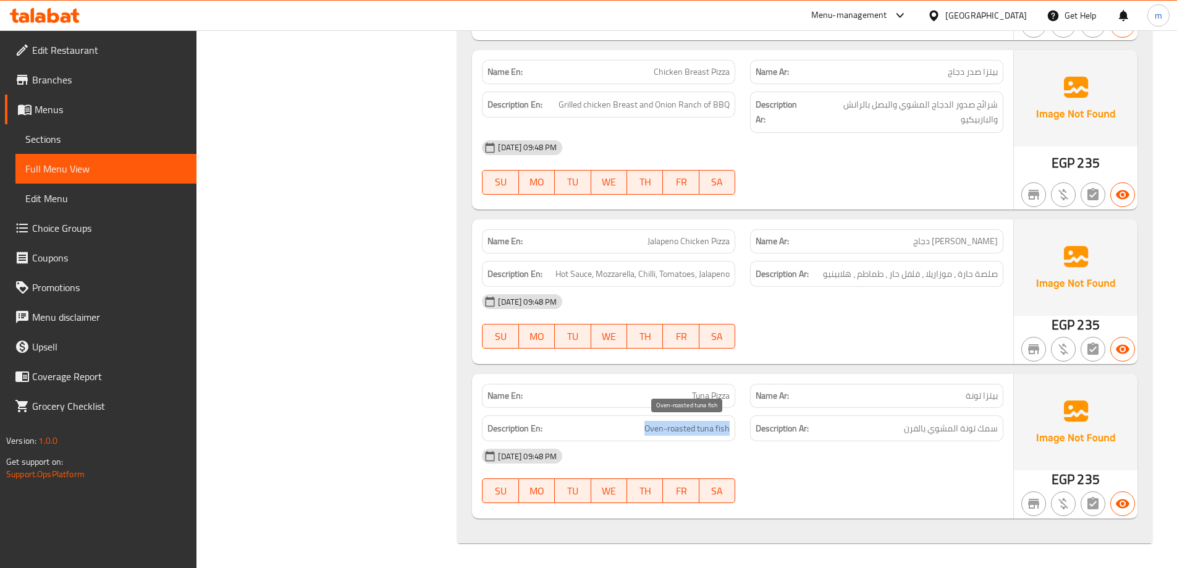
click at [687, 433] on span "Oven-roasted tuna fish" at bounding box center [687, 428] width 85 height 15
click at [705, 433] on span "Oven-roasted tuna fish" at bounding box center [687, 428] width 85 height 15
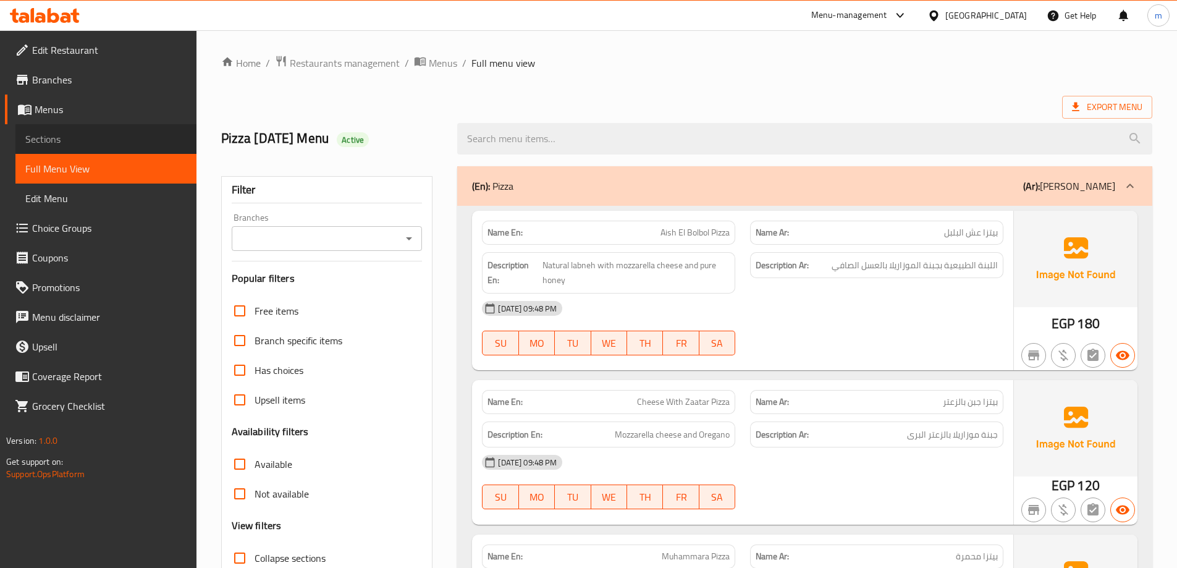
click at [130, 144] on span "Sections" at bounding box center [105, 139] width 161 height 15
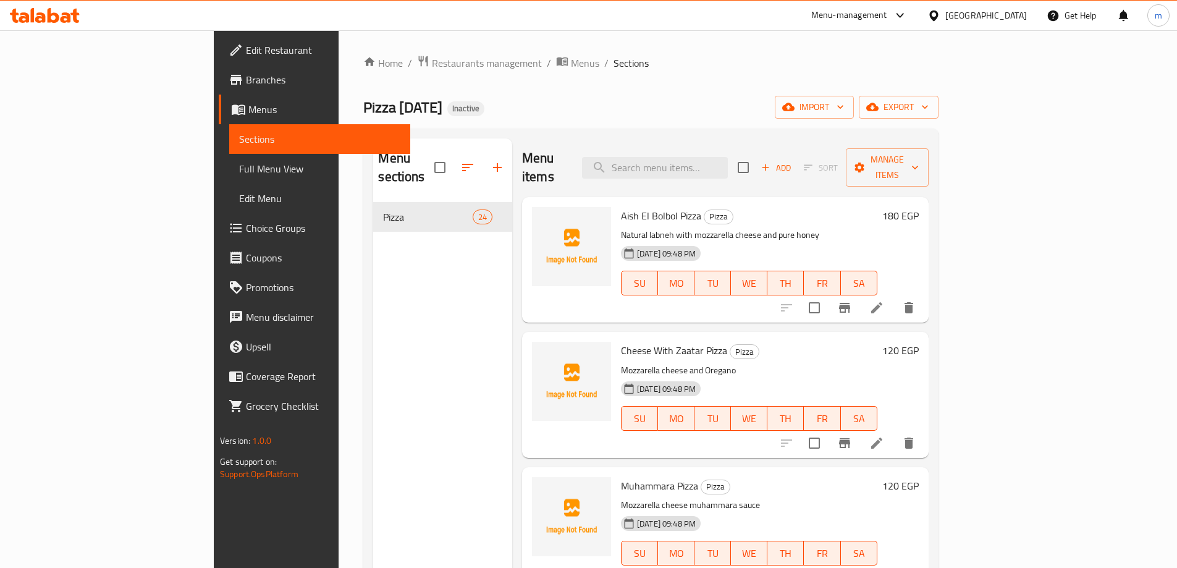
click at [614, 69] on span "Sections" at bounding box center [631, 63] width 35 height 15
click at [894, 567] on li at bounding box center [877, 578] width 35 height 22
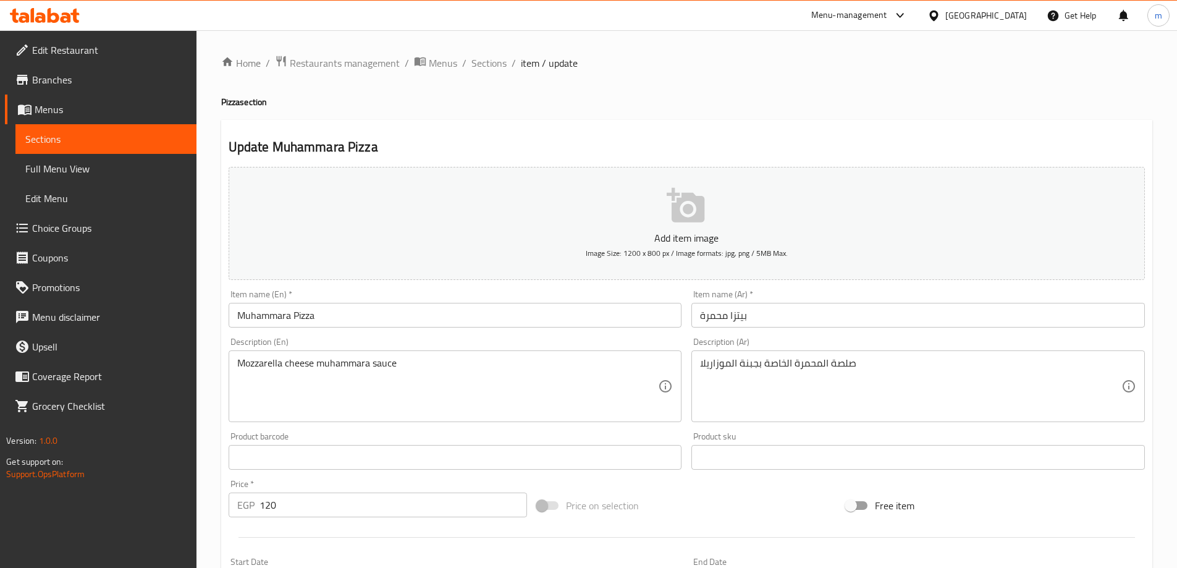
click at [844, 407] on div "Home / Restaurants management / Menus / Sections / item / update Pizza section …" at bounding box center [686, 451] width 931 height 793
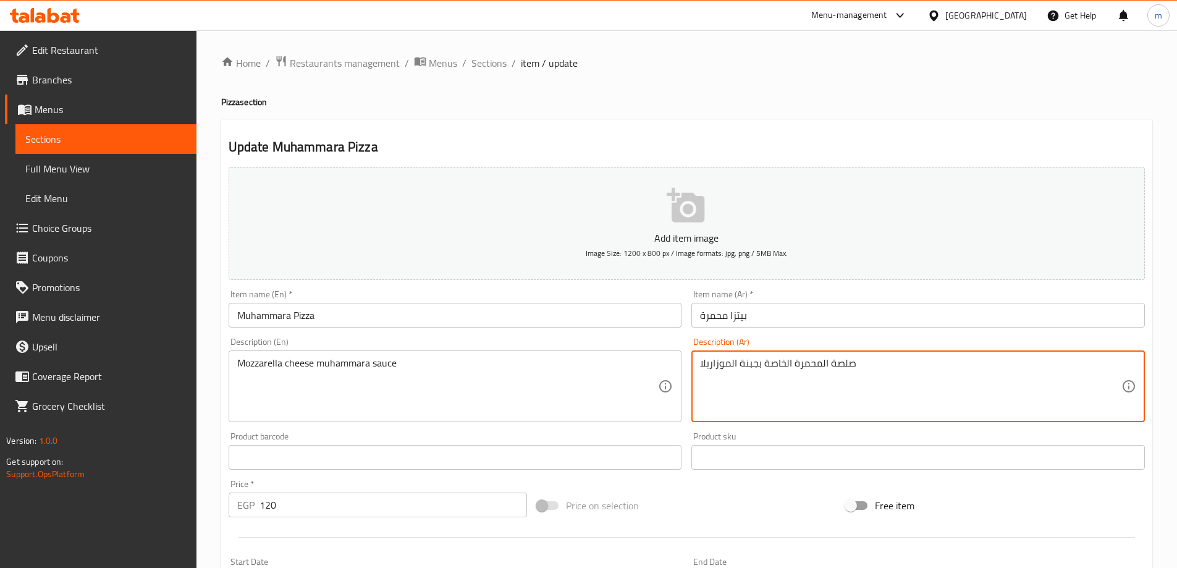
click at [850, 311] on input "بيتزا محمرة" at bounding box center [919, 315] width 454 height 25
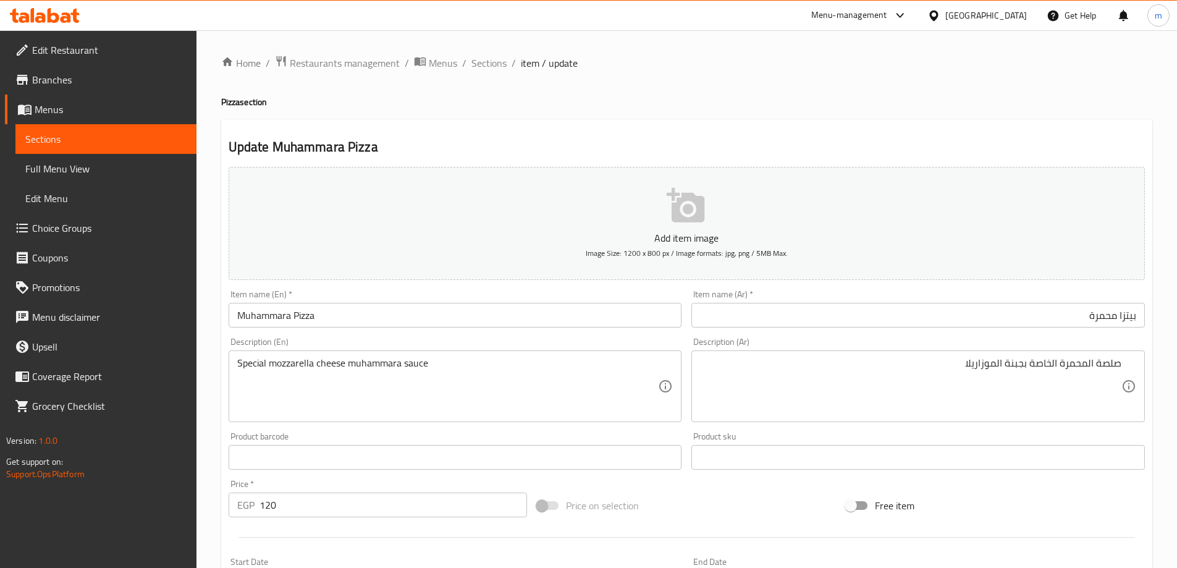
click at [498, 400] on textarea "Special mozzarella cheese muhammara sauce" at bounding box center [447, 386] width 421 height 59
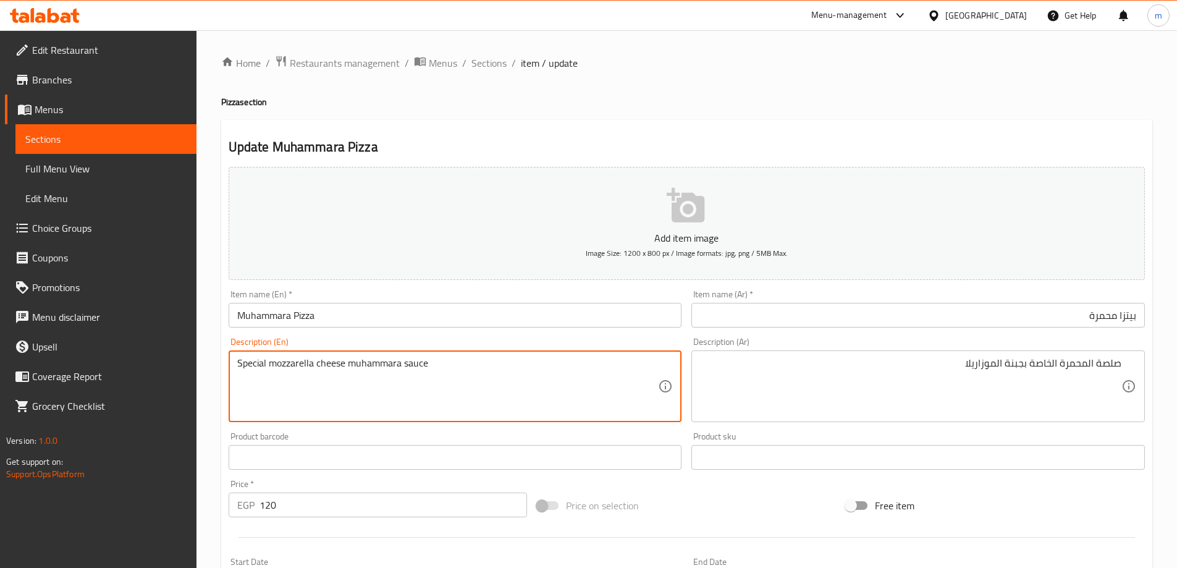
click at [346, 367] on textarea "Special mozzarella cheese muhammara sauce" at bounding box center [447, 386] width 421 height 59
paste textarea "muhammara sauce"
type textarea "Special muhammara sauce with mozzarella cheese"
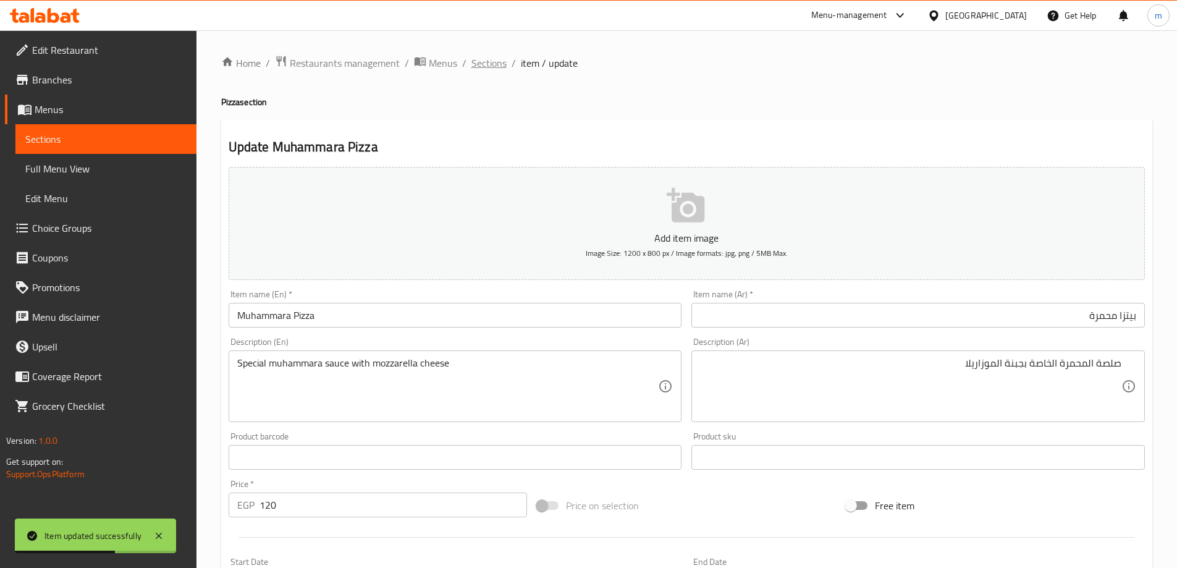
drag, startPoint x: 450, startPoint y: 412, endPoint x: 494, endPoint y: 62, distance: 353.1
click at [494, 62] on span "Sections" at bounding box center [489, 63] width 35 height 15
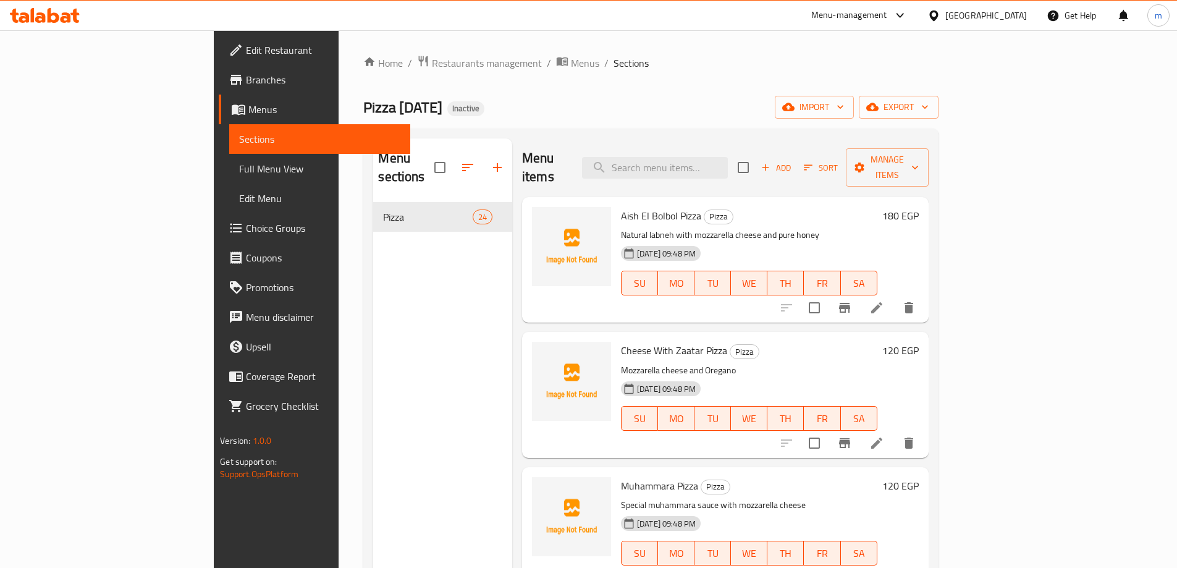
scroll to position [720, 0]
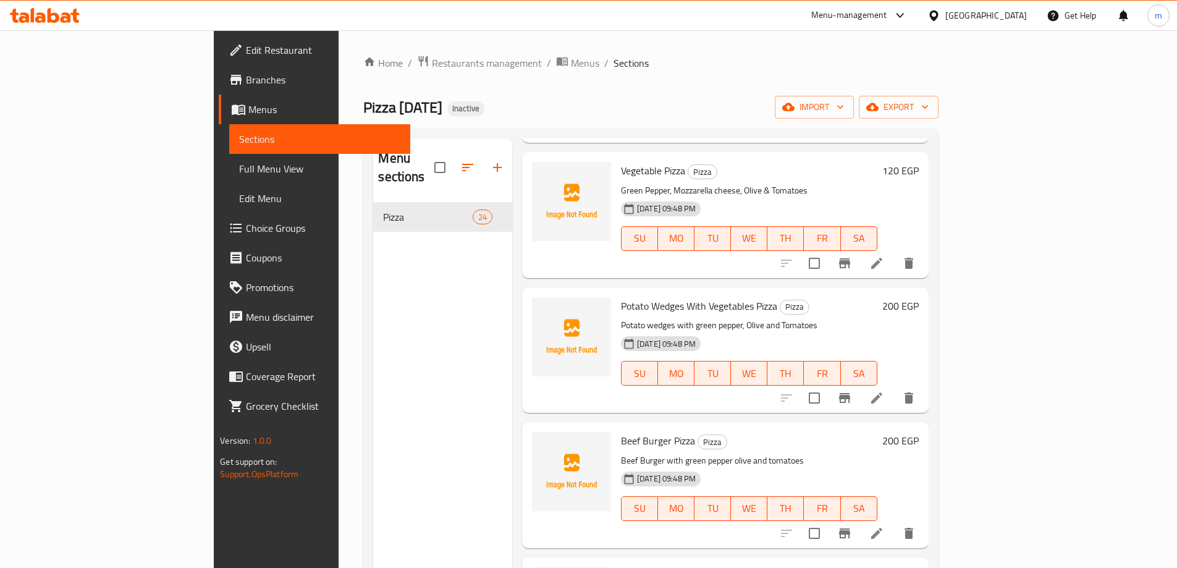
click at [894, 522] on li at bounding box center [877, 533] width 35 height 22
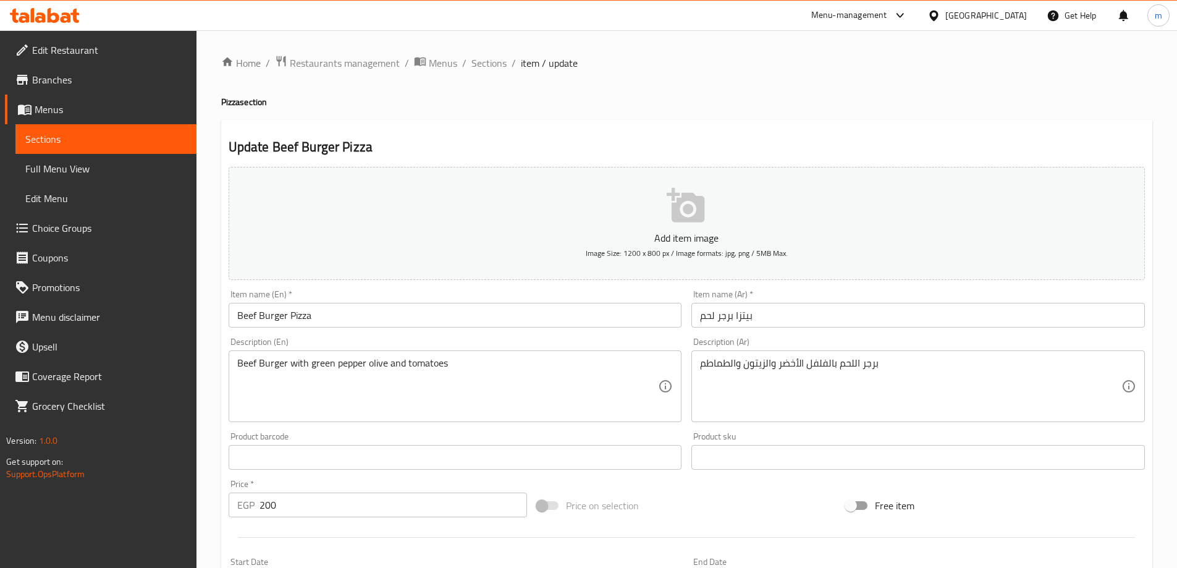
click at [955, 457] on input "text" at bounding box center [919, 457] width 454 height 25
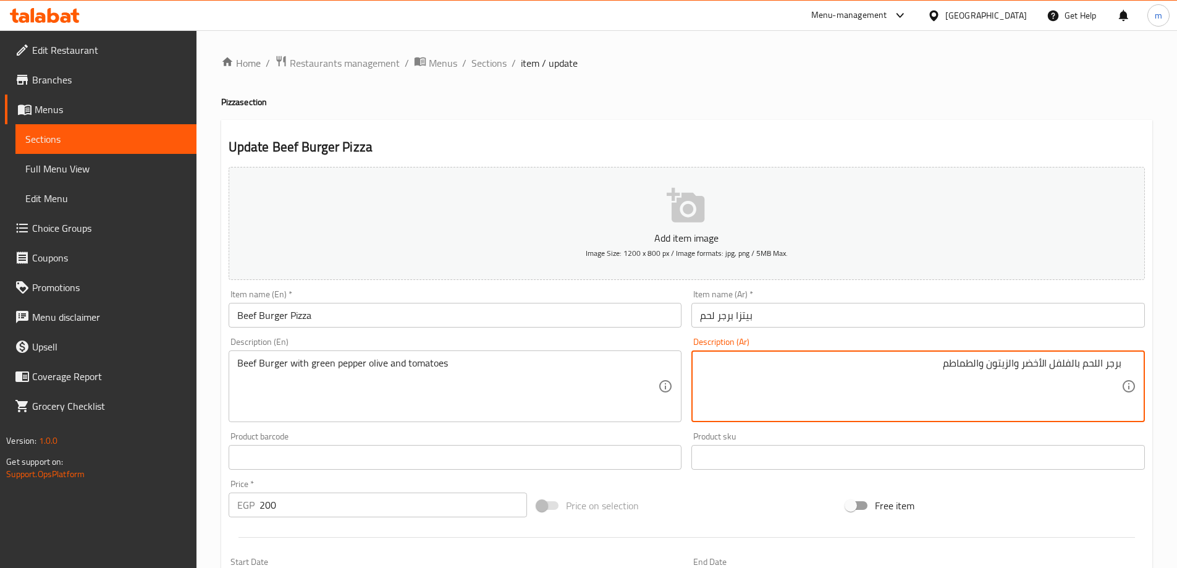
click at [873, 334] on div "Description (Ar) برجر اللحم بالفلفل الأخضر والزيتون والطماطم Description (Ar)" at bounding box center [918, 379] width 463 height 95
click at [867, 326] on input "بيتزا برجر لحم" at bounding box center [919, 315] width 454 height 25
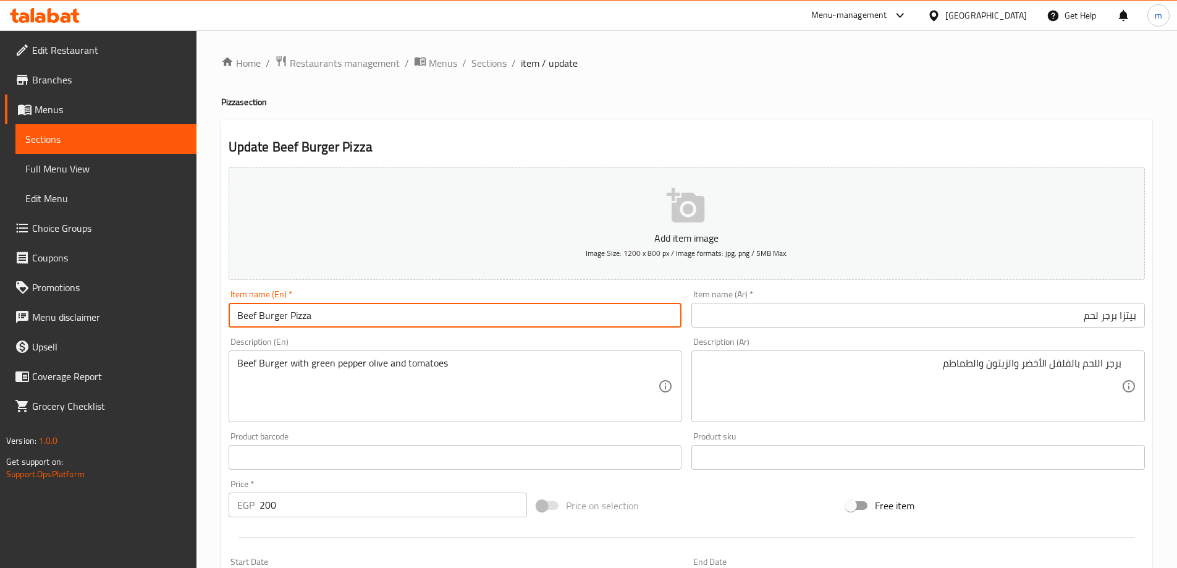
drag, startPoint x: 258, startPoint y: 315, endPoint x: 192, endPoint y: 298, distance: 68.6
click at [192, 298] on div "Edit Restaurant Branches Menus Sections Full Menu View Edit Menu Choice Groups …" at bounding box center [588, 451] width 1177 height 843
type input "Meat Burger Pizza"
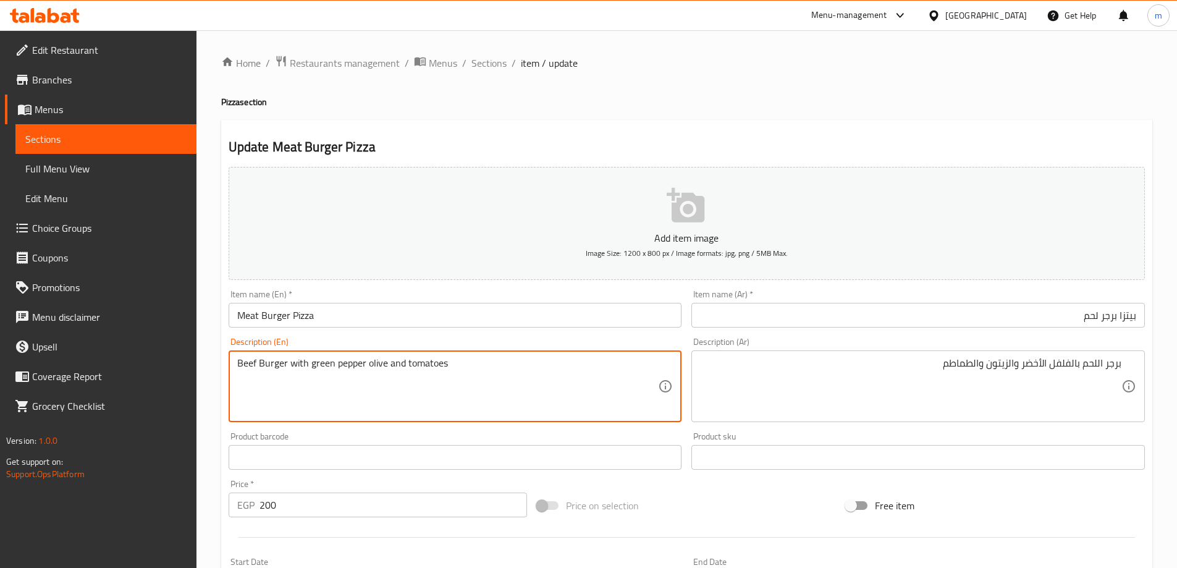
drag, startPoint x: 286, startPoint y: 361, endPoint x: 263, endPoint y: 353, distance: 24.0
drag, startPoint x: 257, startPoint y: 357, endPoint x: 223, endPoint y: 351, distance: 34.5
click at [224, 351] on div "Description (En) Beef Burger with green pepper olive and tomatoes Description (…" at bounding box center [455, 379] width 463 height 95
type textarea "Meat Burger with green pepper olive and tomatoes"
click at [358, 323] on input "Meat Burger Pizza" at bounding box center [456, 315] width 454 height 25
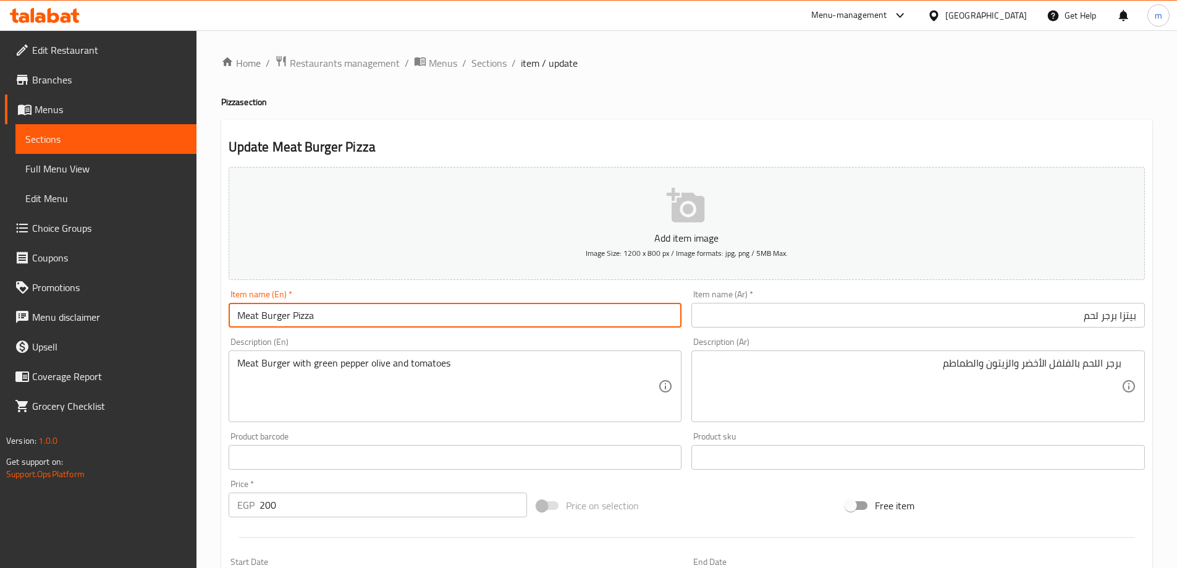
click at [358, 323] on input "Meat Burger Pizza" at bounding box center [456, 315] width 454 height 25
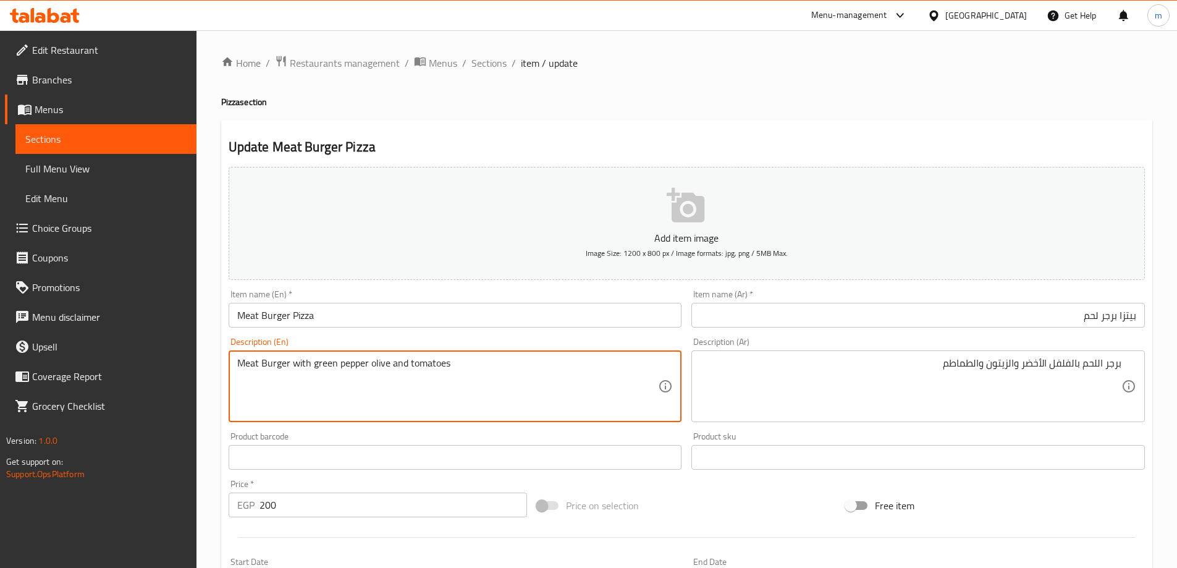
drag, startPoint x: 292, startPoint y: 364, endPoint x: 229, endPoint y: 345, distance: 65.1
drag, startPoint x: 297, startPoint y: 372, endPoint x: 434, endPoint y: 368, distance: 137.2
click at [434, 368] on textarea "Meat Burger with green pepper olive and tomatoes" at bounding box center [447, 386] width 421 height 59
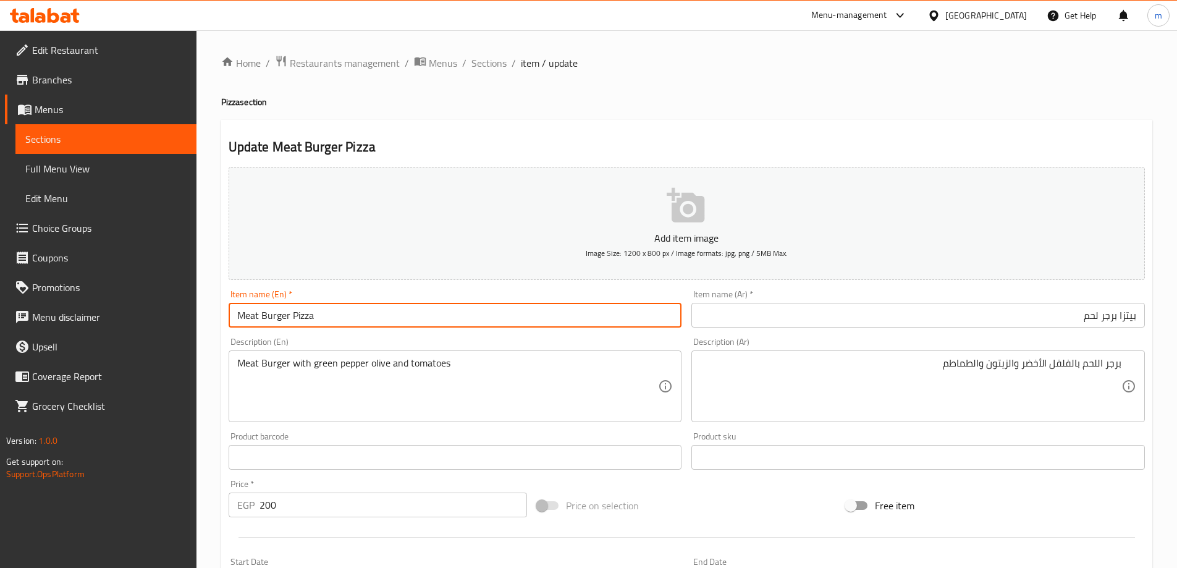
click at [468, 316] on input "Meat Burger Pizza" at bounding box center [456, 315] width 454 height 25
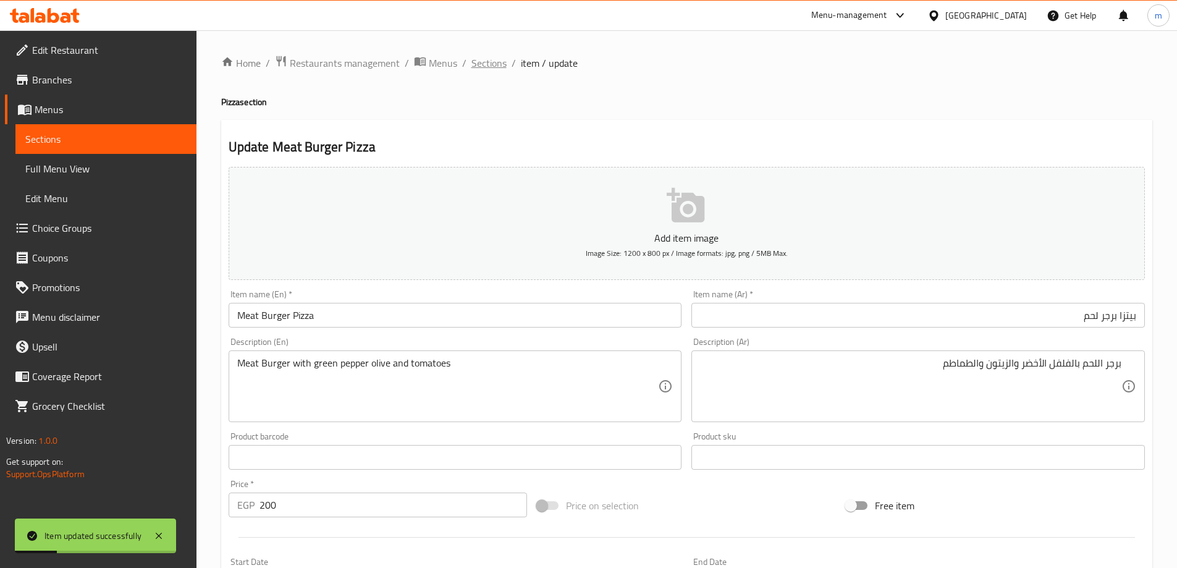
click at [490, 59] on span "Sections" at bounding box center [489, 63] width 35 height 15
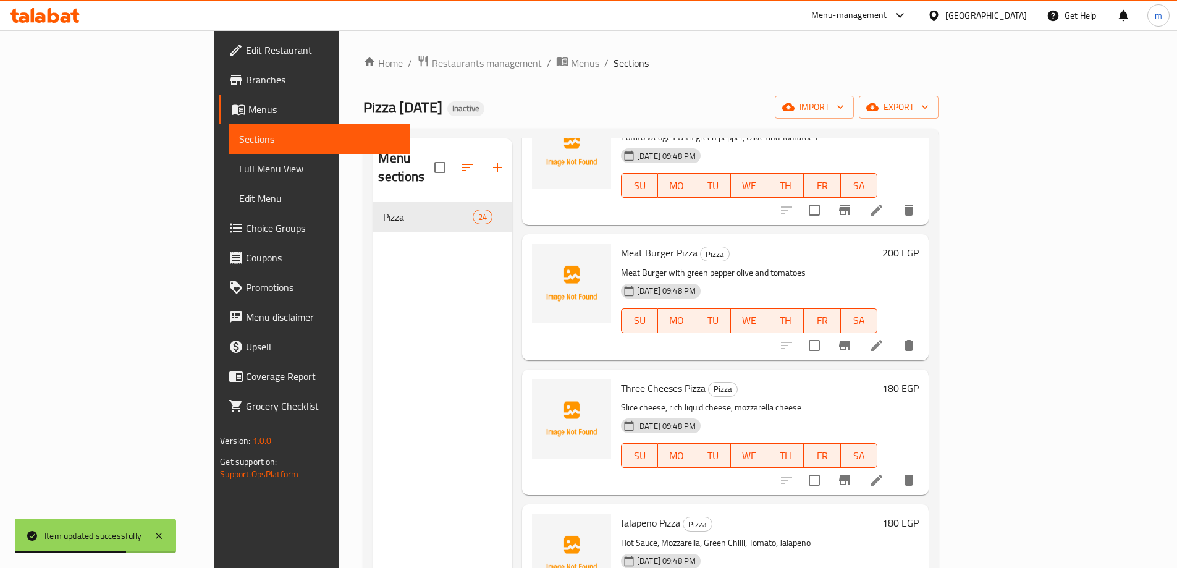
scroll to position [978, 0]
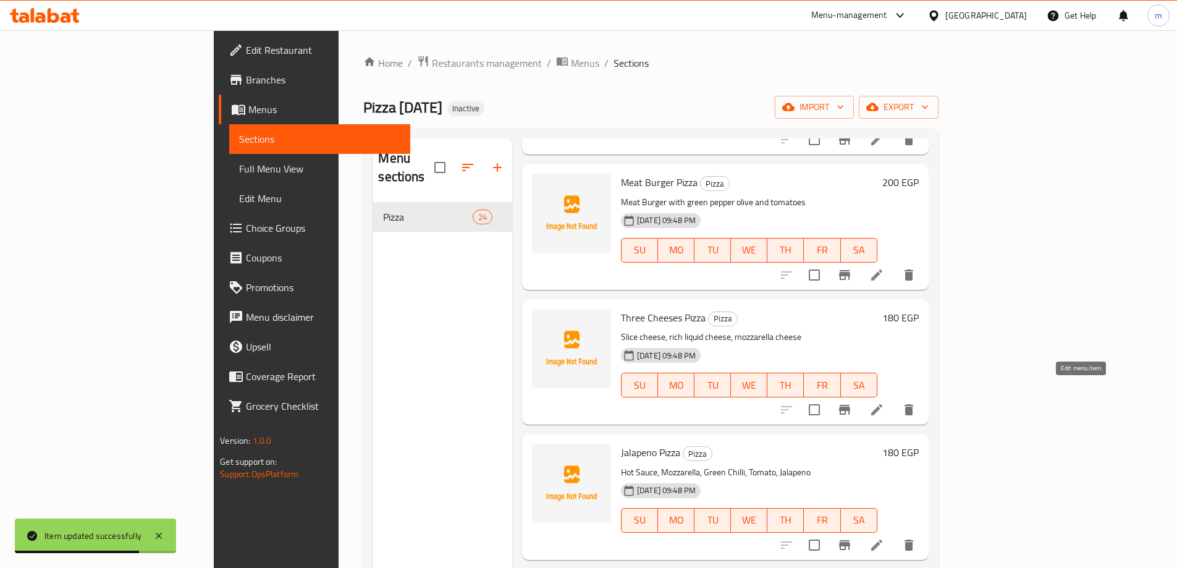
click at [884, 402] on icon at bounding box center [877, 409] width 15 height 15
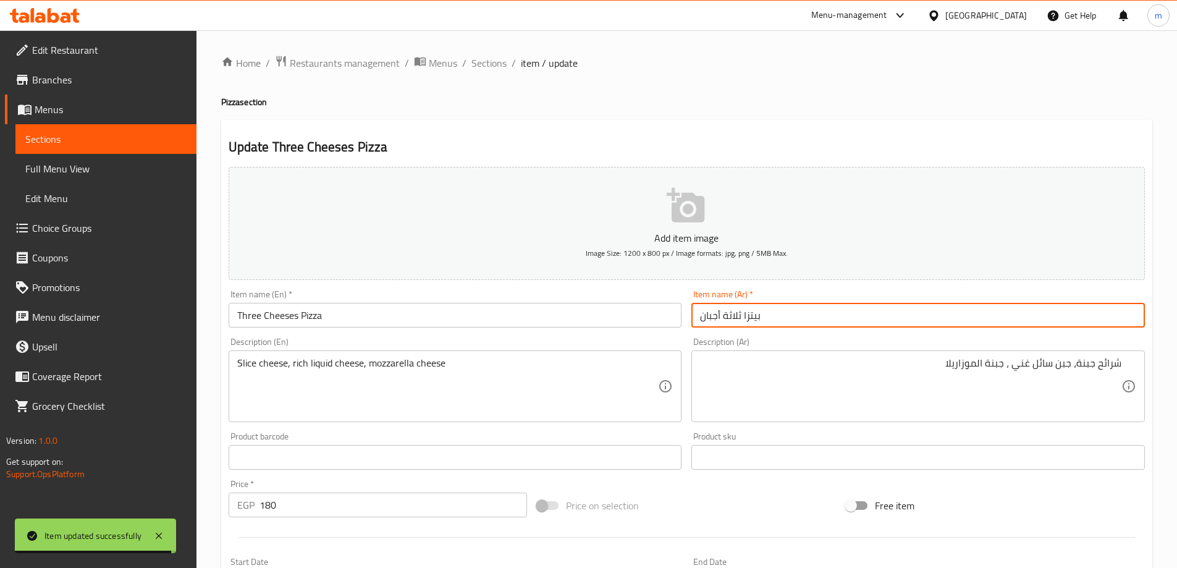
click at [959, 321] on input "بيتزا ثلاثة أجبان" at bounding box center [919, 315] width 454 height 25
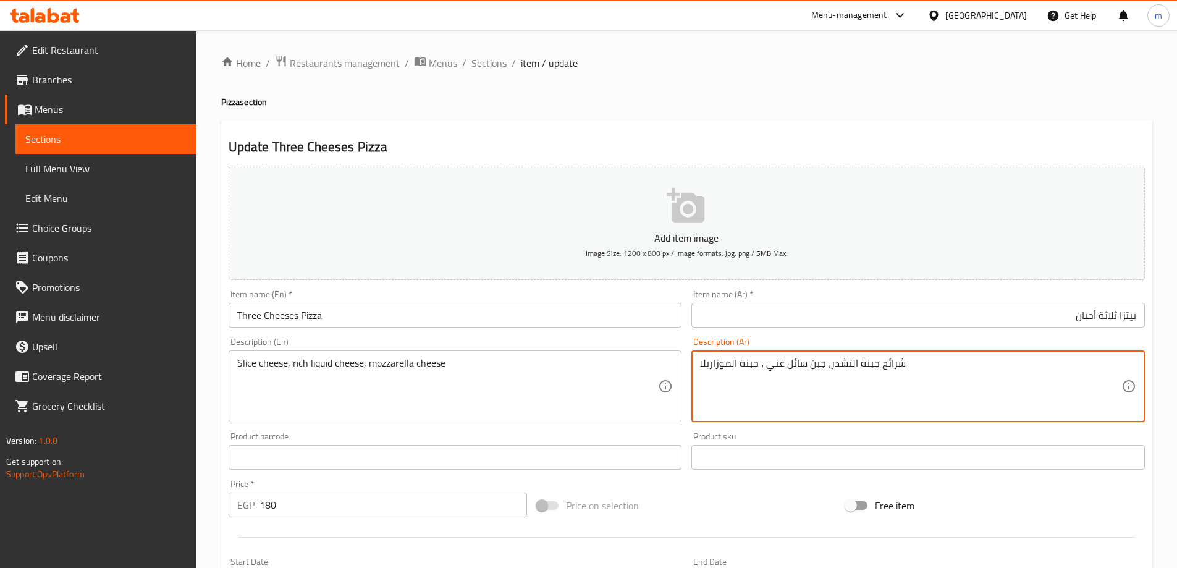
type textarea "شرائح جبنة التشدر، جبن سائل غني ، جبنة الموزاريلا"
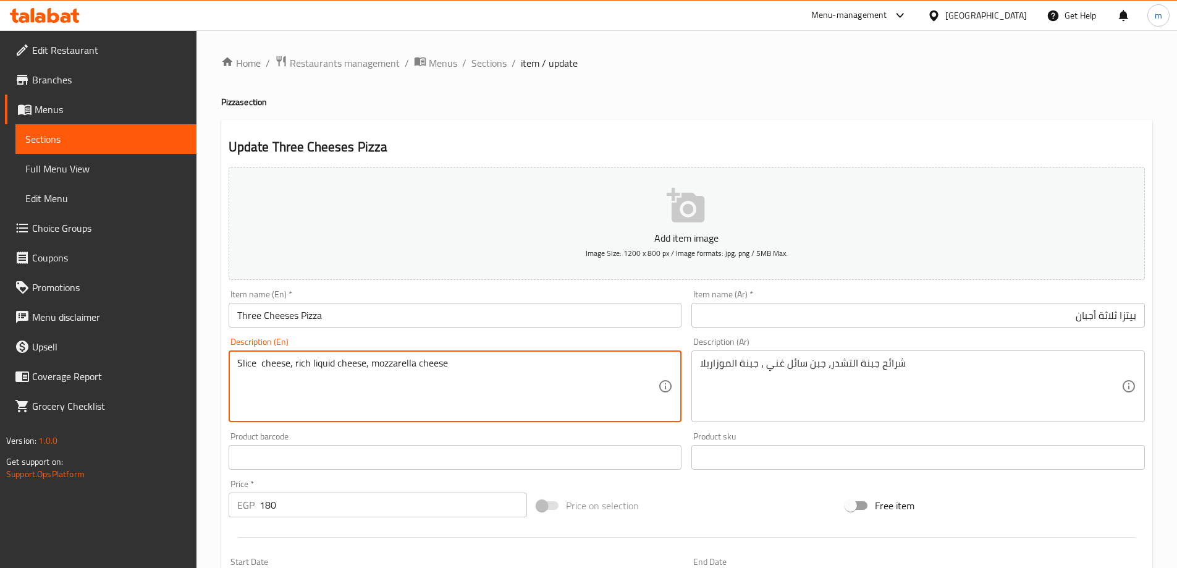
paste textarea "Cheddar"
type textarea "Slice cheddar cheese, rich liquid cheese, mozzarella cheese"
click at [789, 297] on div "Item name (Ar)   * بيتزا ثلاثة أجبان Item name (Ar) *" at bounding box center [919, 309] width 454 height 38
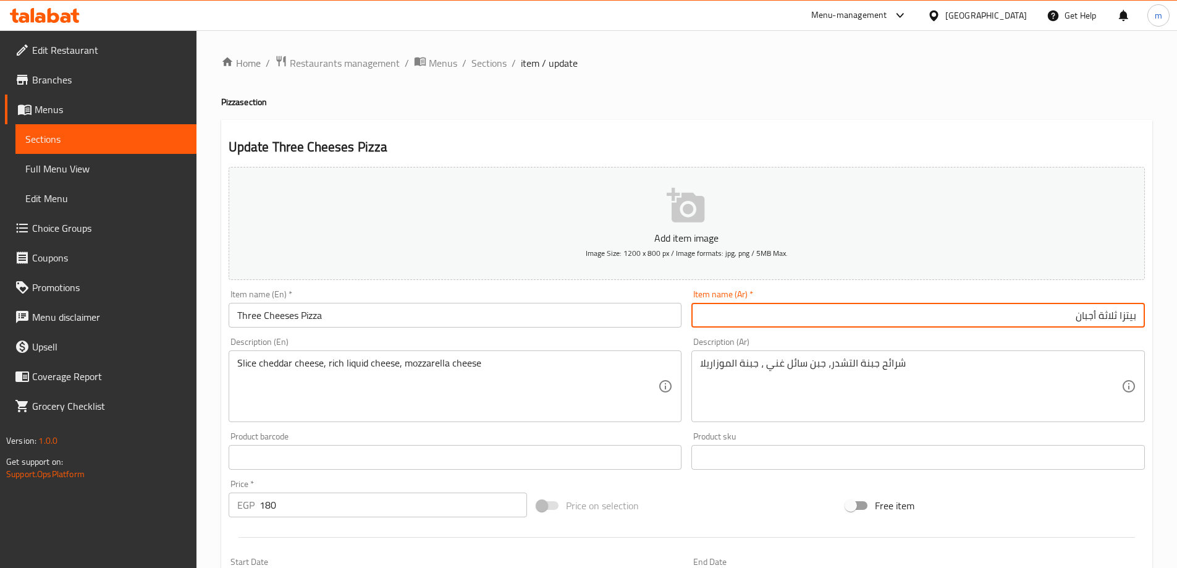
click at [778, 311] on div "Home / Restaurants management / Menus / Sections / item / update Pizza section …" at bounding box center [686, 451] width 931 height 793
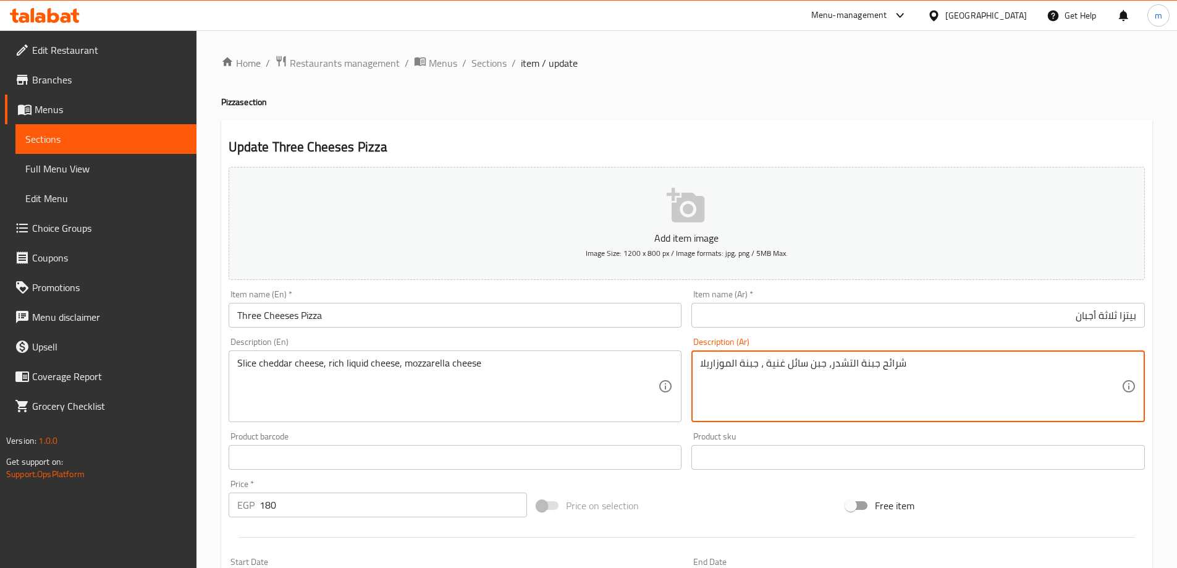
click at [814, 311] on input "بيتزا ثلاثة أجبان" at bounding box center [919, 315] width 454 height 25
click at [787, 366] on textarea "شرائح جبنة التشدر، جبنة سائل غنية ، جبنة الموزاريلا" at bounding box center [910, 386] width 421 height 59
type textarea "شرائح جبنة التشدر، جبنة سائلة غنية ، جبنة الموزاريلا"
click at [810, 303] on input "بيتزا ثلاثة أجبان" at bounding box center [919, 315] width 454 height 25
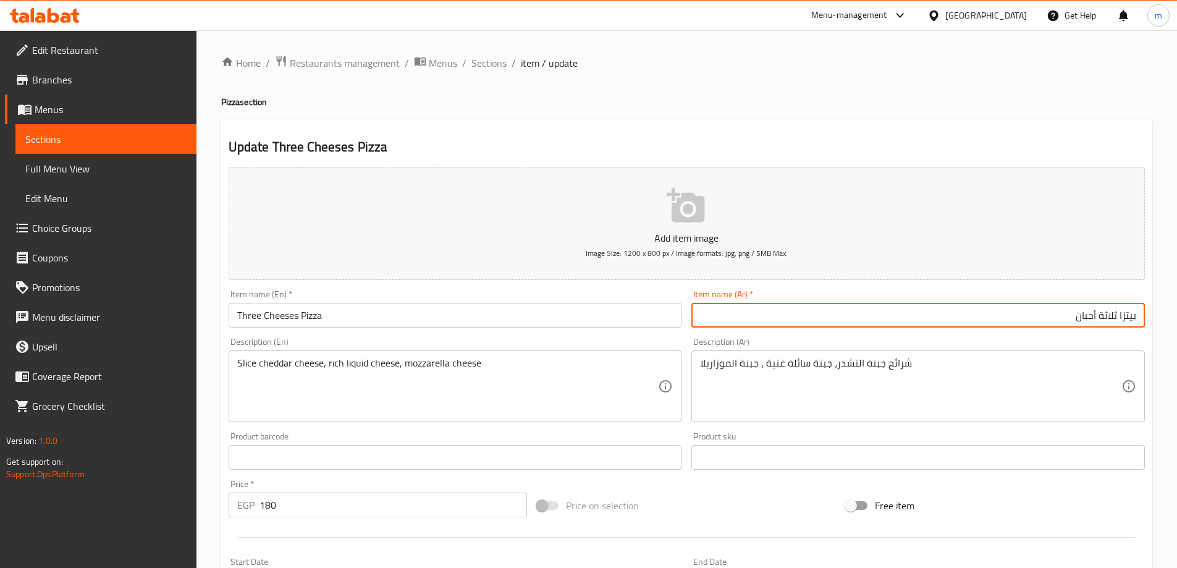
click at [485, 64] on span "Sections" at bounding box center [489, 63] width 35 height 15
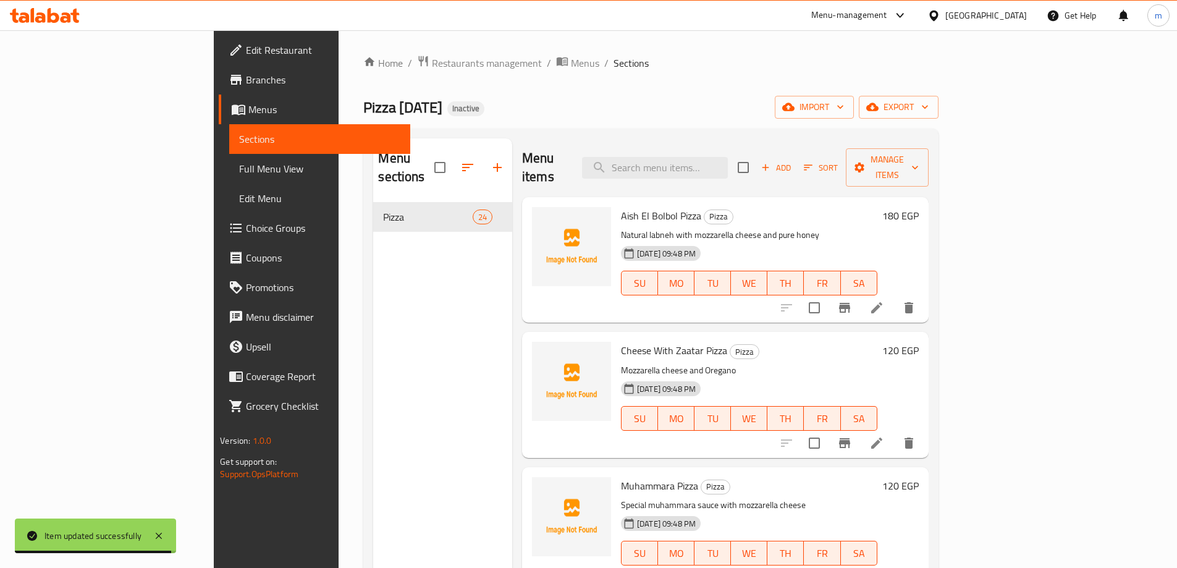
scroll to position [1260, 0]
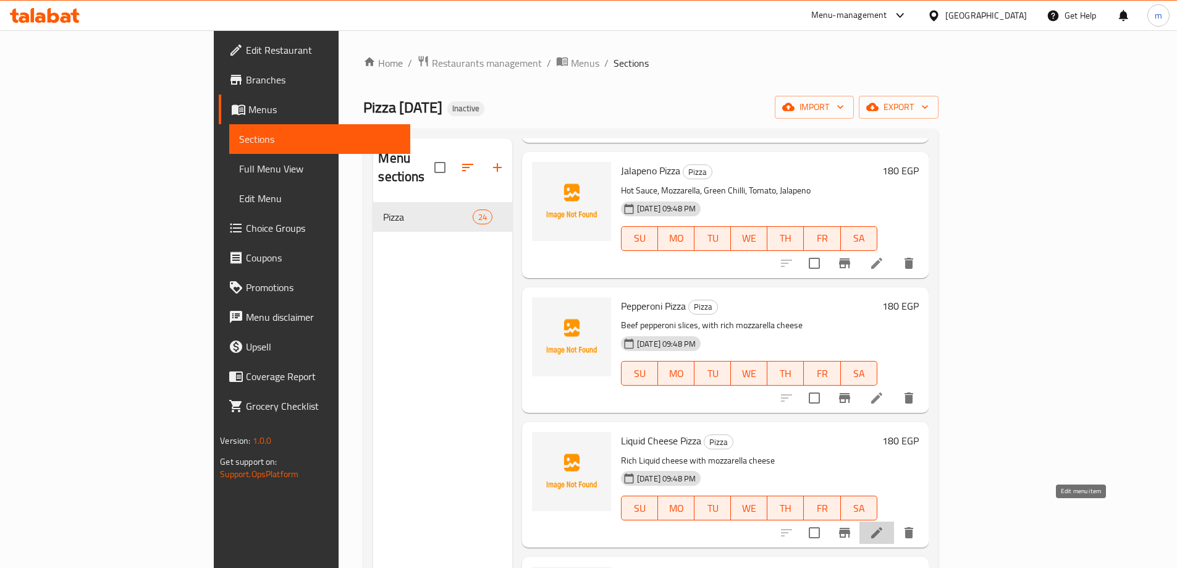
click at [884, 525] on icon at bounding box center [877, 532] width 15 height 15
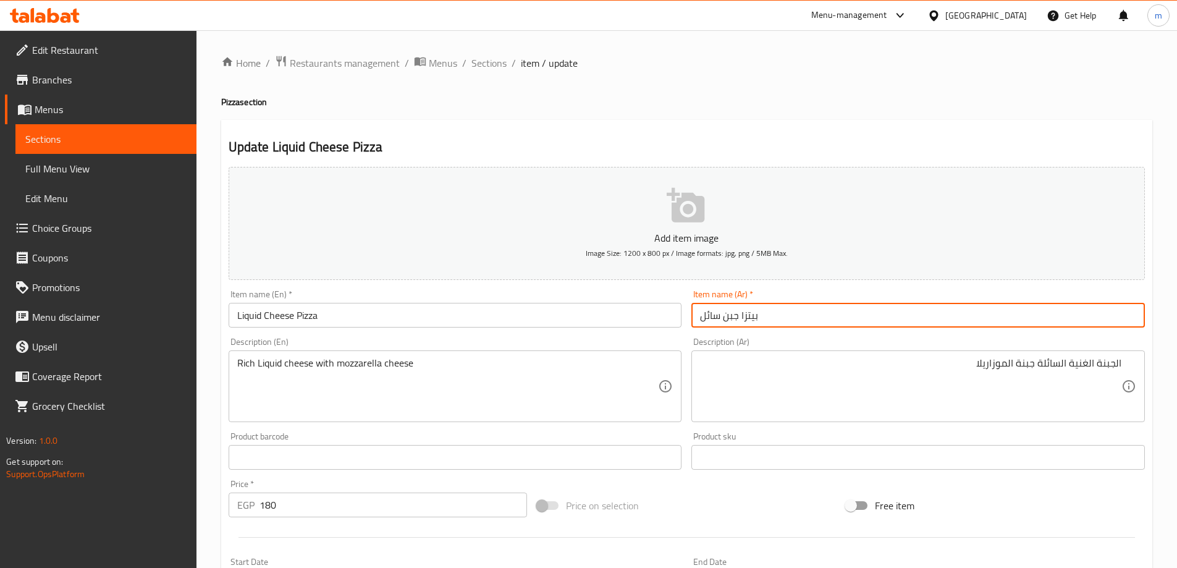
click at [944, 318] on input "بيتزا جبن سائل" at bounding box center [919, 315] width 454 height 25
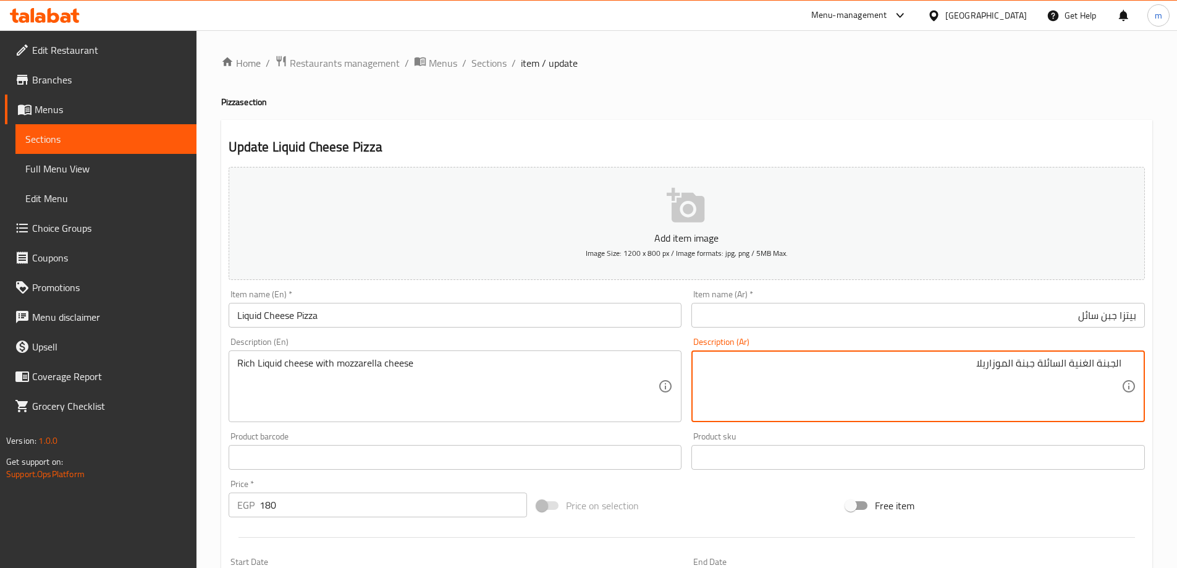
click at [1044, 364] on textarea "الجبنة الغنية السائلة جبنة الموزاريلا" at bounding box center [910, 386] width 421 height 59
click at [1041, 363] on textarea "الجبنة الغنية السائلة جبنة الموزاريلا" at bounding box center [910, 386] width 421 height 59
type textarea "الجبنة الغنية السائلة، جبنة الموزاريلا"
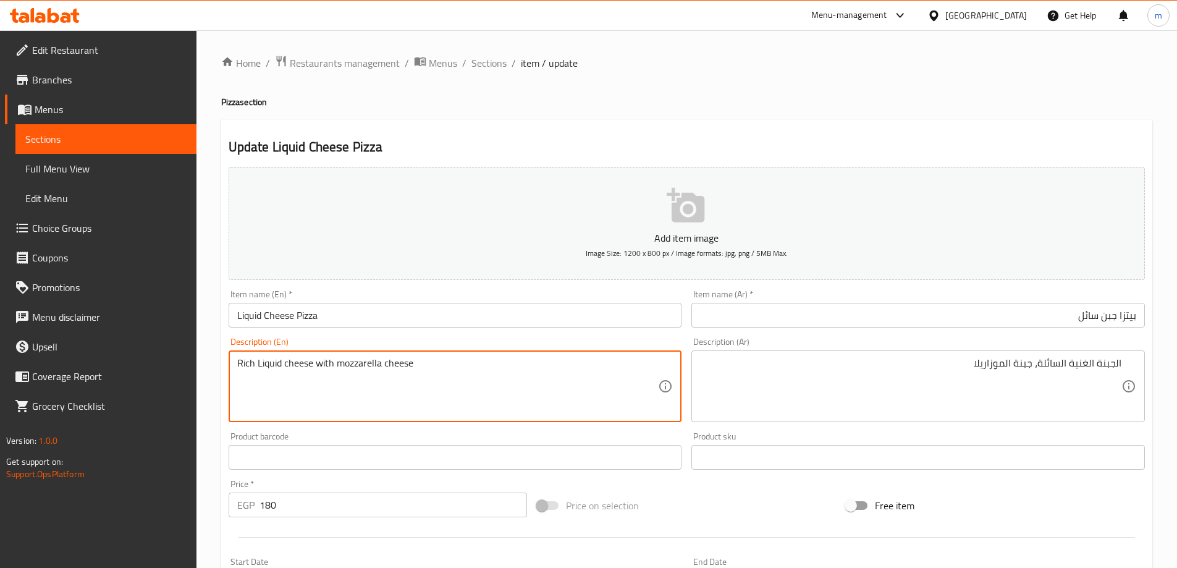
drag, startPoint x: 314, startPoint y: 361, endPoint x: 332, endPoint y: 368, distance: 19.7
type textarea "Rich Liquid cheese, mozzarella cheese"
click at [407, 313] on input "Liquid Cheese Pizza" at bounding box center [456, 315] width 454 height 25
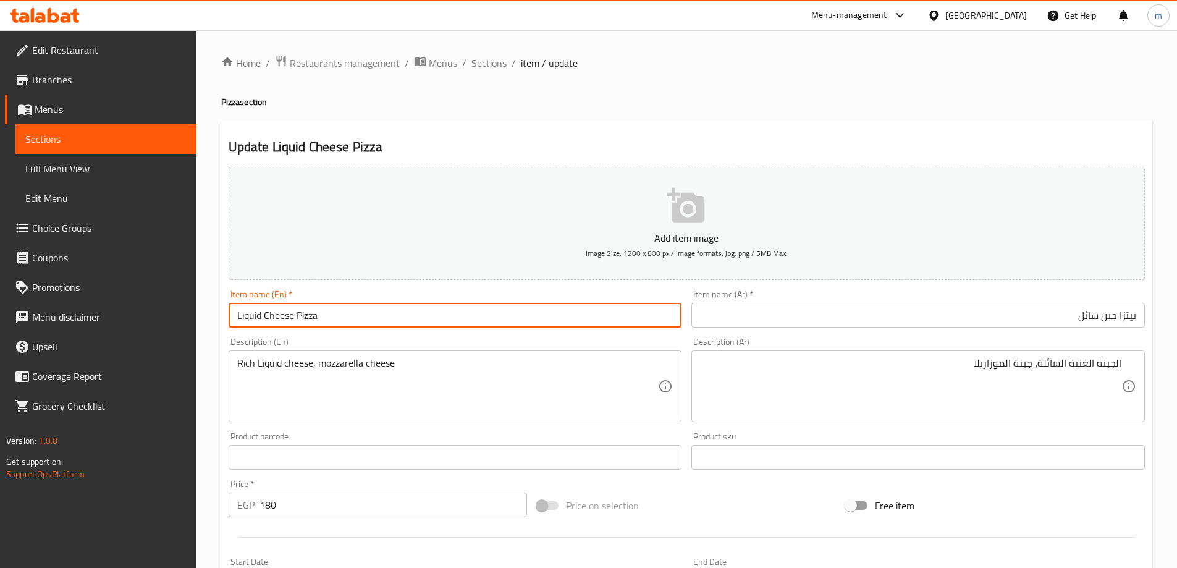
click at [478, 63] on span "Sections" at bounding box center [489, 63] width 35 height 15
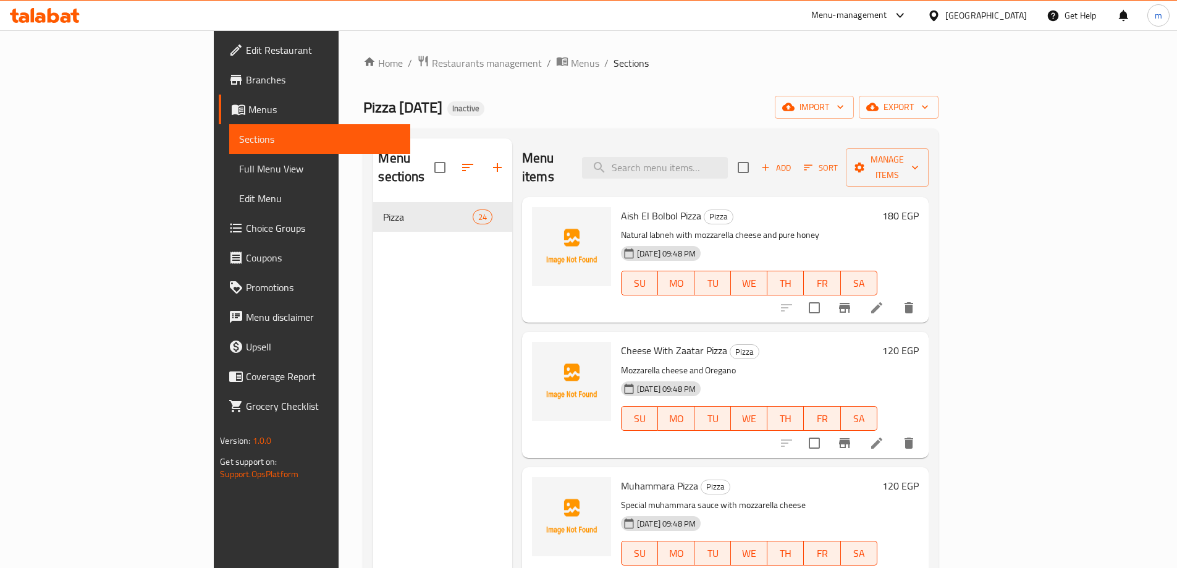
scroll to position [1395, 0]
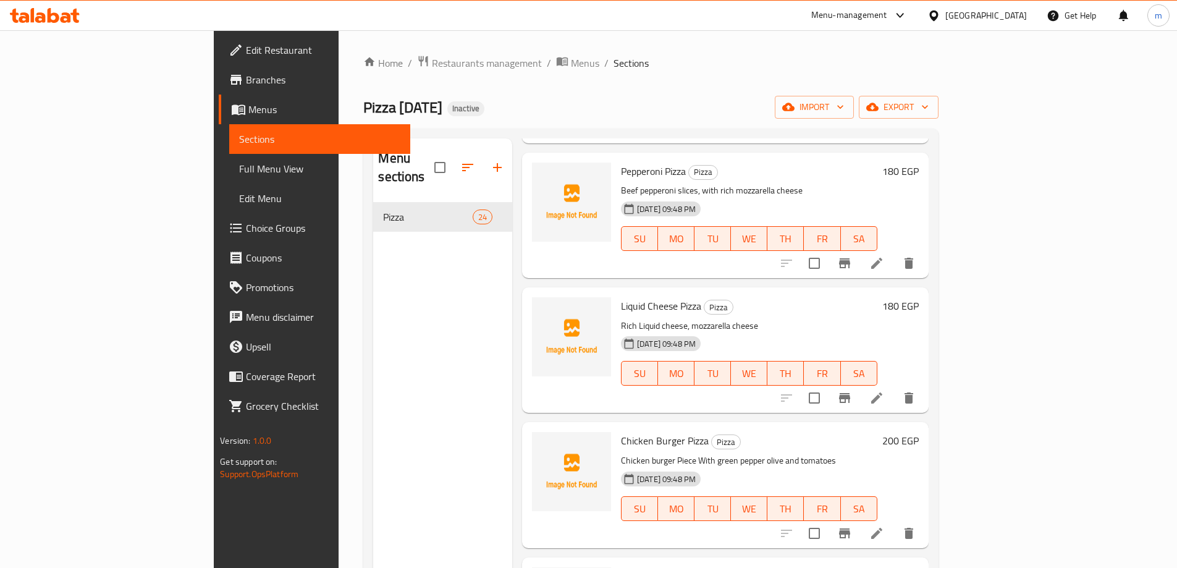
click at [884, 526] on icon at bounding box center [877, 533] width 15 height 15
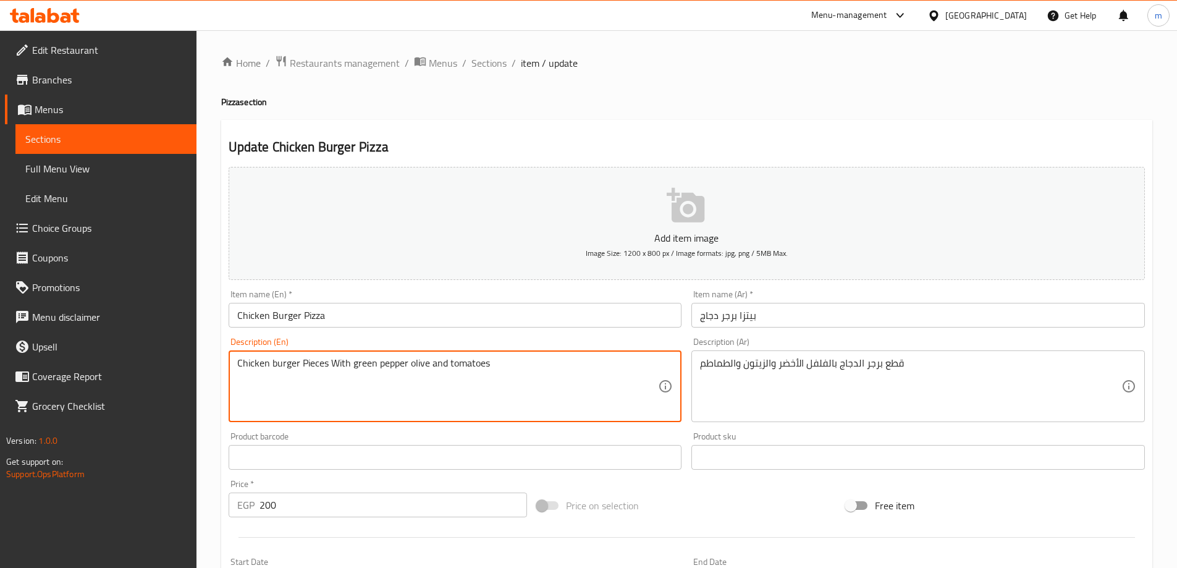
type textarea "Chicken burger Pieces With green pepper olive and tomatoes"
click at [362, 314] on input "Chicken Burger Pizza" at bounding box center [456, 315] width 454 height 25
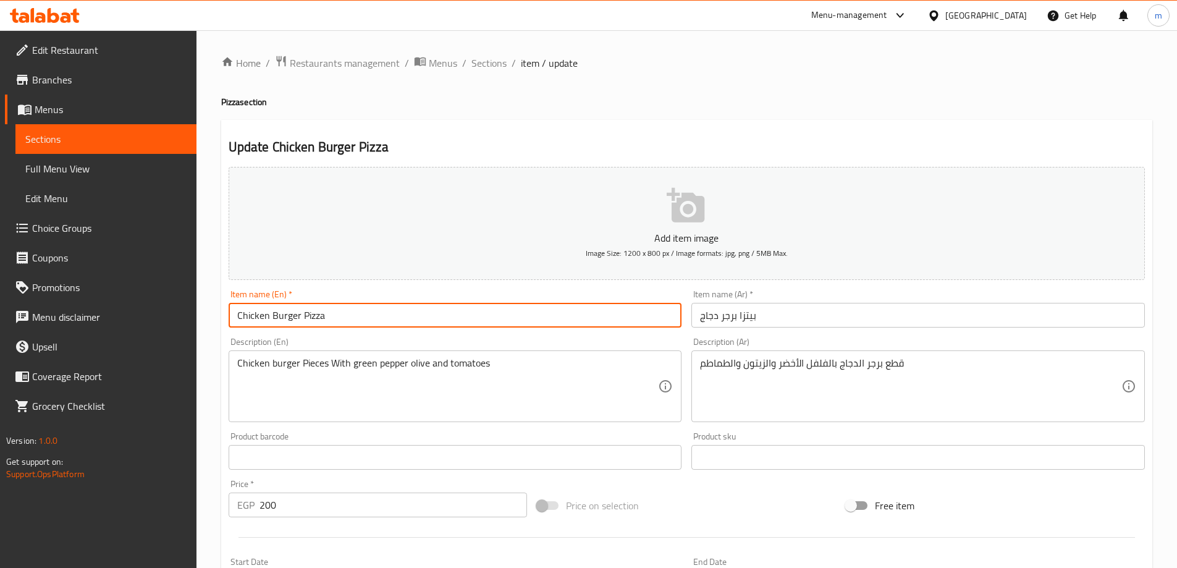
click at [490, 66] on span "Sections" at bounding box center [489, 63] width 35 height 15
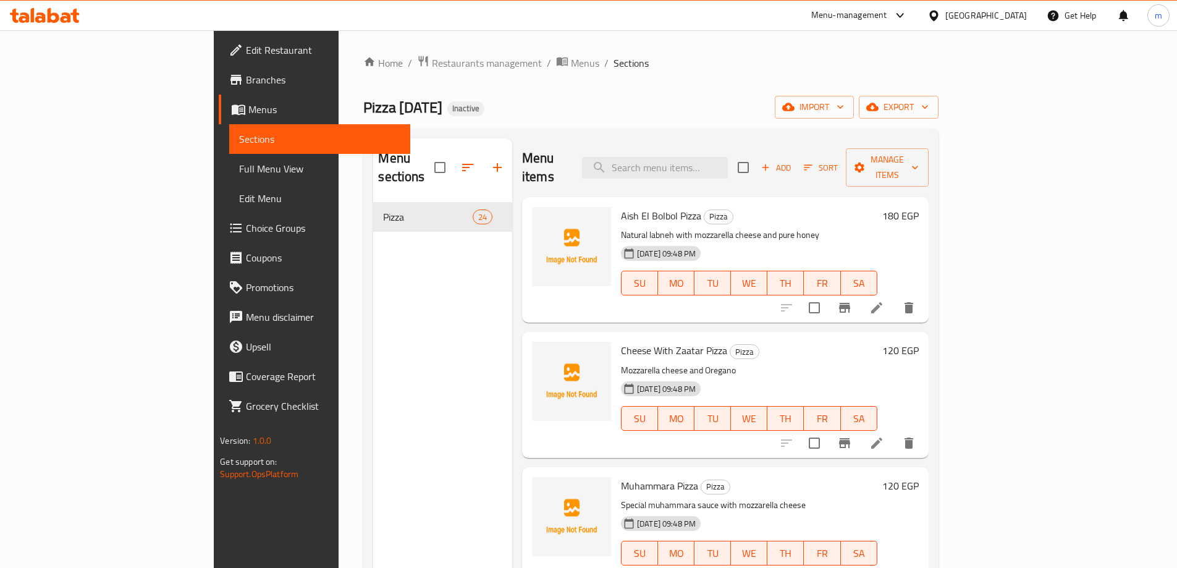
scroll to position [2475, 0]
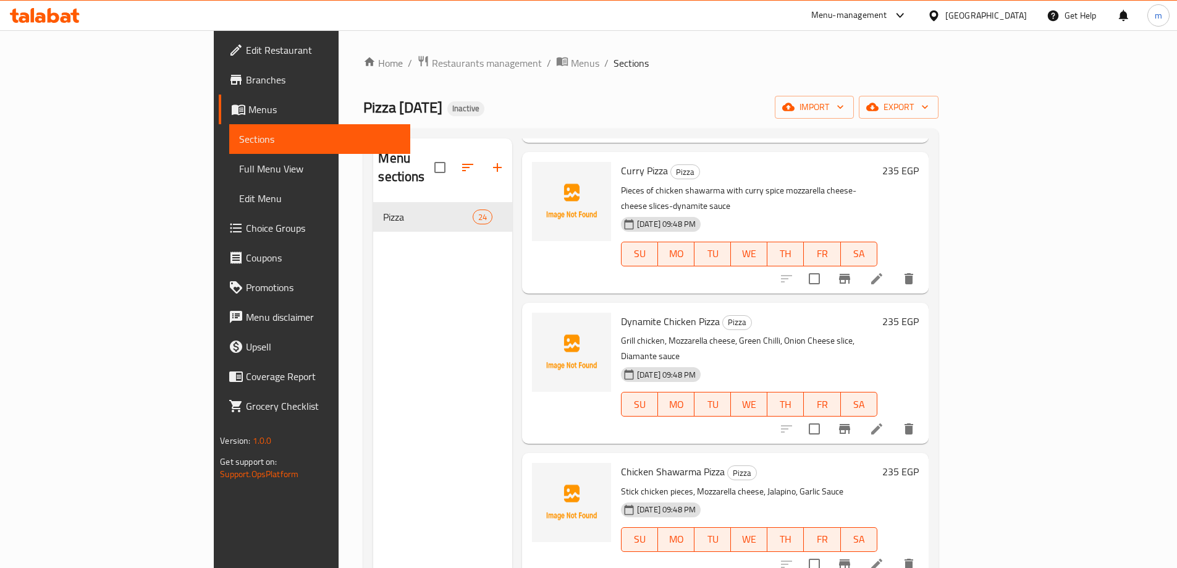
click at [882, 559] on icon at bounding box center [876, 564] width 11 height 11
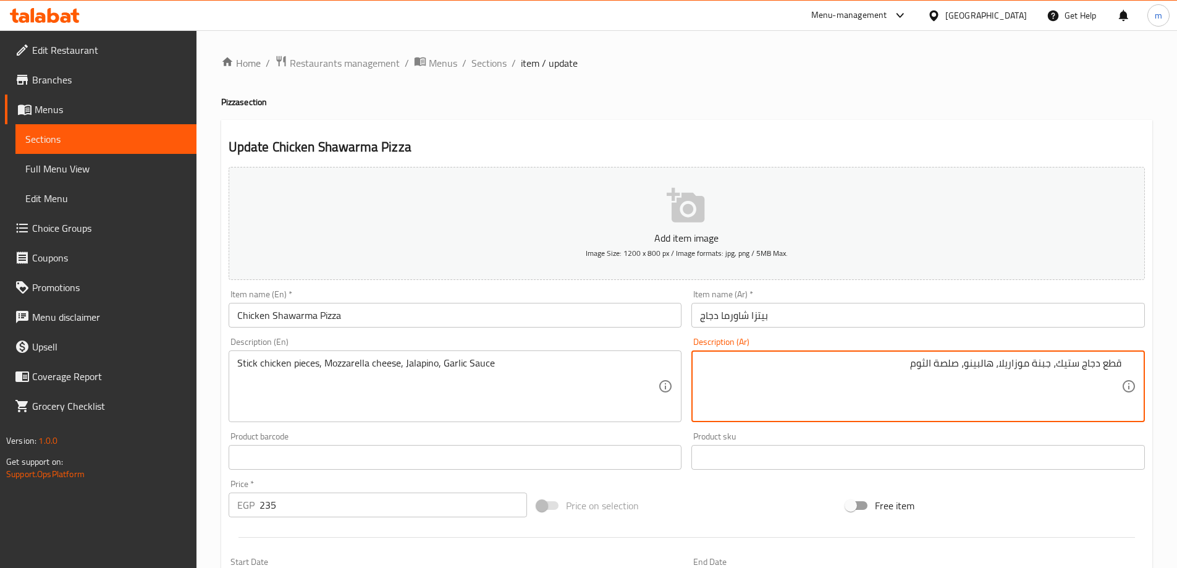
click at [914, 310] on input "بيتزا شاورما دجاج" at bounding box center [919, 315] width 454 height 25
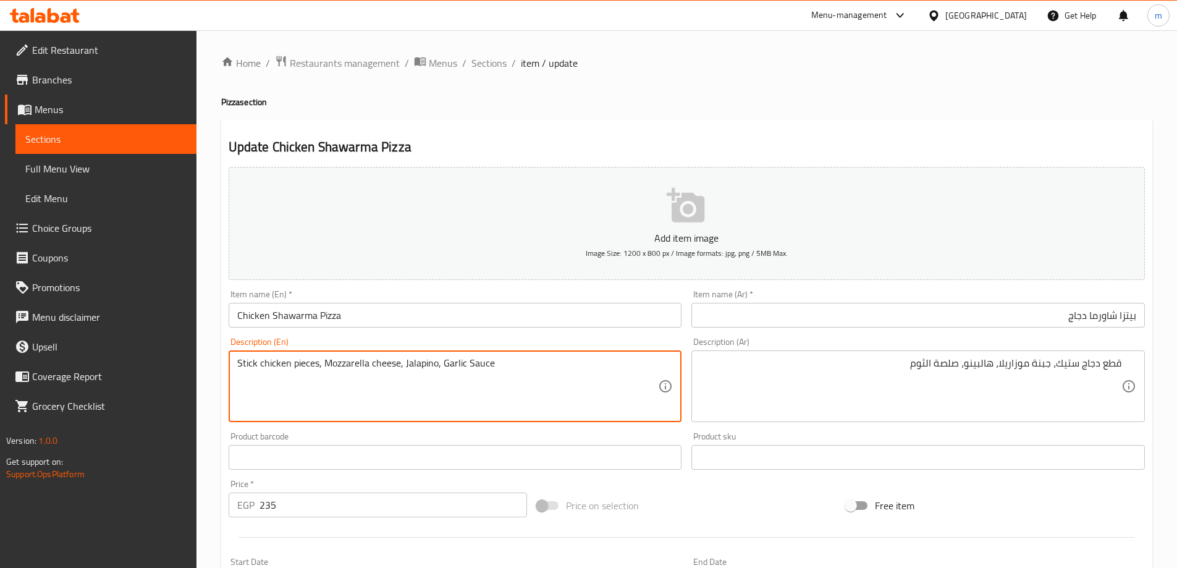
click at [328, 368] on textarea "Stick chicken pieces, Mozzarella cheese, Jalapino, Garlic Sauce" at bounding box center [447, 386] width 421 height 59
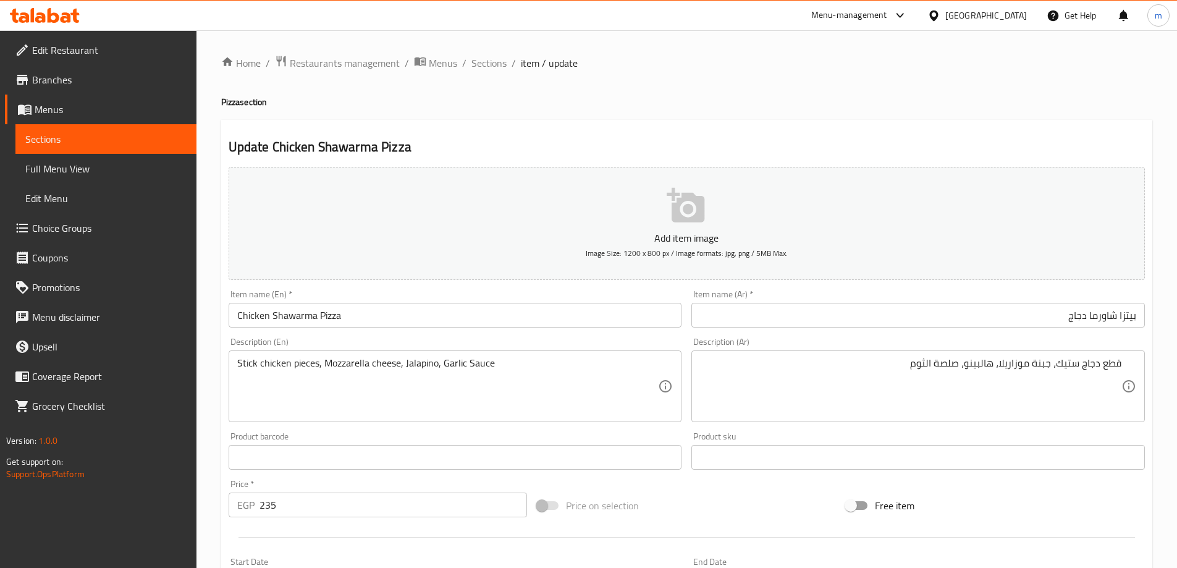
click at [475, 387] on textarea "Stick chicken pieces, Mozzarella cheese, Jalapino, Garlic Sauce" at bounding box center [447, 386] width 421 height 59
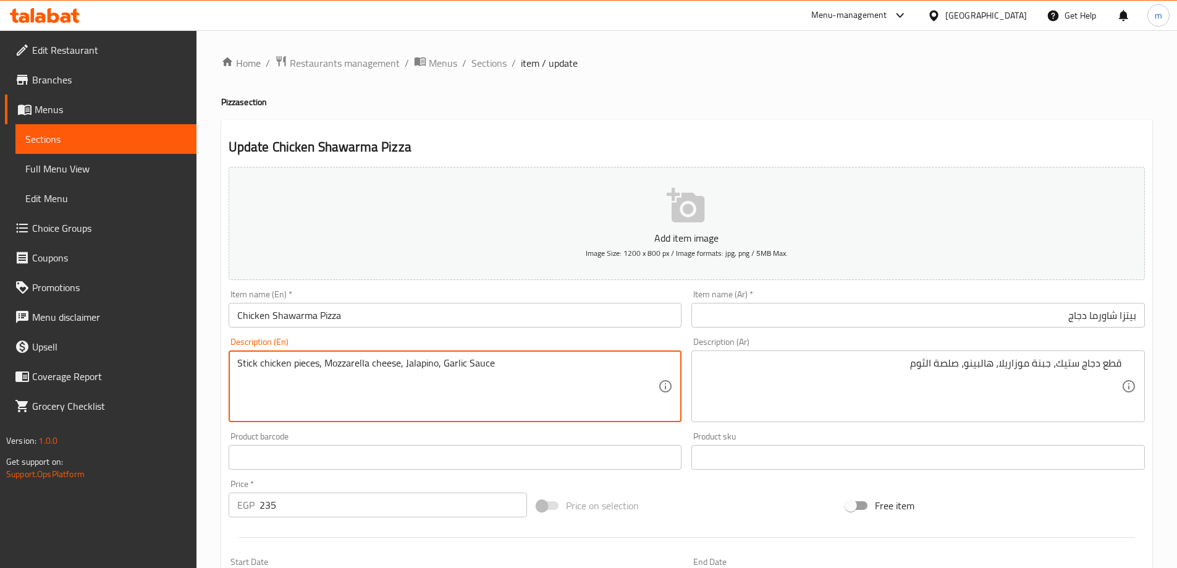
click at [475, 387] on textarea "Stick chicken pieces, Mozzarella cheese, Jalapino, Garlic Sauce" at bounding box center [447, 386] width 421 height 59
click at [254, 364] on textarea "Stick chicken pieces, Mozzarella cheese, Jalapino, Garlic Sauce" at bounding box center [447, 386] width 421 height 59
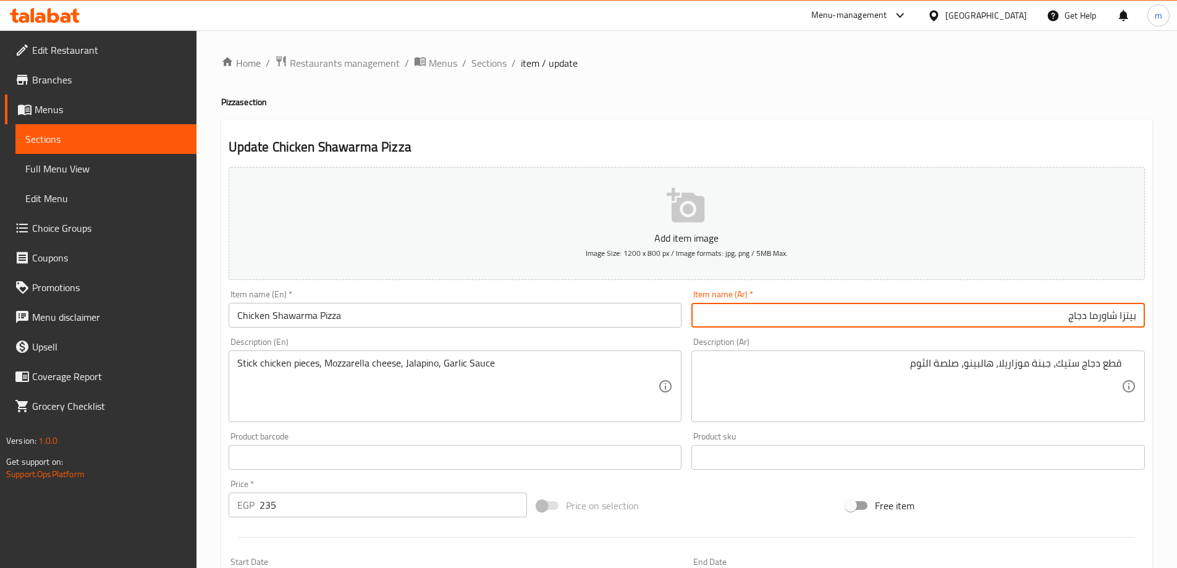
click at [832, 324] on input "بيتزا شاورما دجاج" at bounding box center [919, 315] width 454 height 25
drag, startPoint x: 478, startPoint y: 61, endPoint x: 453, endPoint y: 9, distance: 56.9
click at [478, 61] on span "Sections" at bounding box center [489, 63] width 35 height 15
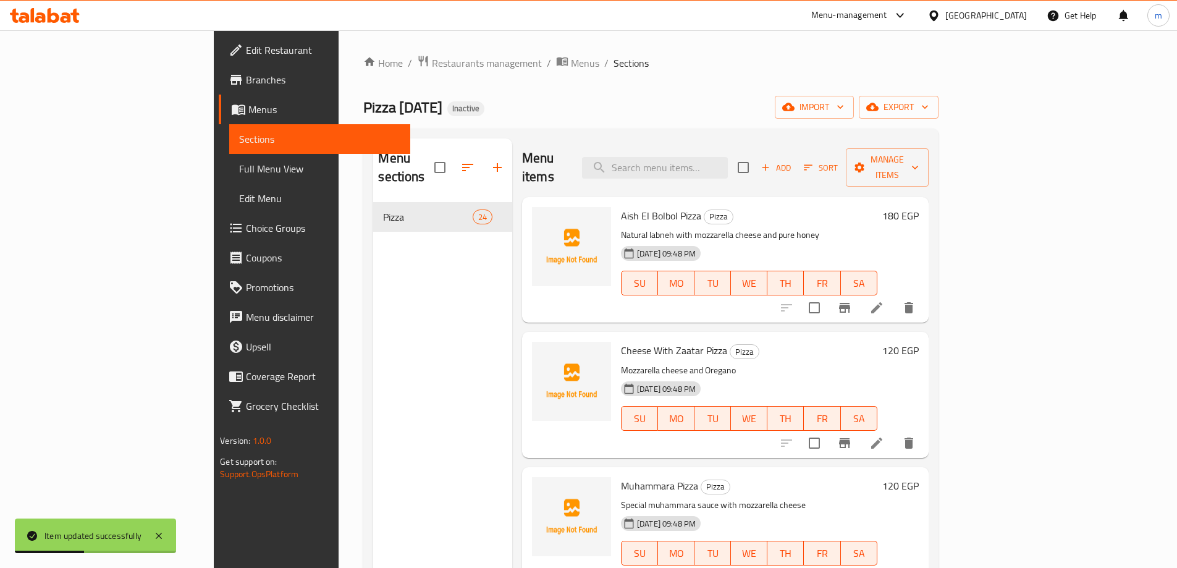
scroll to position [2610, 0]
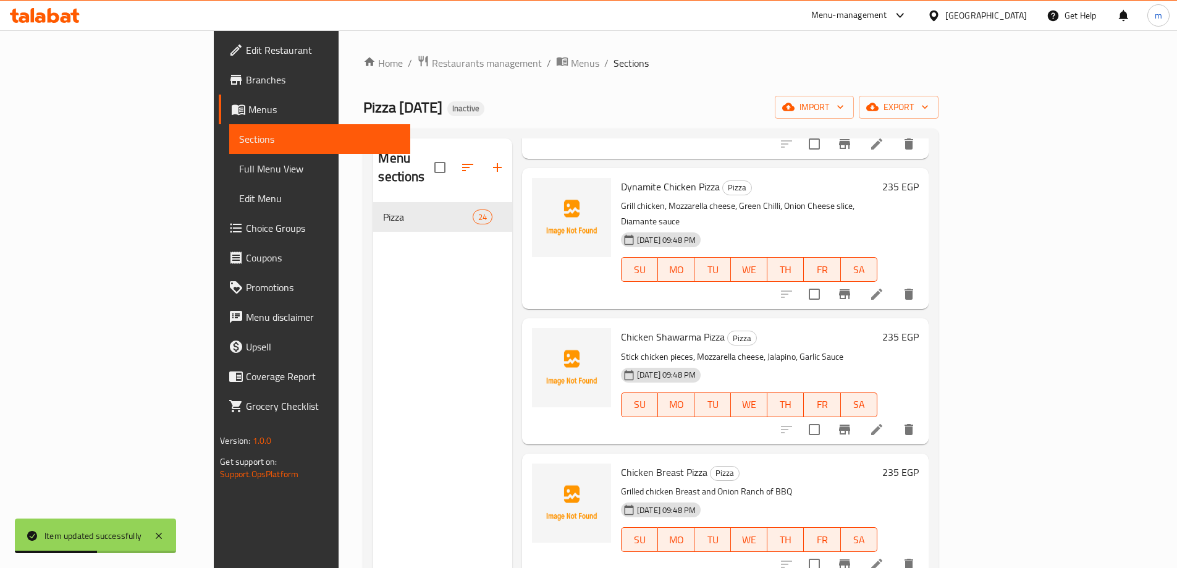
click at [894, 553] on li at bounding box center [877, 564] width 35 height 22
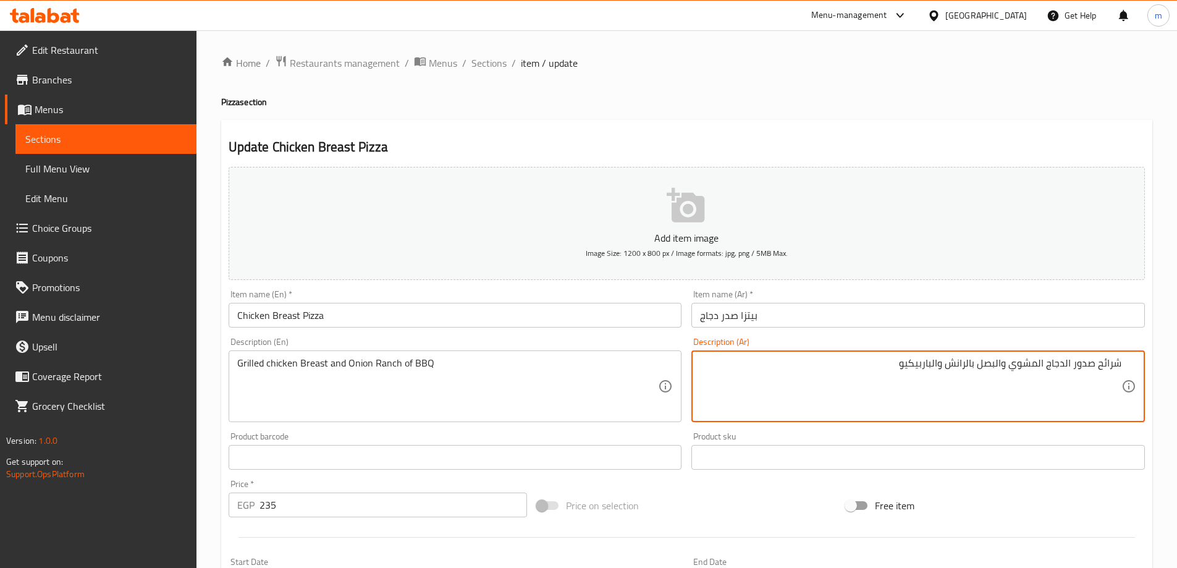
click at [916, 320] on input "بيتزا صدر دجاج" at bounding box center [919, 315] width 454 height 25
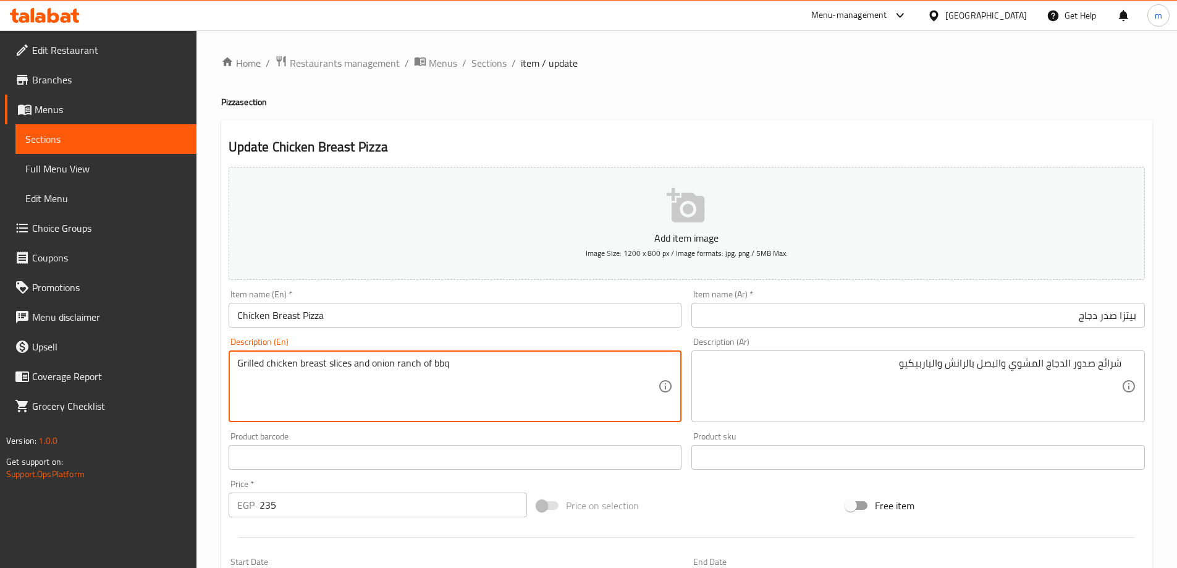
click at [381, 377] on textarea "Grilled chicken Breast slices and Onion Ranch of BBQ" at bounding box center [447, 386] width 421 height 59
drag, startPoint x: 349, startPoint y: 370, endPoint x: 247, endPoint y: 366, distance: 101.4
click at [247, 366] on textarea "Grilled chicken breast slices and onion ranch of bbq" at bounding box center [447, 386] width 421 height 59
drag, startPoint x: 358, startPoint y: 369, endPoint x: 442, endPoint y: 337, distance: 90.6
click at [449, 373] on textarea "Grilled chicken breast slices and onion ranch of bbq" at bounding box center [447, 386] width 421 height 59
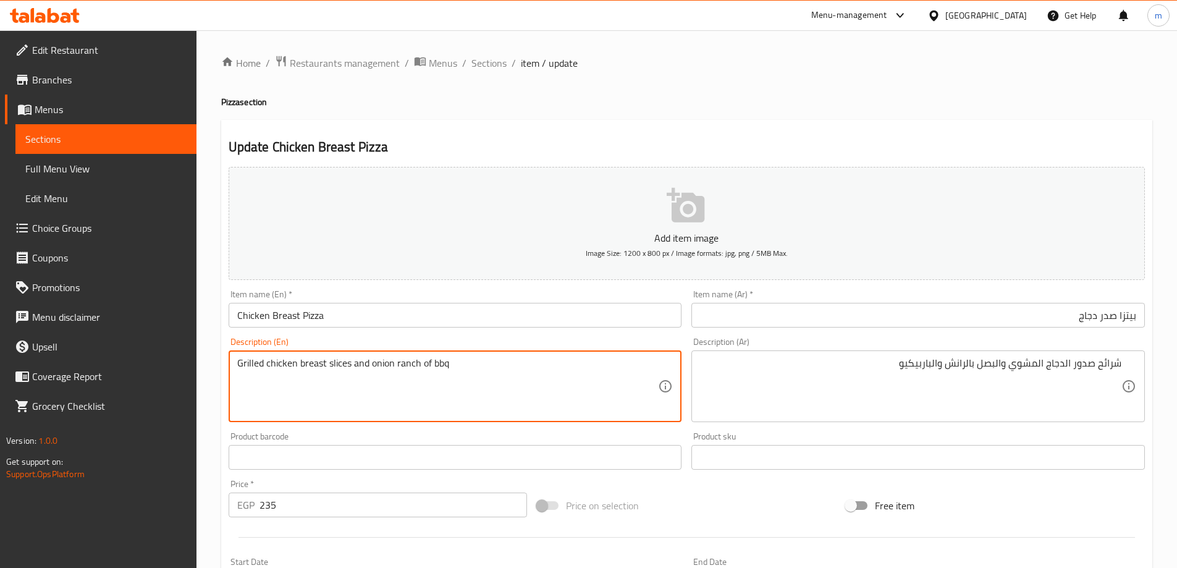
click at [439, 319] on input "Chicken Breast Pizza" at bounding box center [456, 315] width 454 height 25
drag, startPoint x: 433, startPoint y: 362, endPoint x: 475, endPoint y: 363, distance: 41.4
type textarea "Grilled chicken breast slices and onion ranch of BBQ"
click at [484, 305] on input "Chicken Breast Pizza" at bounding box center [456, 315] width 454 height 25
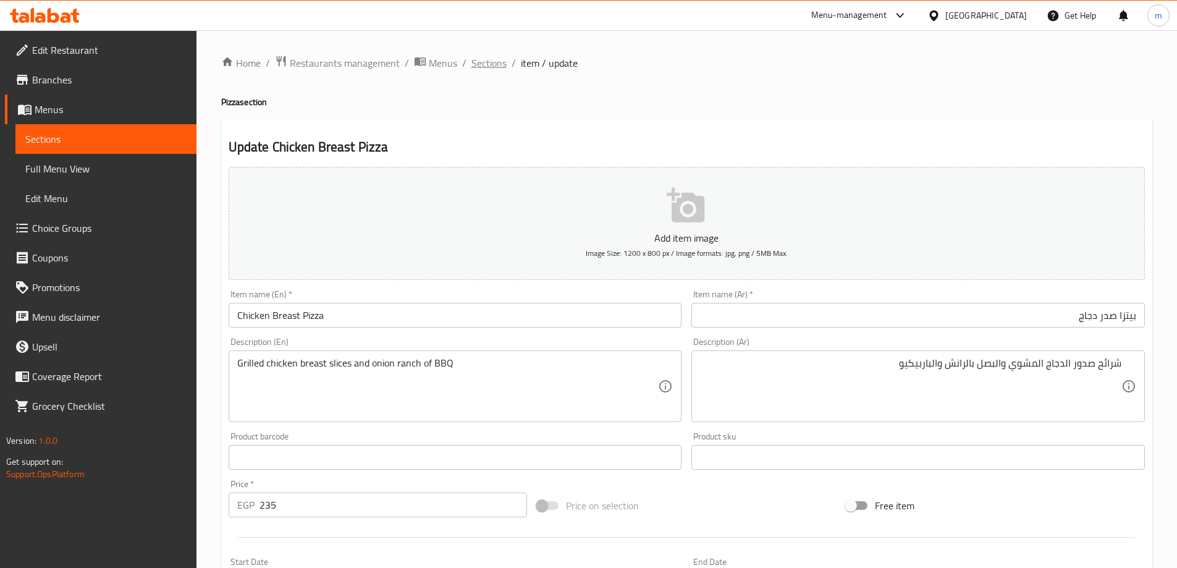
click at [493, 64] on span "Sections" at bounding box center [489, 63] width 35 height 15
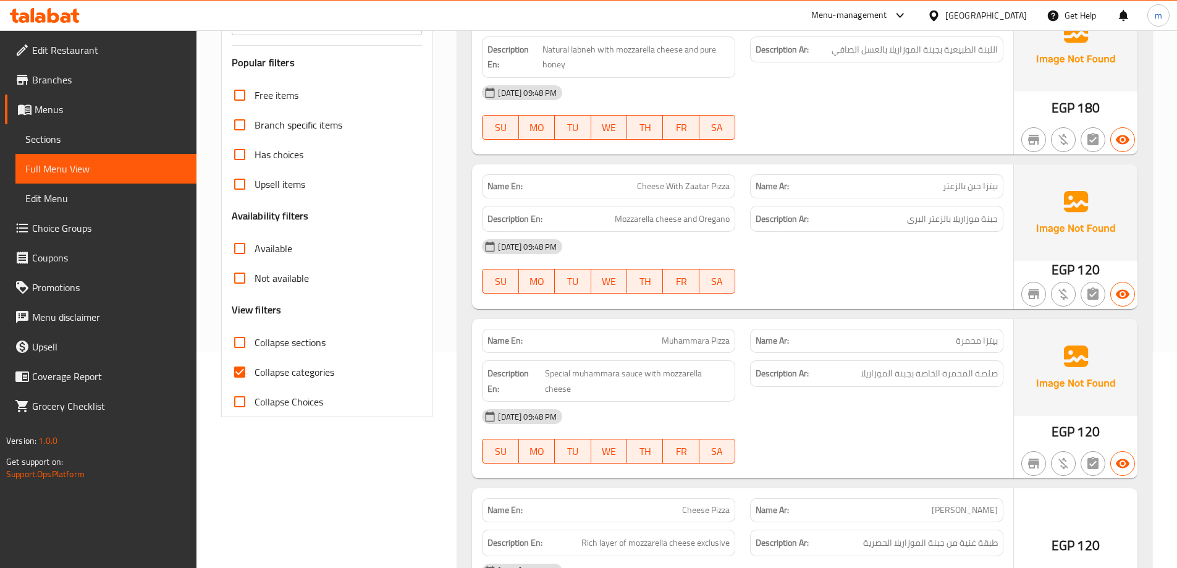
scroll to position [247, 0]
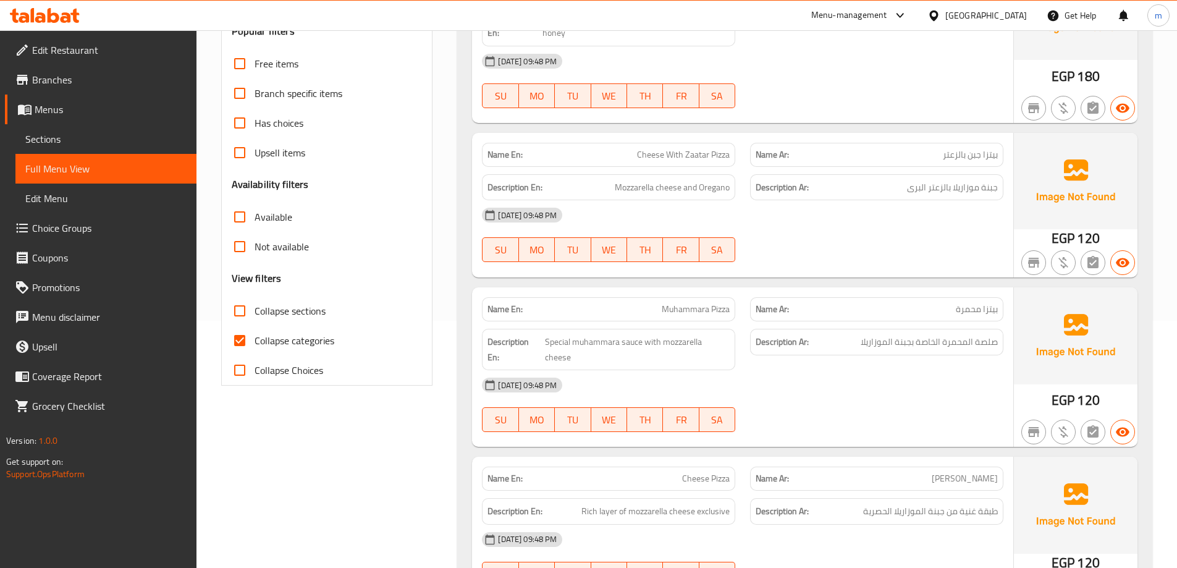
click at [266, 328] on label "Collapse categories" at bounding box center [279, 341] width 109 height 30
click at [255, 328] on input "Collapse categories" at bounding box center [240, 341] width 30 height 30
checkbox input "false"
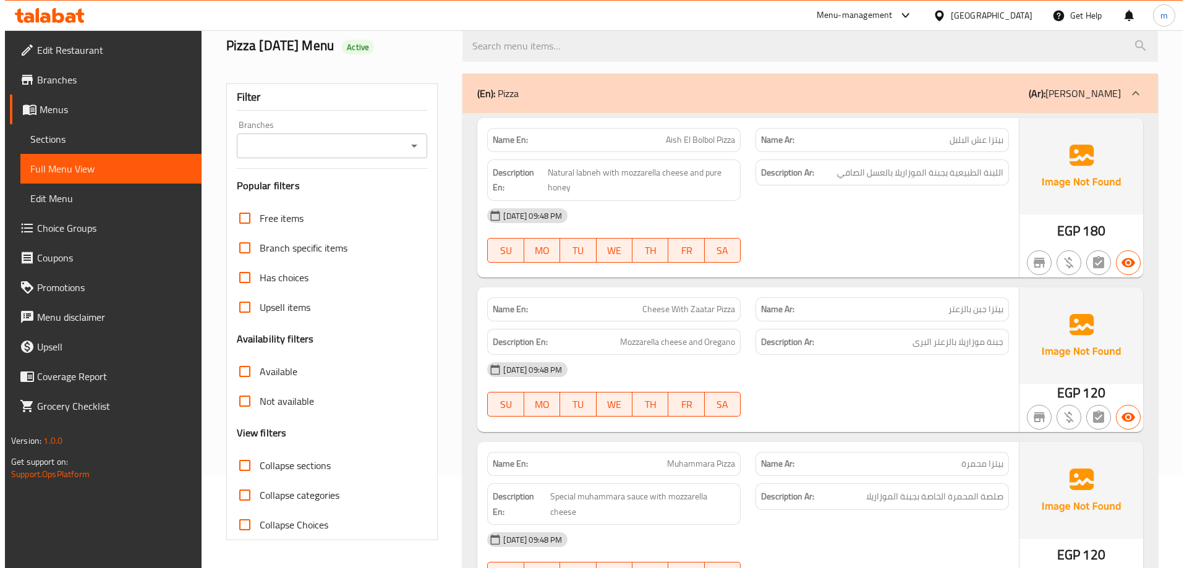
scroll to position [0, 0]
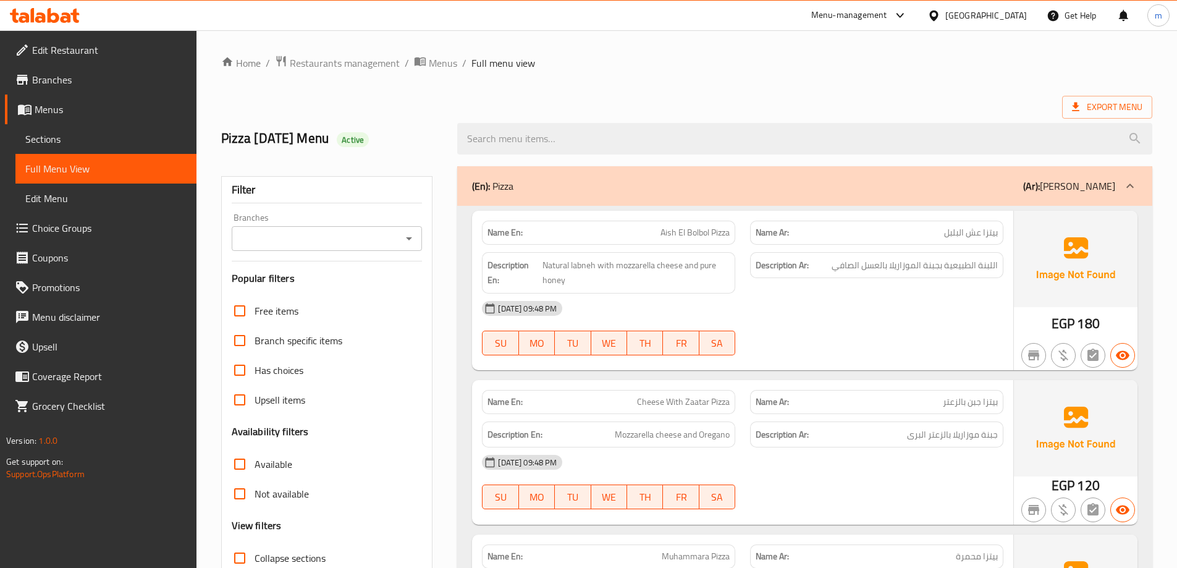
drag, startPoint x: 460, startPoint y: 243, endPoint x: 411, endPoint y: 73, distance: 177.0
click at [1125, 108] on span "Export Menu" at bounding box center [1107, 106] width 70 height 15
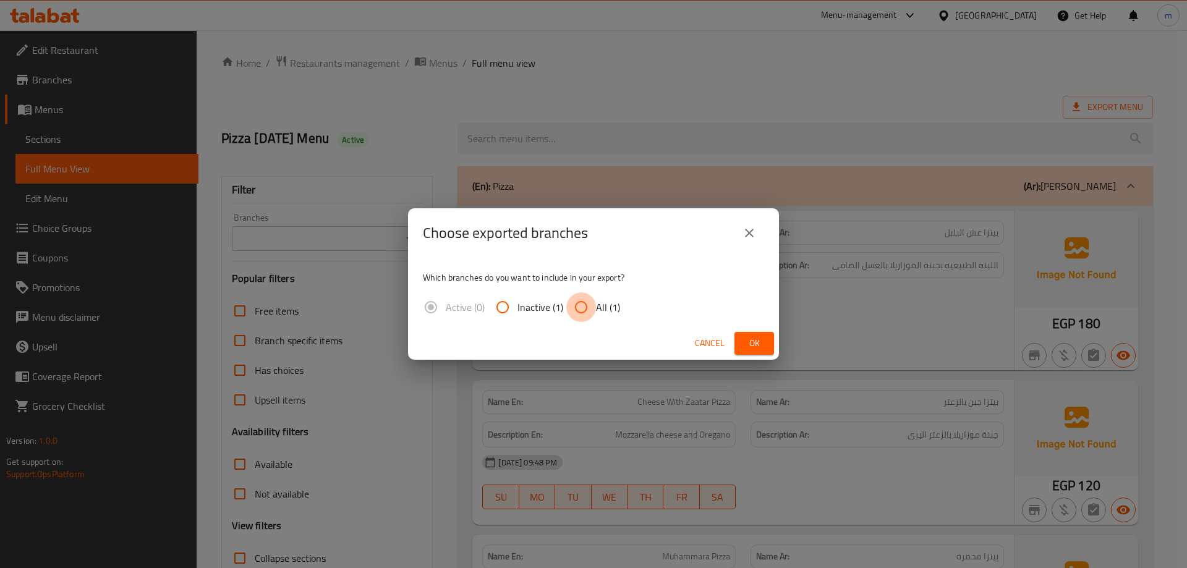
click at [593, 303] on input "All (1)" at bounding box center [581, 307] width 30 height 30
radio input "true"
click at [748, 345] on span "Ok" at bounding box center [754, 343] width 20 height 15
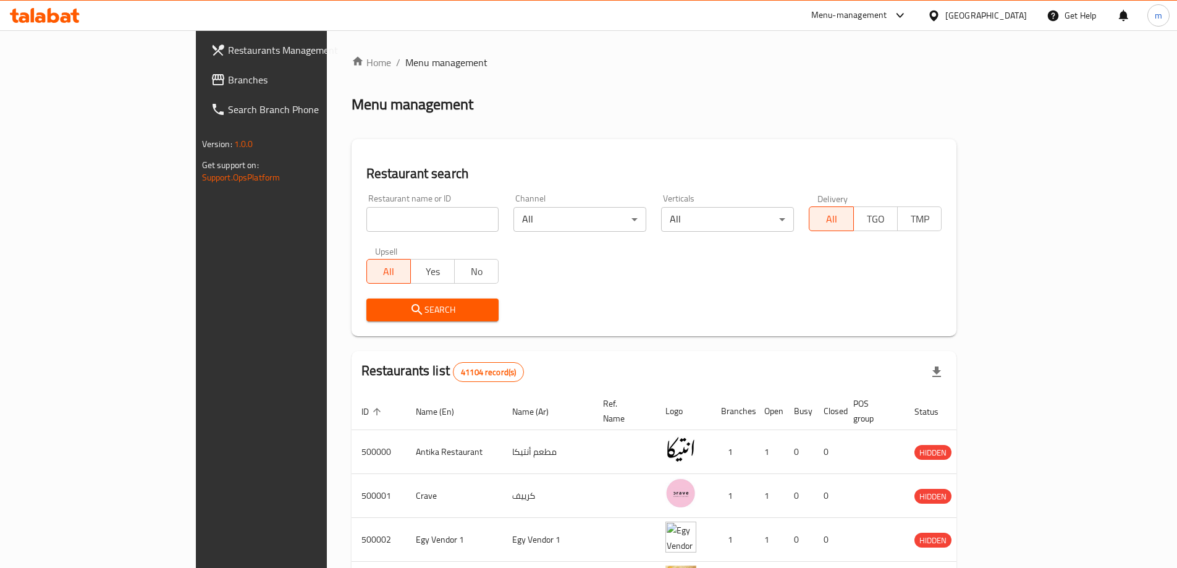
click at [228, 74] on span "Branches" at bounding box center [305, 79] width 154 height 15
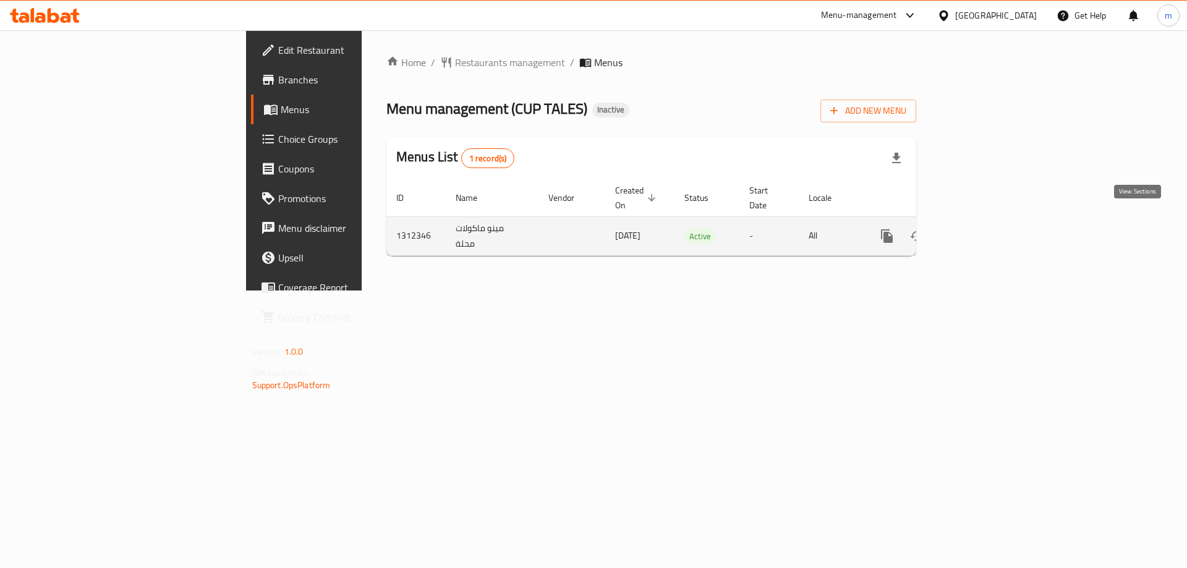
click at [991, 224] on link "enhanced table" at bounding box center [976, 236] width 30 height 30
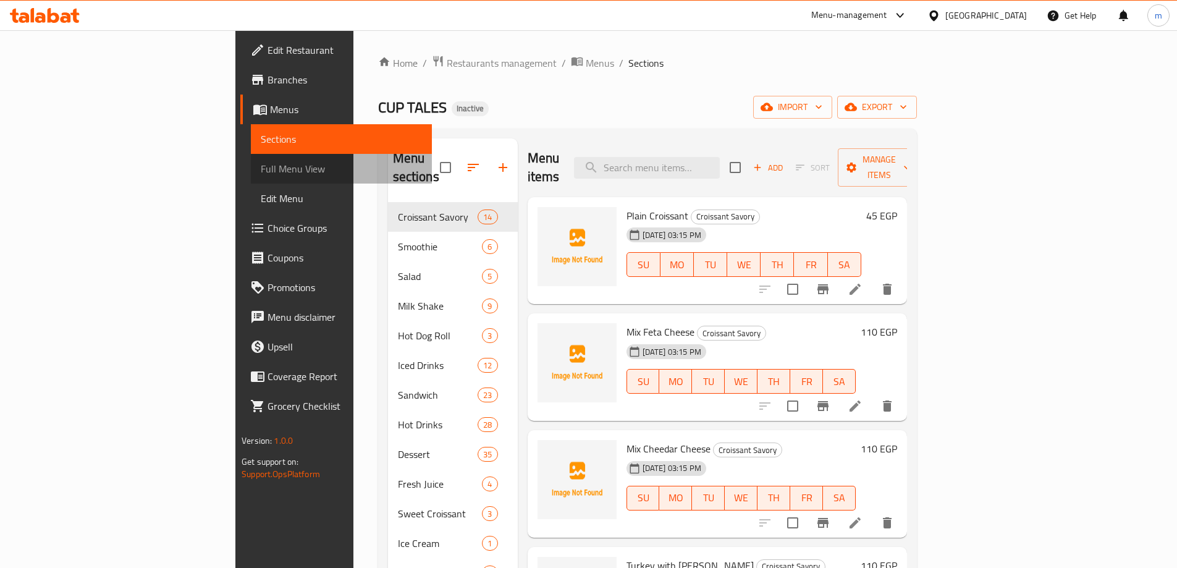
click at [261, 172] on span "Full Menu View" at bounding box center [341, 168] width 161 height 15
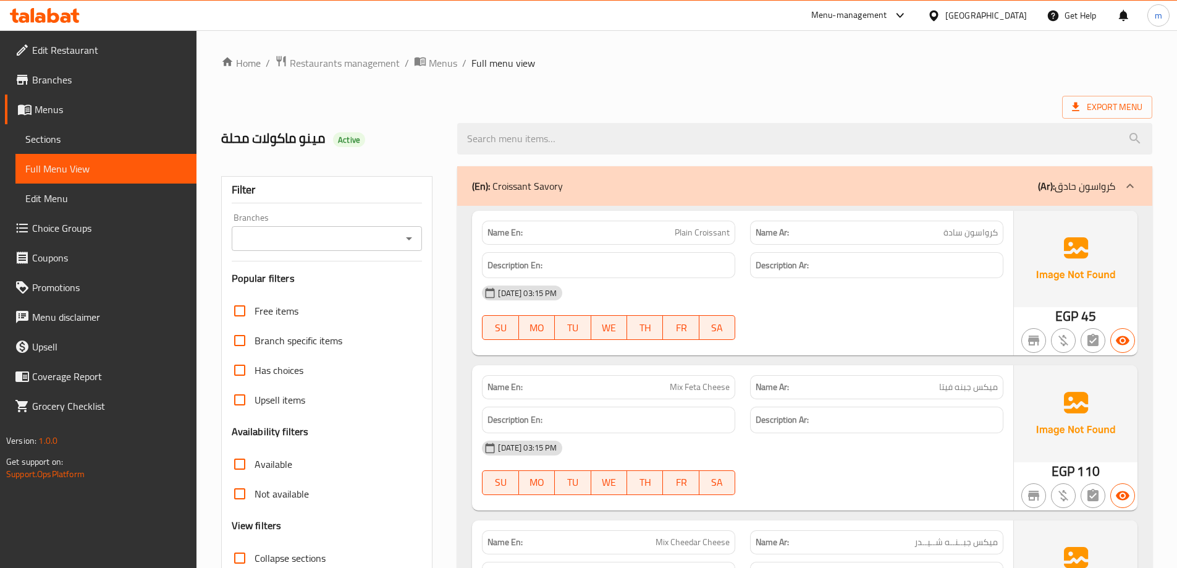
drag, startPoint x: 770, startPoint y: 158, endPoint x: 960, endPoint y: 227, distance: 202.3
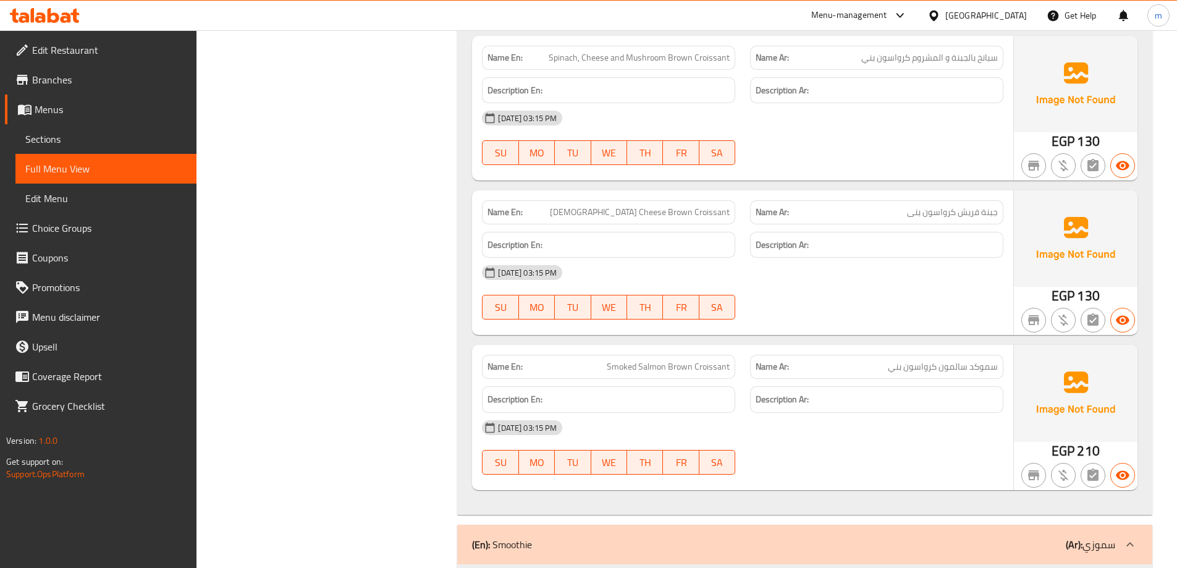
scroll to position [2408, 0]
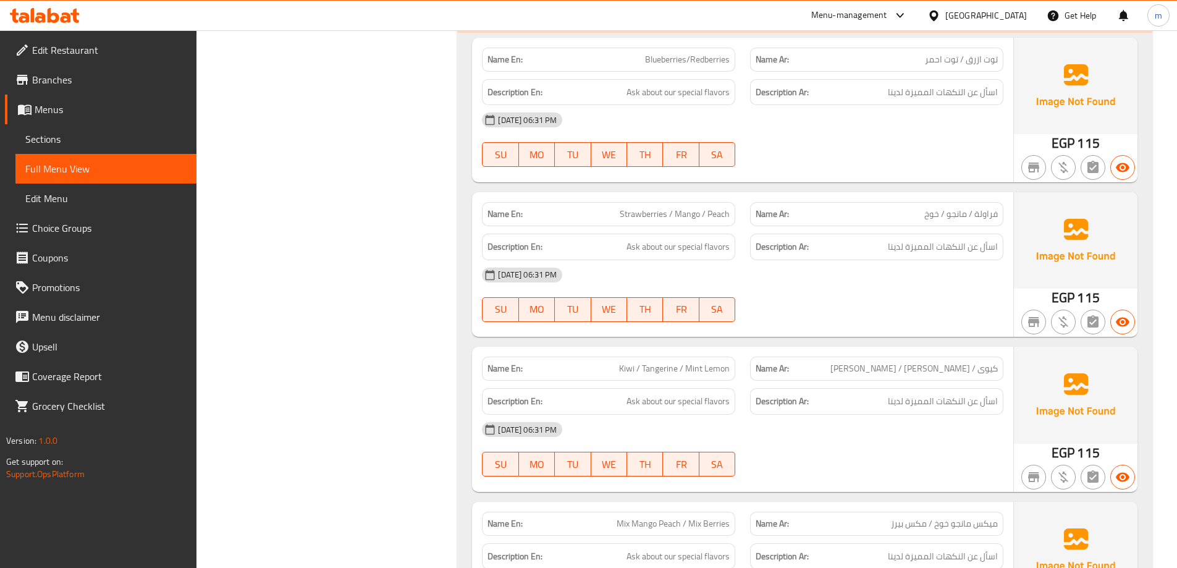
drag, startPoint x: 832, startPoint y: 95, endPoint x: 840, endPoint y: 395, distance: 300.4
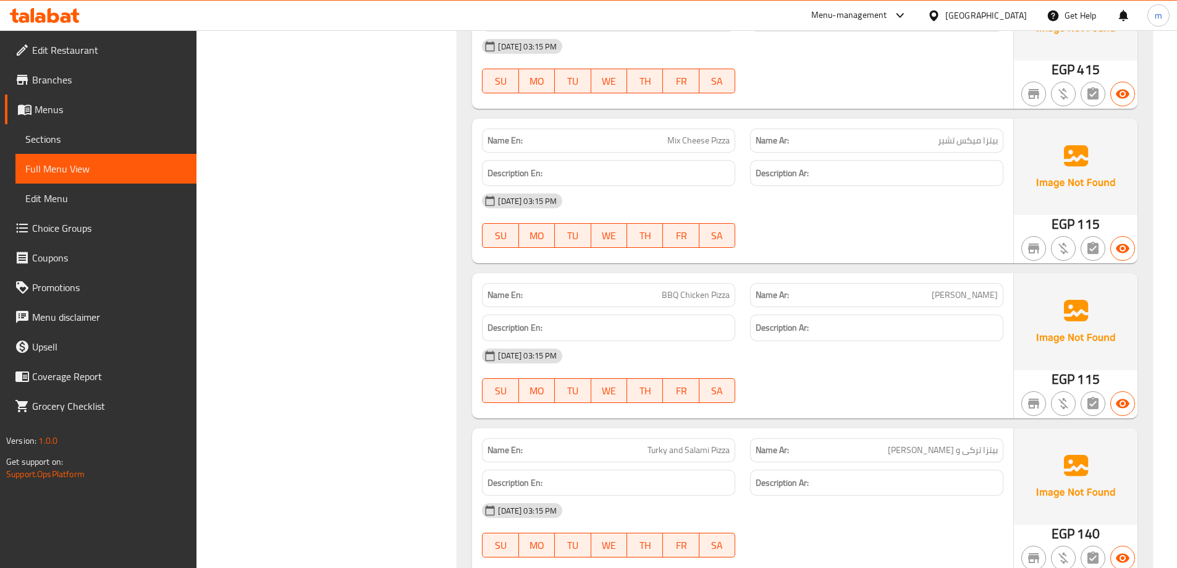
drag, startPoint x: 881, startPoint y: 287, endPoint x: 886, endPoint y: 314, distance: 27.6
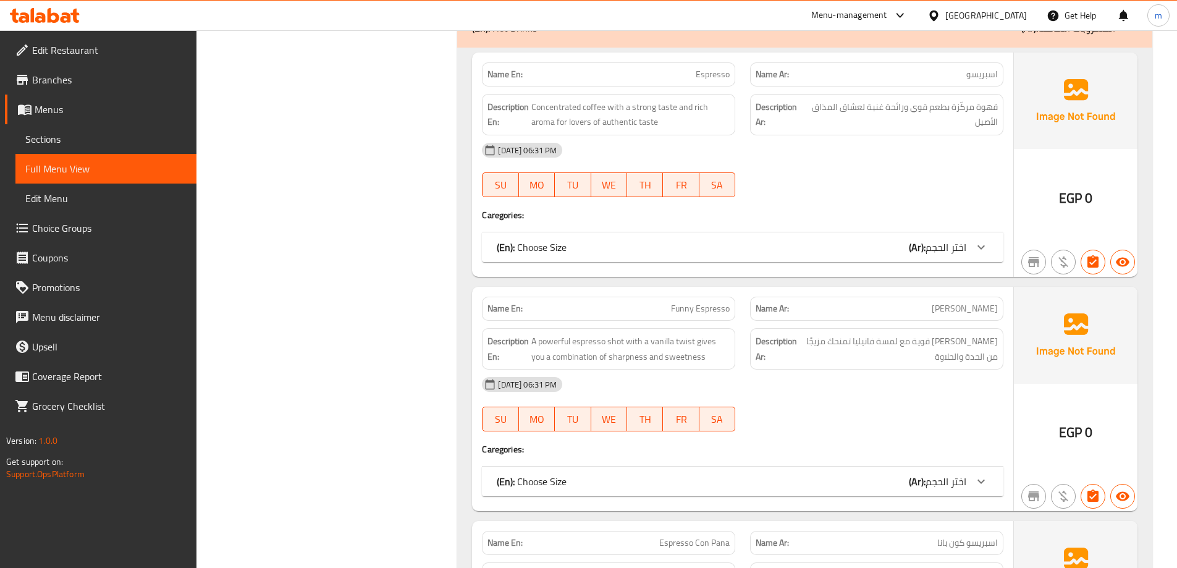
drag, startPoint x: 876, startPoint y: 216, endPoint x: 894, endPoint y: 336, distance: 121.1
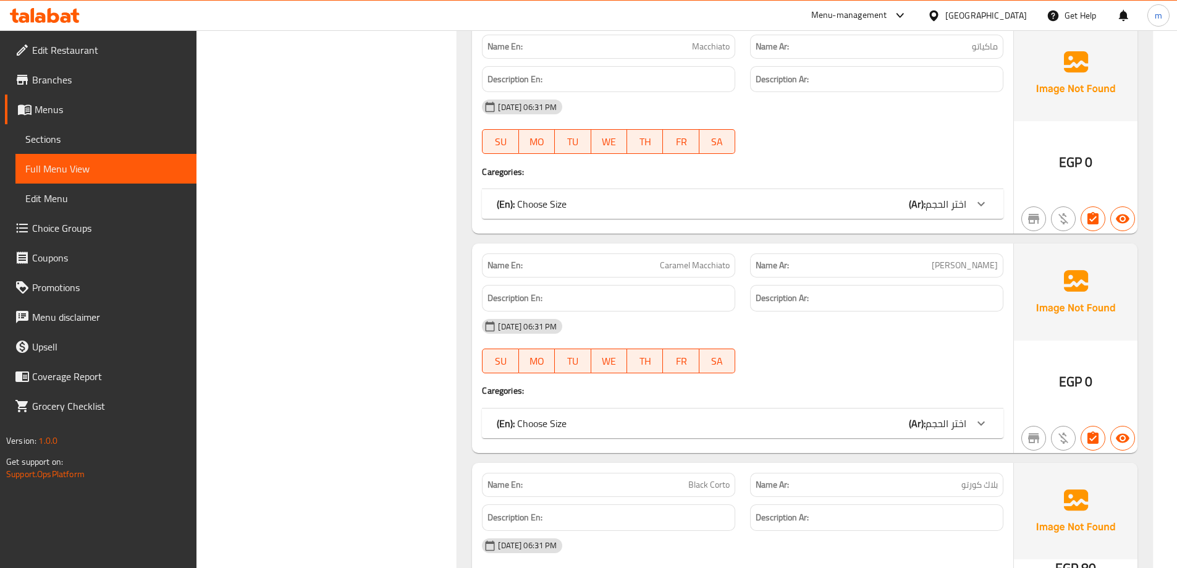
drag, startPoint x: 894, startPoint y: 336, endPoint x: 871, endPoint y: 203, distance: 134.7
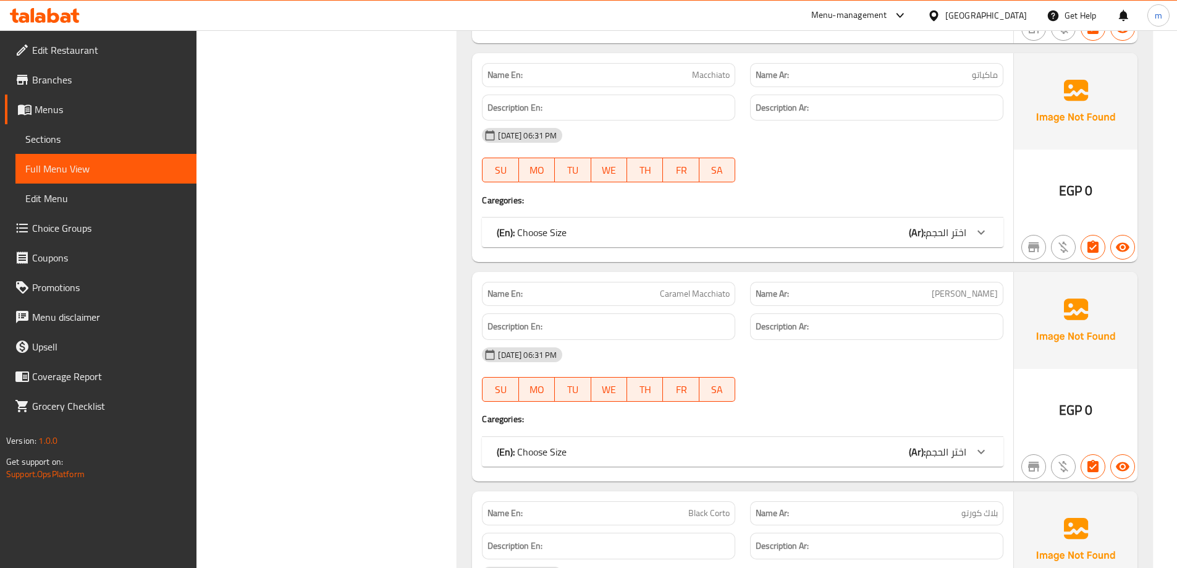
drag, startPoint x: 378, startPoint y: 163, endPoint x: 432, endPoint y: 289, distance: 137.1
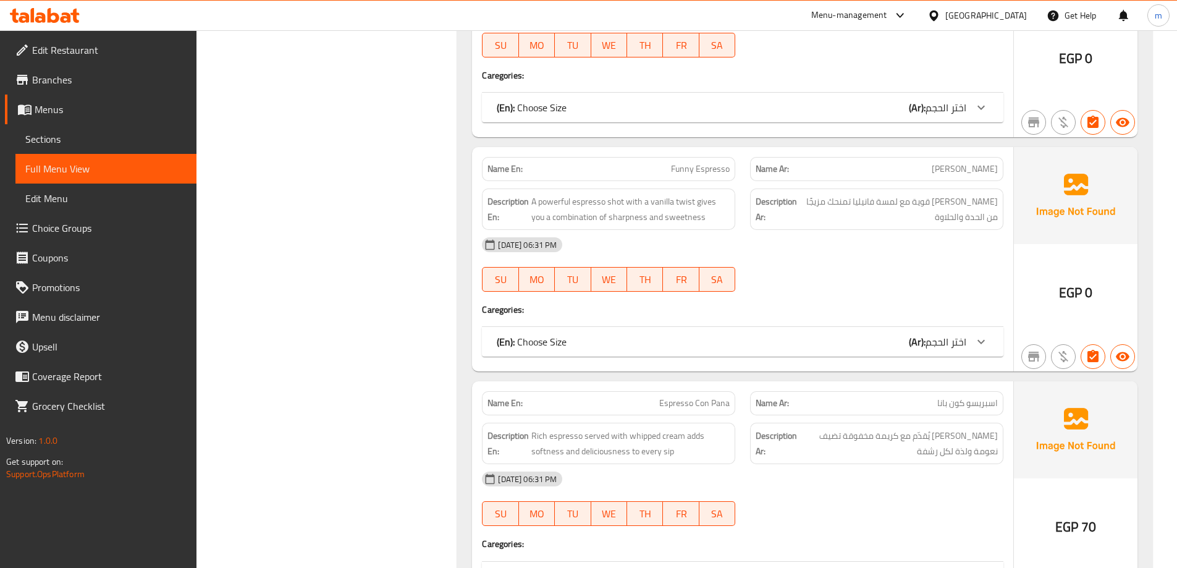
drag, startPoint x: 395, startPoint y: 234, endPoint x: 368, endPoint y: 54, distance: 181.9
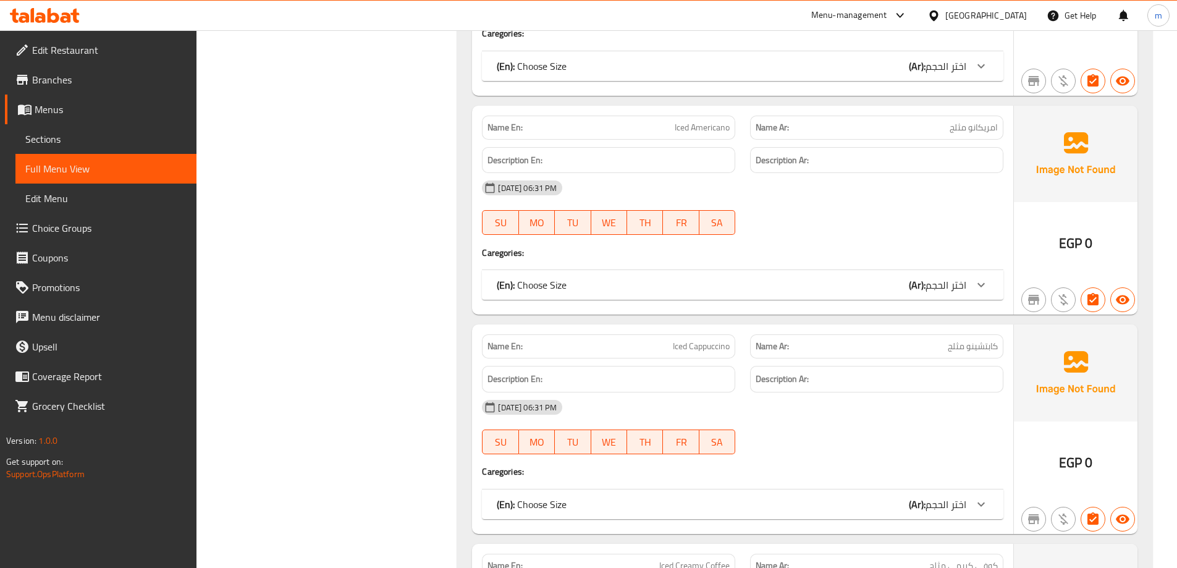
drag, startPoint x: 457, startPoint y: 310, endPoint x: 438, endPoint y: 185, distance: 126.3
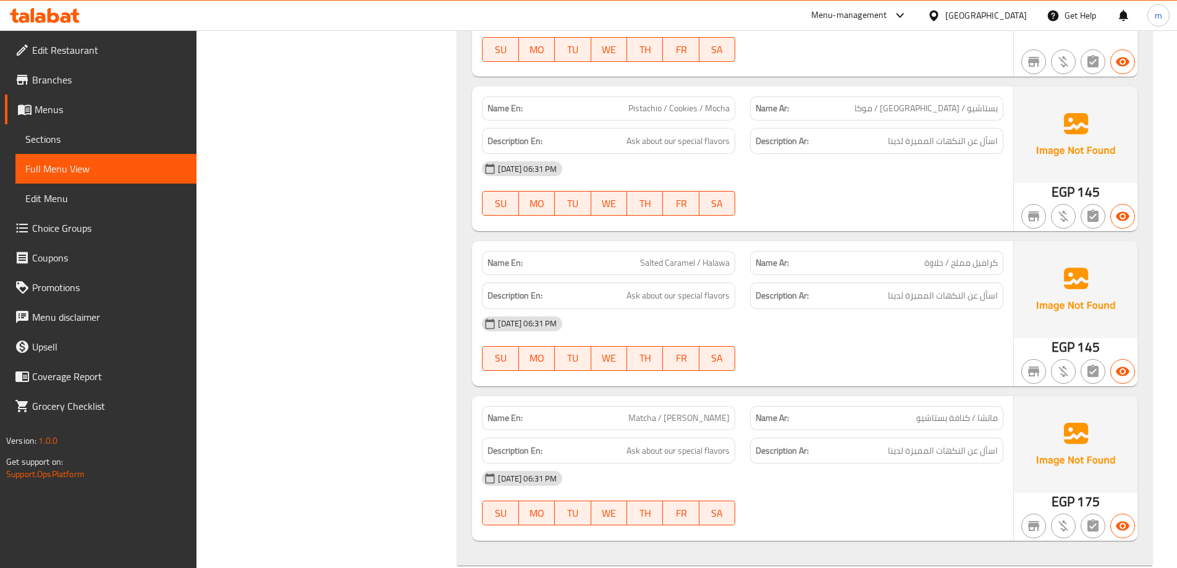
scroll to position [5247, 0]
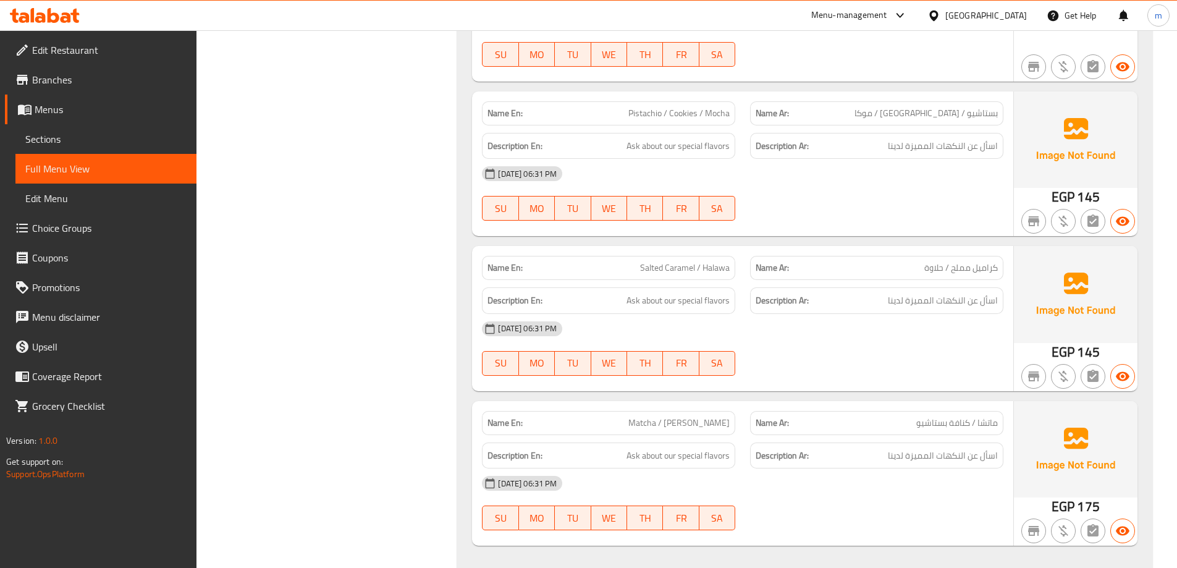
drag, startPoint x: 451, startPoint y: 226, endPoint x: 452, endPoint y: 213, distance: 13.0
click at [69, 138] on span "Sections" at bounding box center [105, 139] width 161 height 15
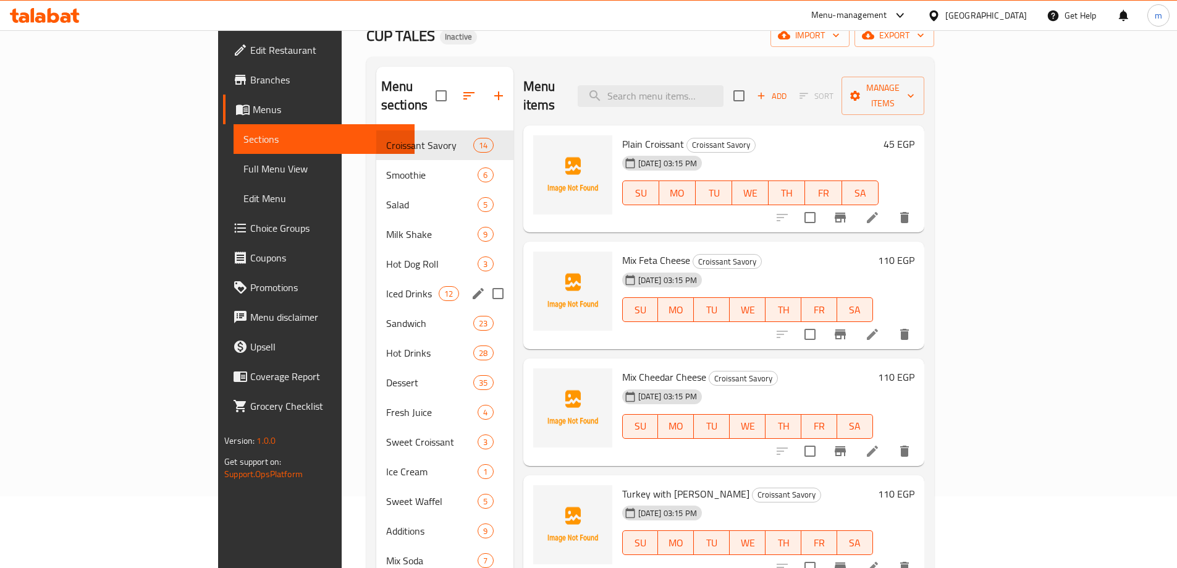
scroll to position [49, 0]
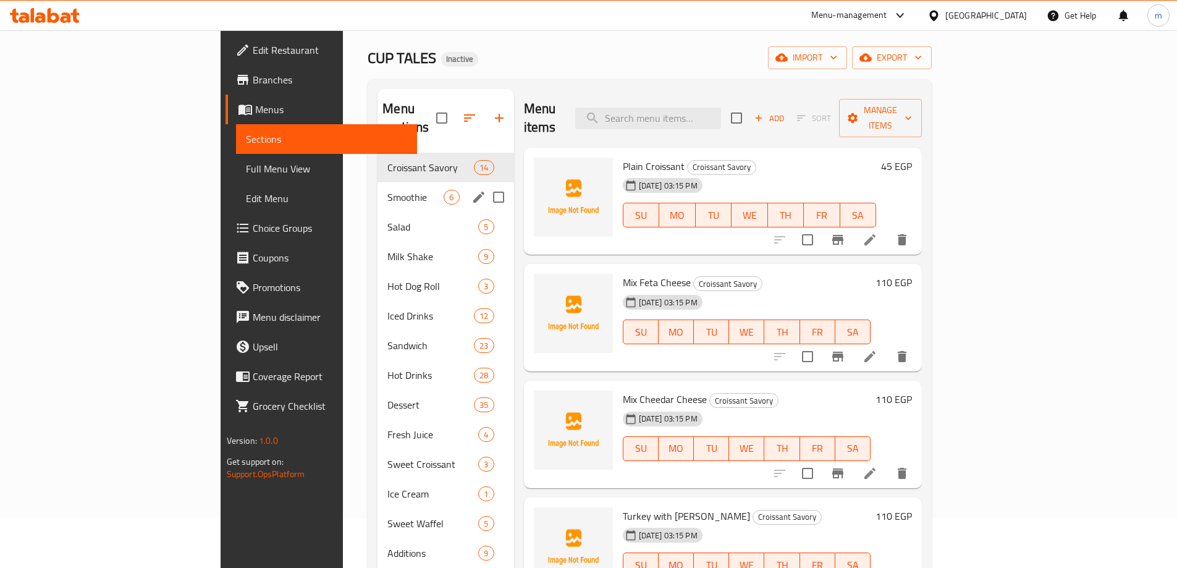
click at [387, 190] on span "Smoothie" at bounding box center [415, 197] width 56 height 15
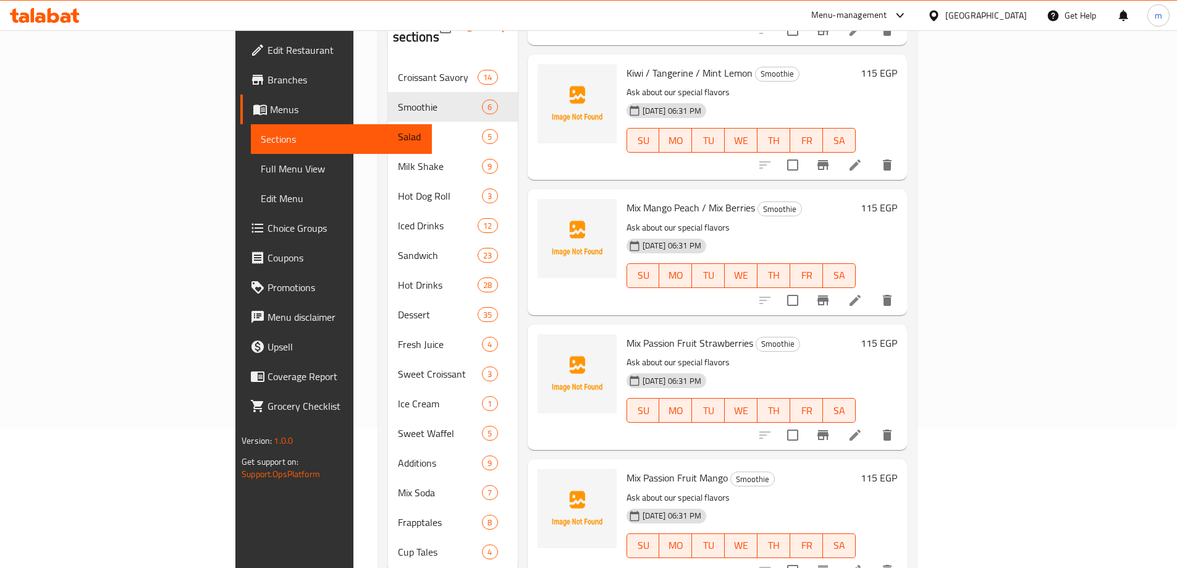
scroll to position [173, 0]
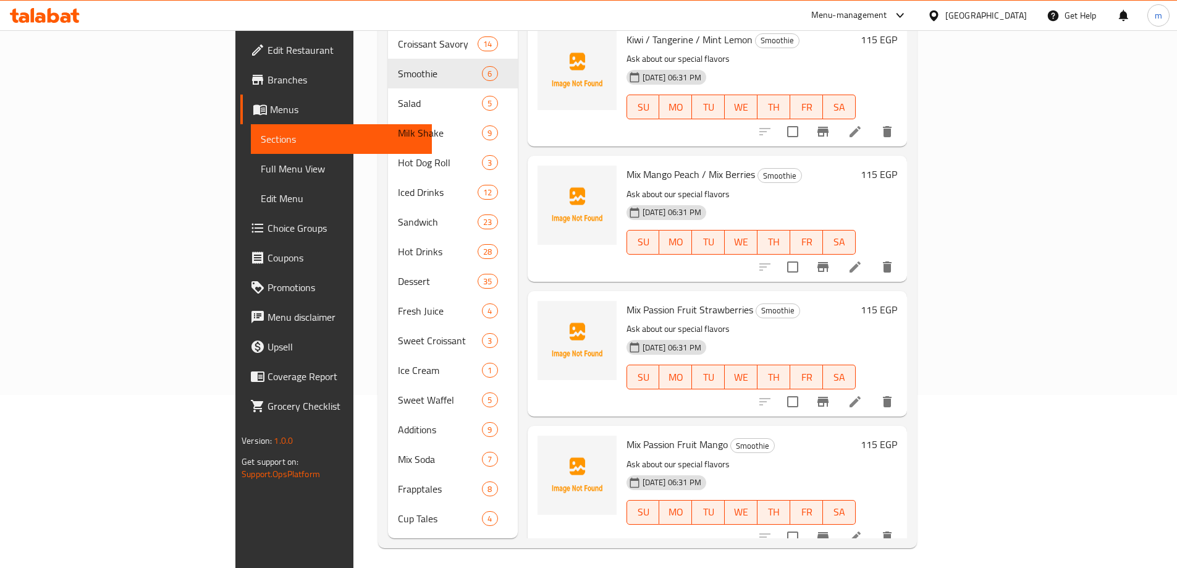
click at [757, 321] on p "Ask about our special flavors" at bounding box center [741, 328] width 229 height 15
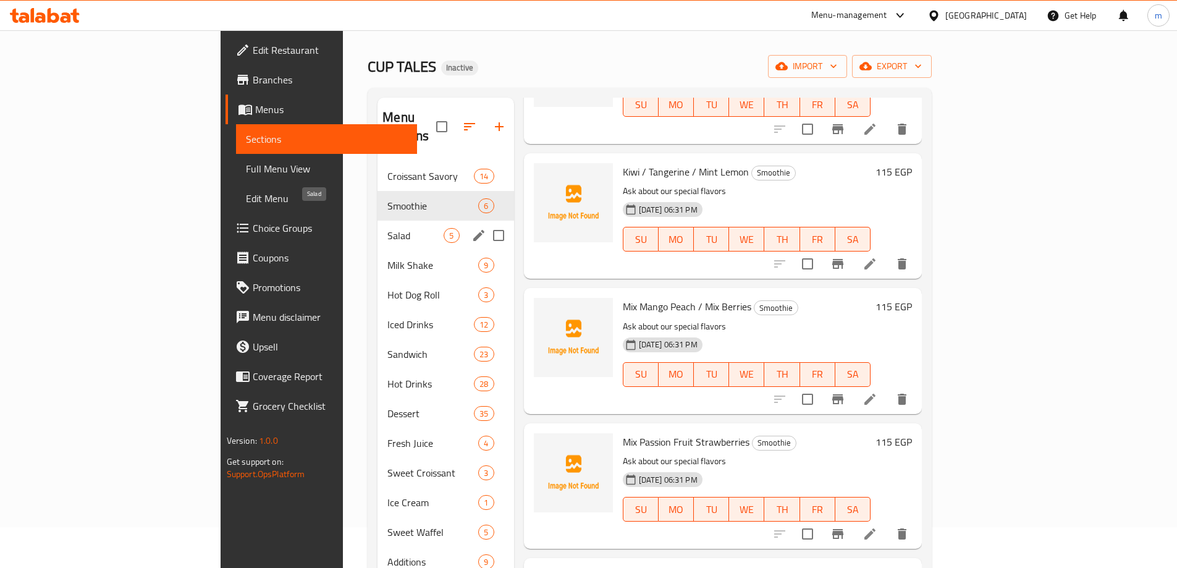
scroll to position [124, 0]
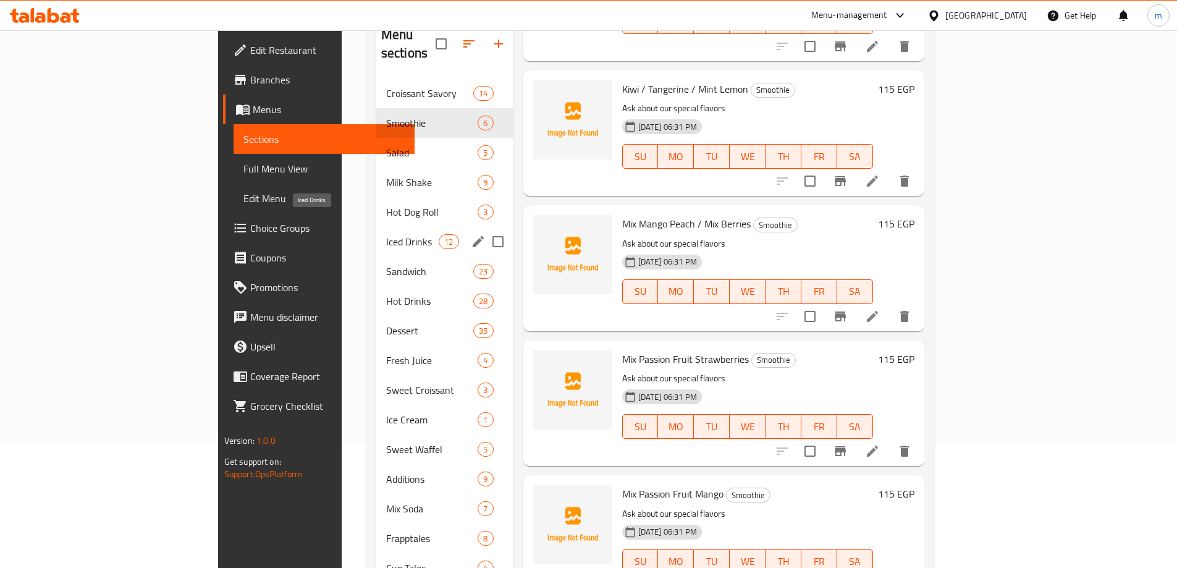
click at [386, 234] on span "Iced Drinks" at bounding box center [412, 241] width 53 height 15
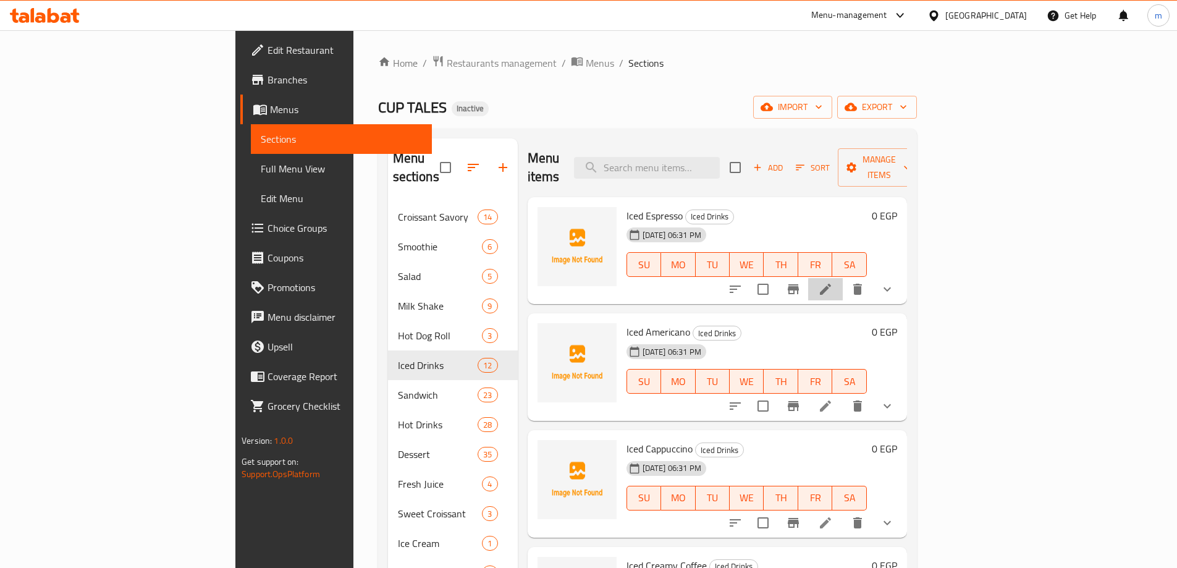
click at [843, 278] on li at bounding box center [825, 289] width 35 height 22
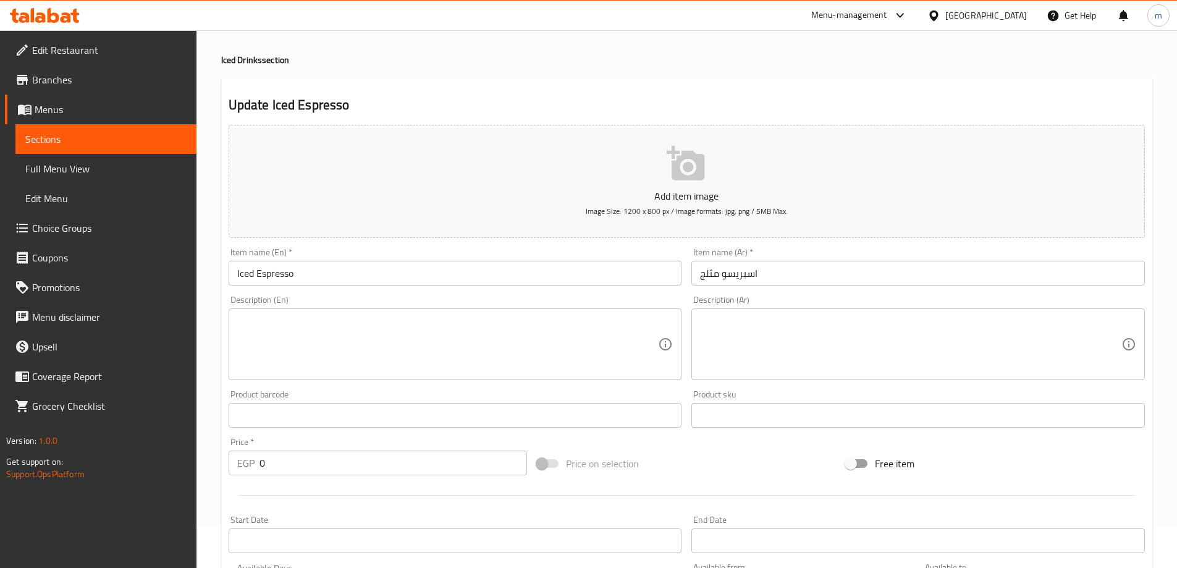
scroll to position [369, 0]
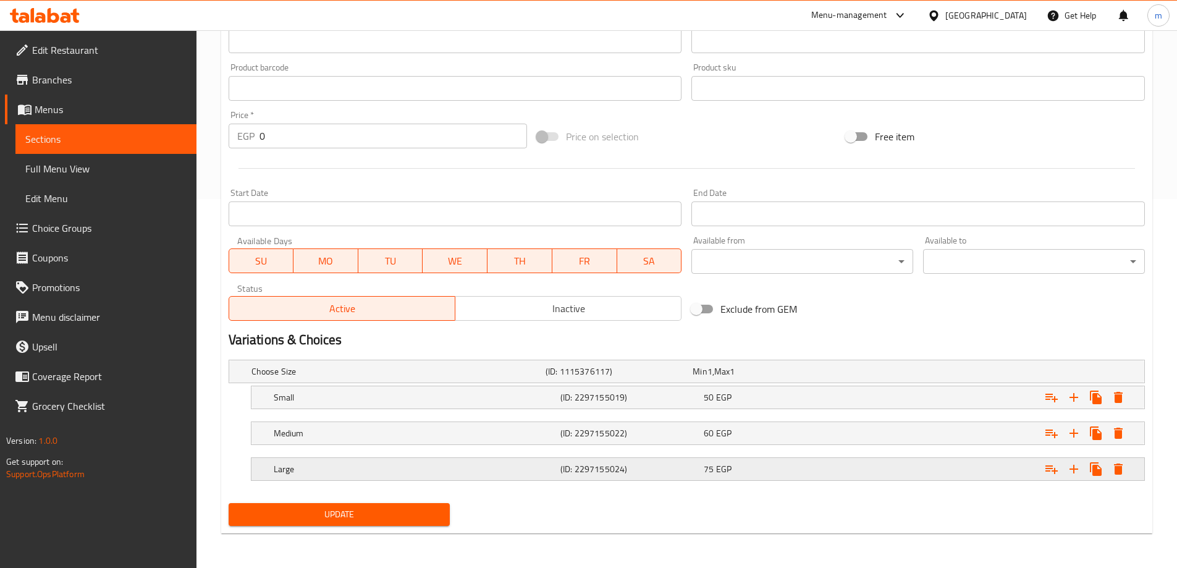
drag, startPoint x: 455, startPoint y: 472, endPoint x: 452, endPoint y: 440, distance: 32.3
click at [454, 472] on h5 "Large" at bounding box center [415, 469] width 282 height 12
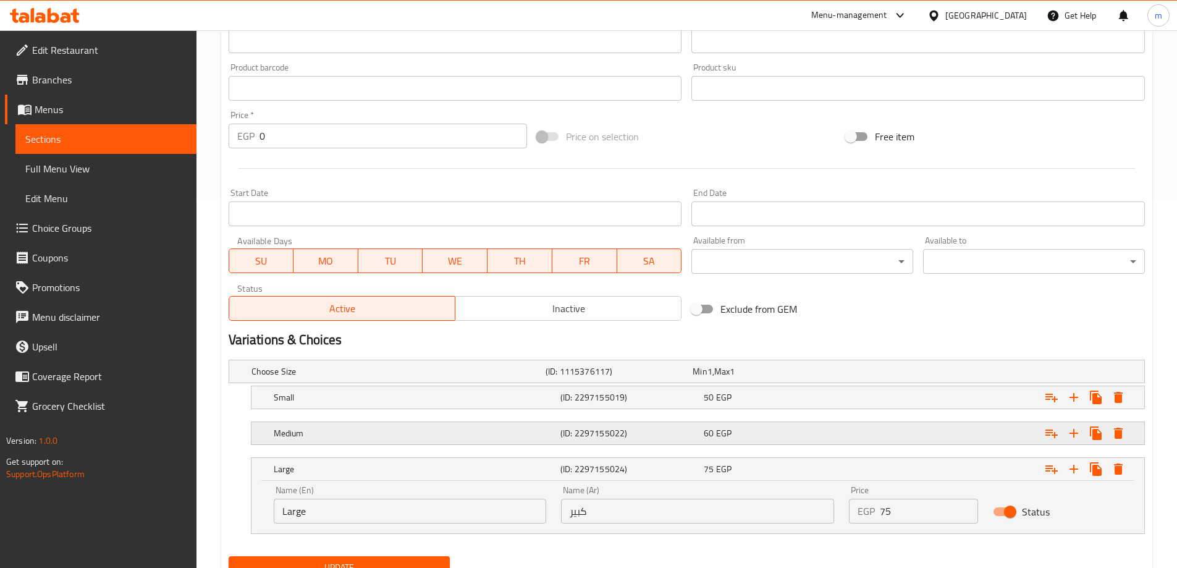
click at [452, 437] on h5 "Medium" at bounding box center [415, 433] width 282 height 12
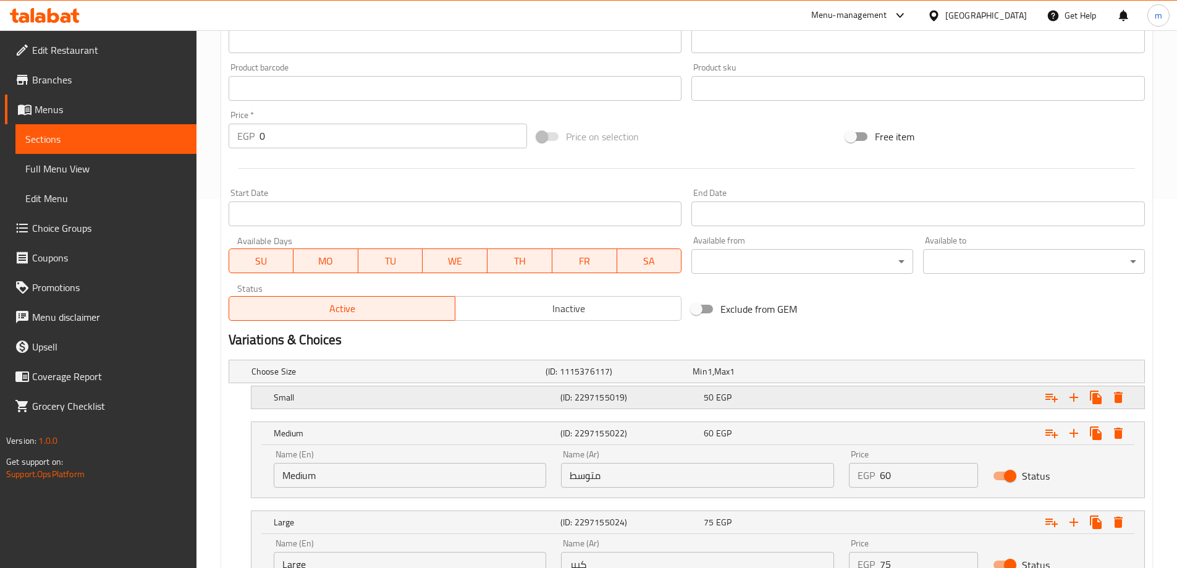
click at [468, 400] on h5 "Small" at bounding box center [415, 397] width 282 height 12
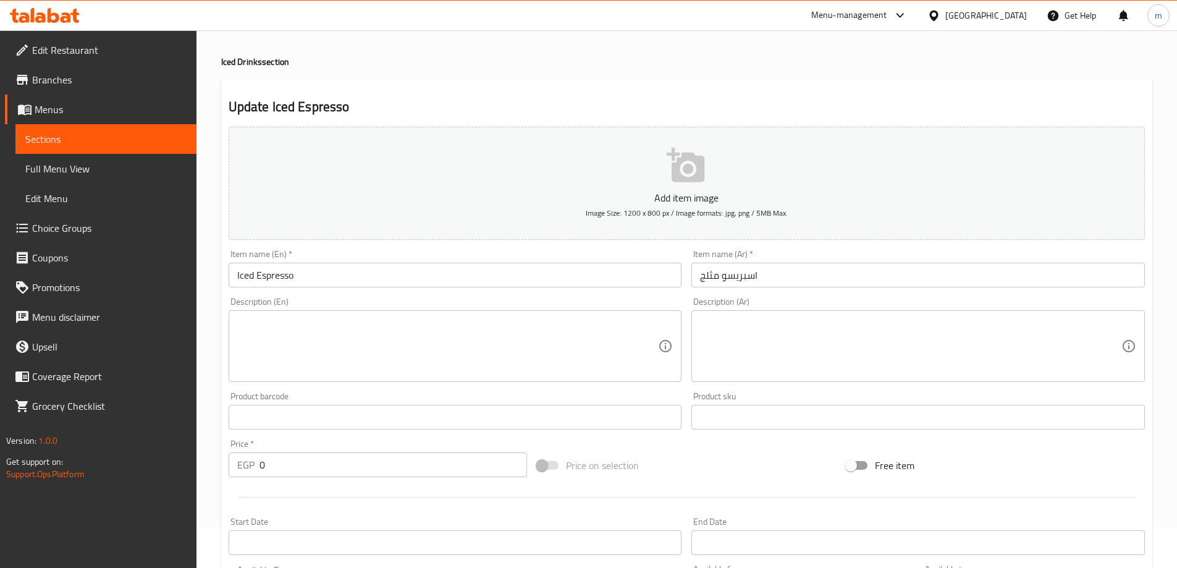
scroll to position [0, 0]
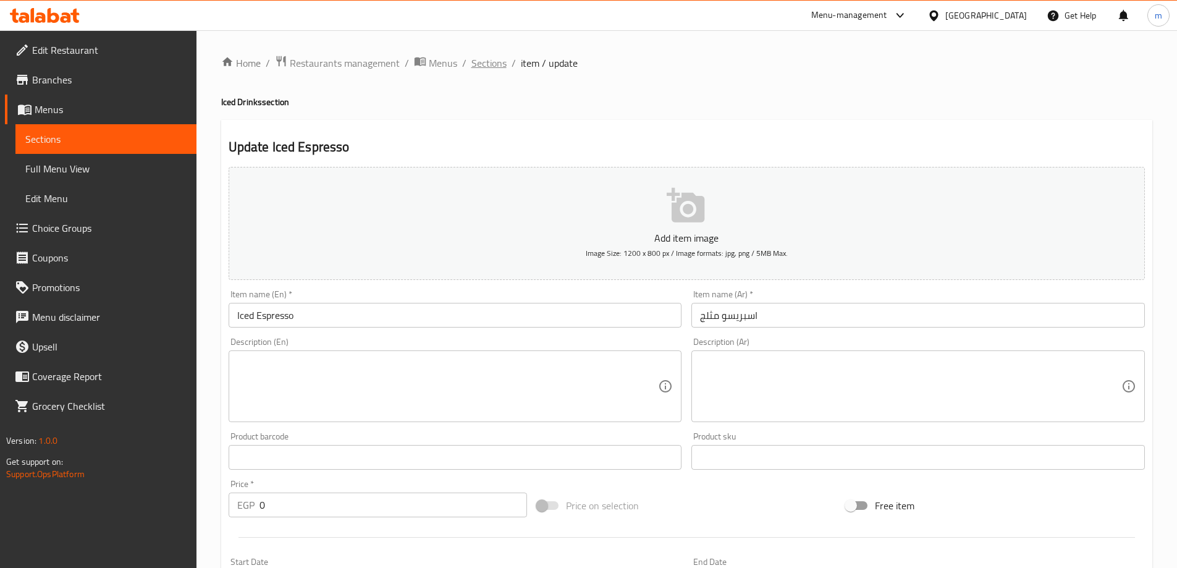
click at [496, 68] on span "Sections" at bounding box center [489, 63] width 35 height 15
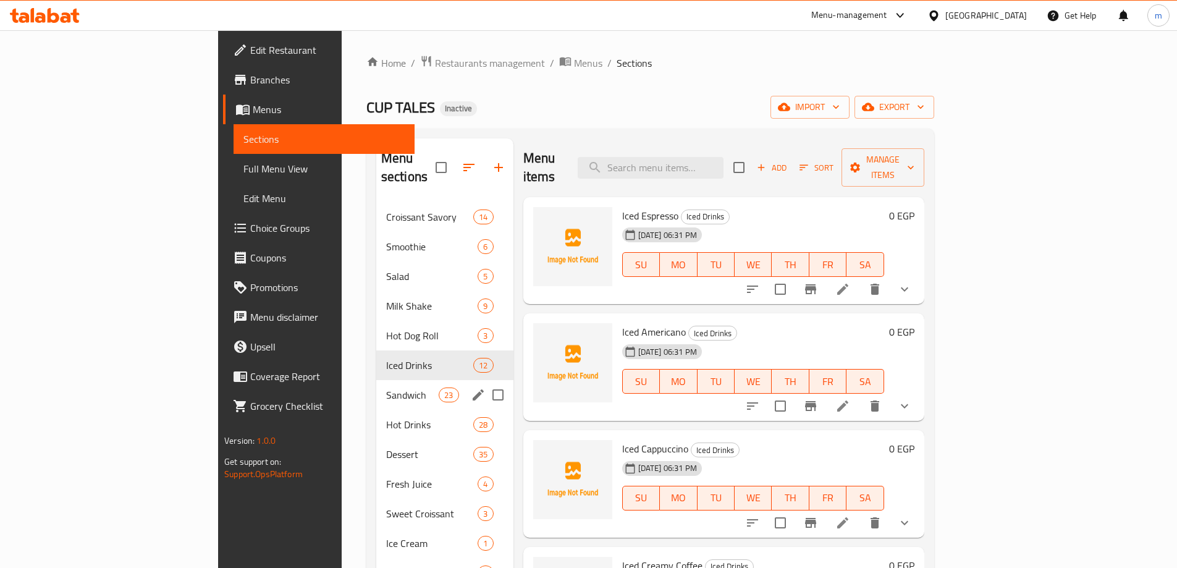
scroll to position [124, 0]
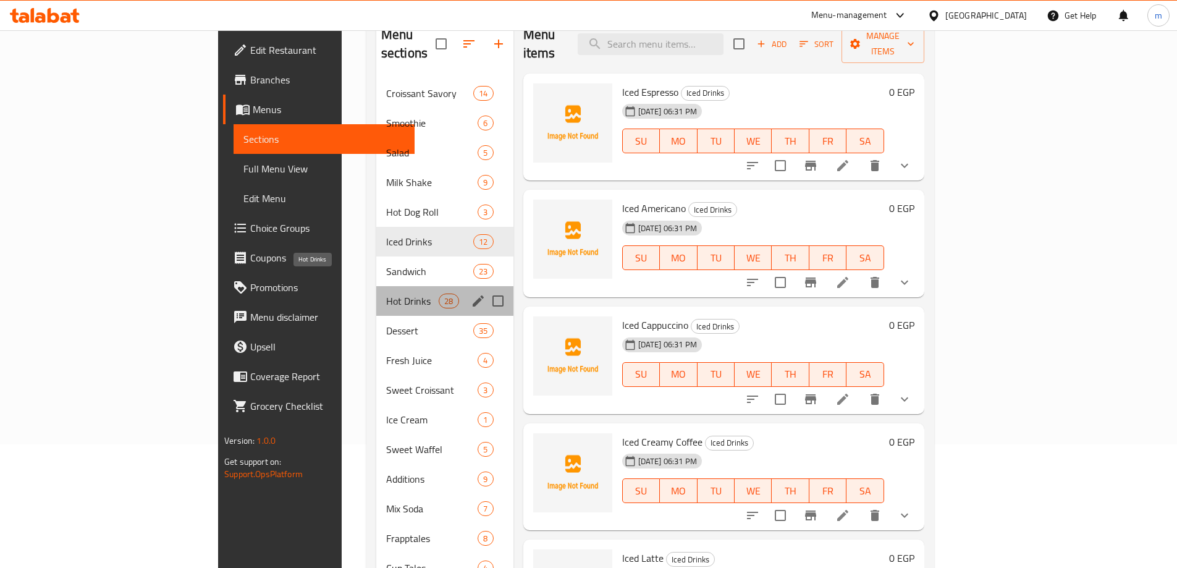
click at [386, 294] on span "Hot Drinks" at bounding box center [412, 301] width 53 height 15
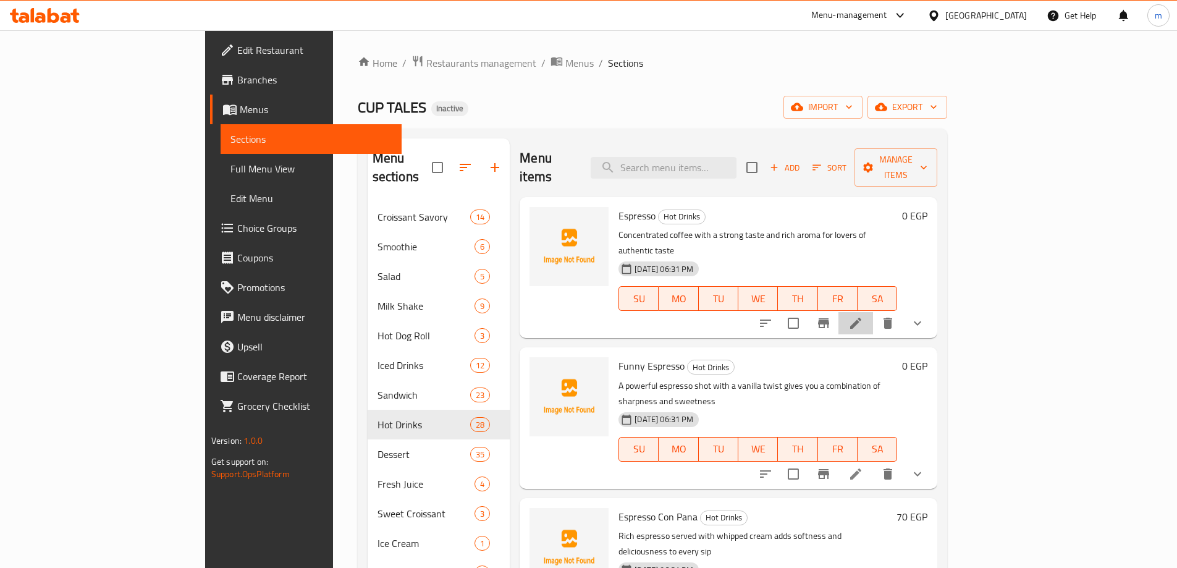
click at [873, 312] on li at bounding box center [856, 323] width 35 height 22
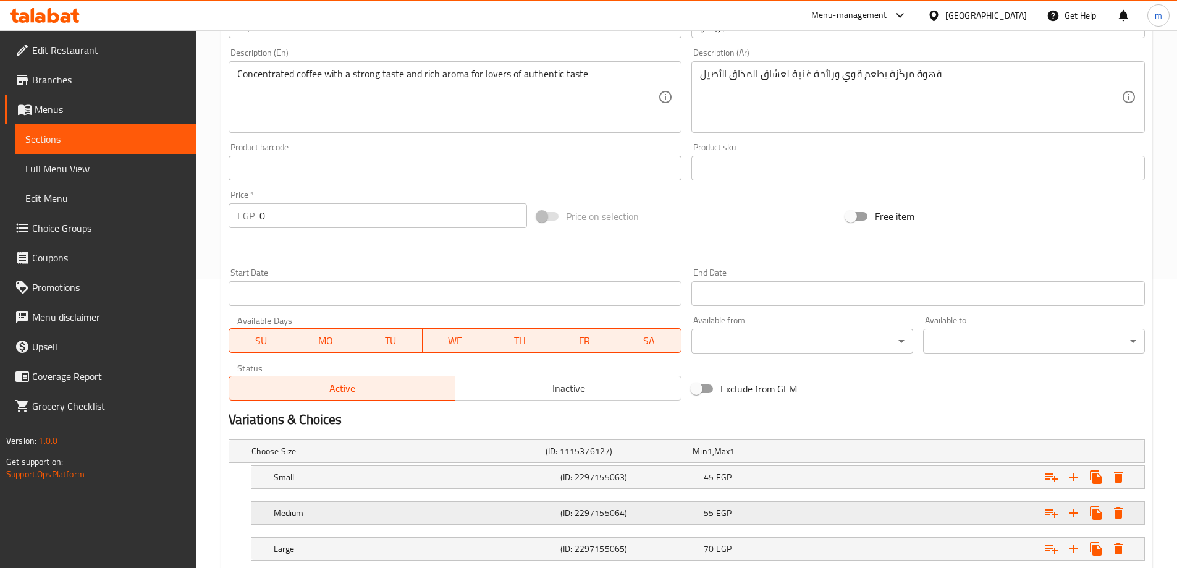
scroll to position [369, 0]
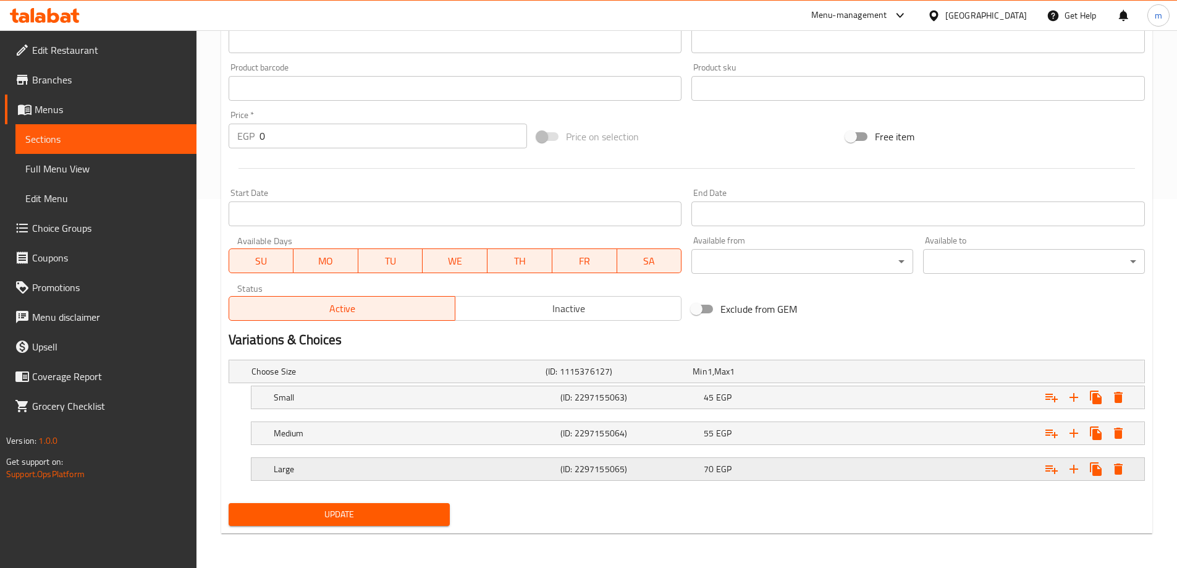
drag, startPoint x: 565, startPoint y: 468, endPoint x: 569, endPoint y: 436, distance: 32.3
click at [564, 469] on h5 "(ID: 2297155065)" at bounding box center [630, 469] width 138 height 12
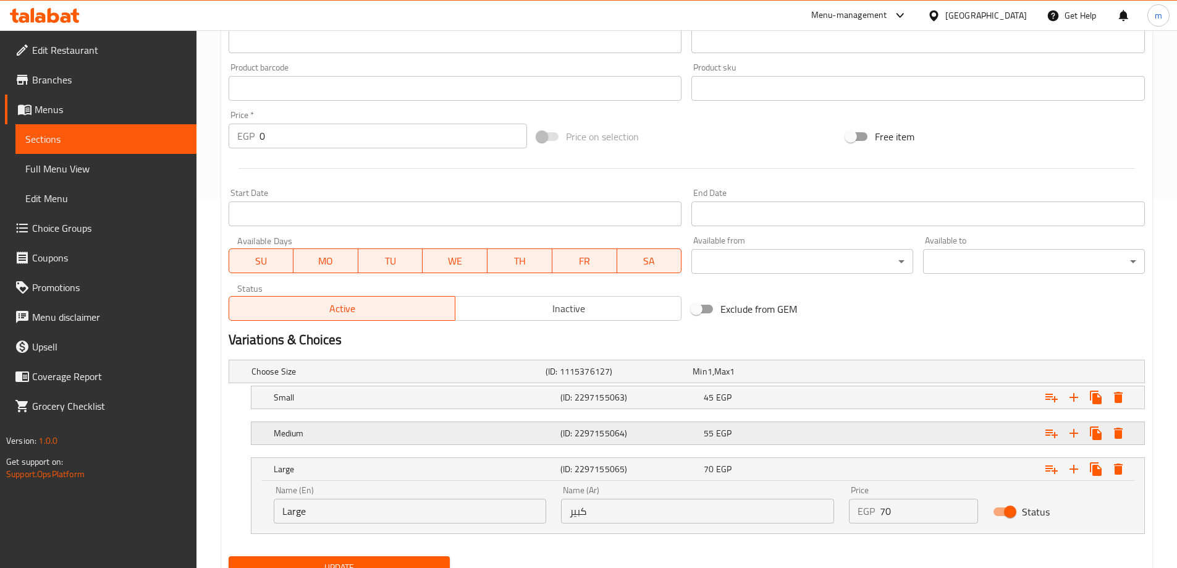
click at [569, 436] on h5 "(ID: 2297155064)" at bounding box center [630, 433] width 138 height 12
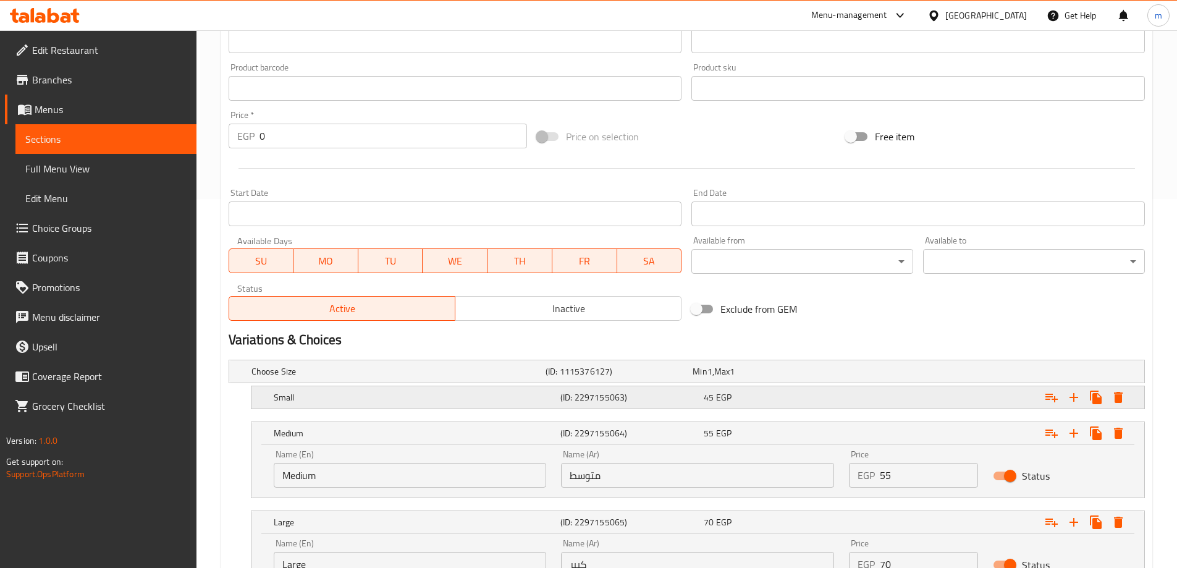
click at [580, 402] on h5 "(ID: 2297155063)" at bounding box center [630, 397] width 138 height 12
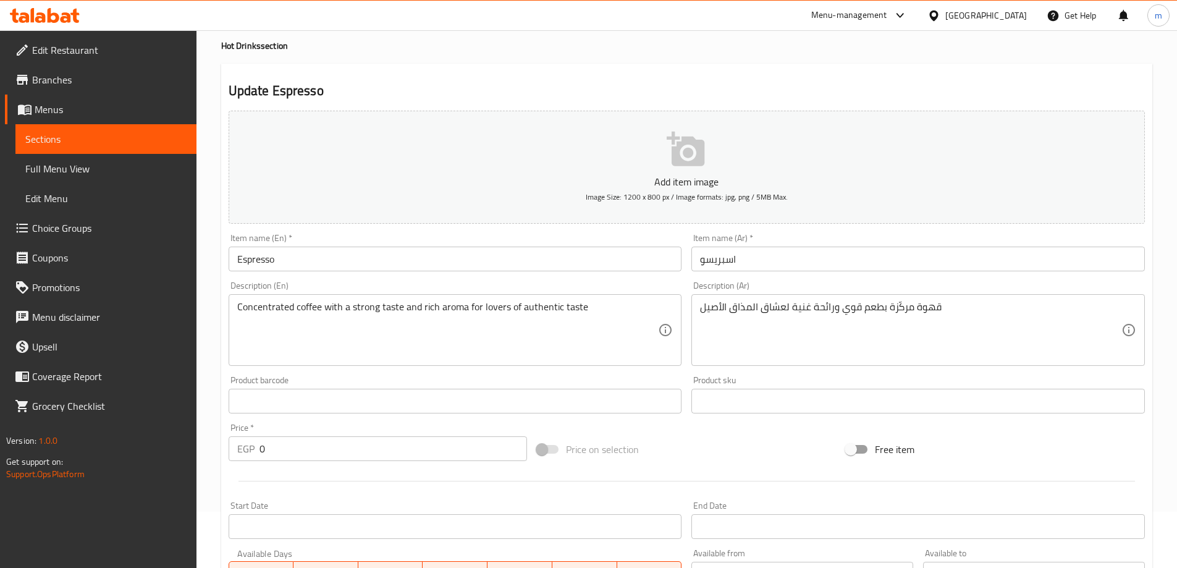
scroll to position [0, 0]
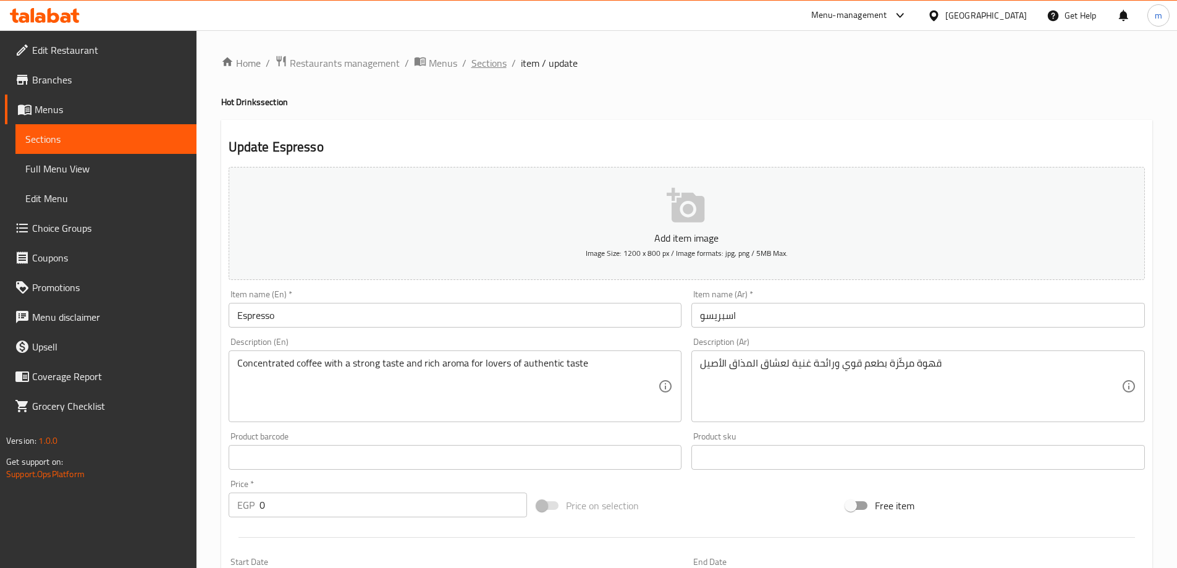
click at [497, 66] on span "Sections" at bounding box center [489, 63] width 35 height 15
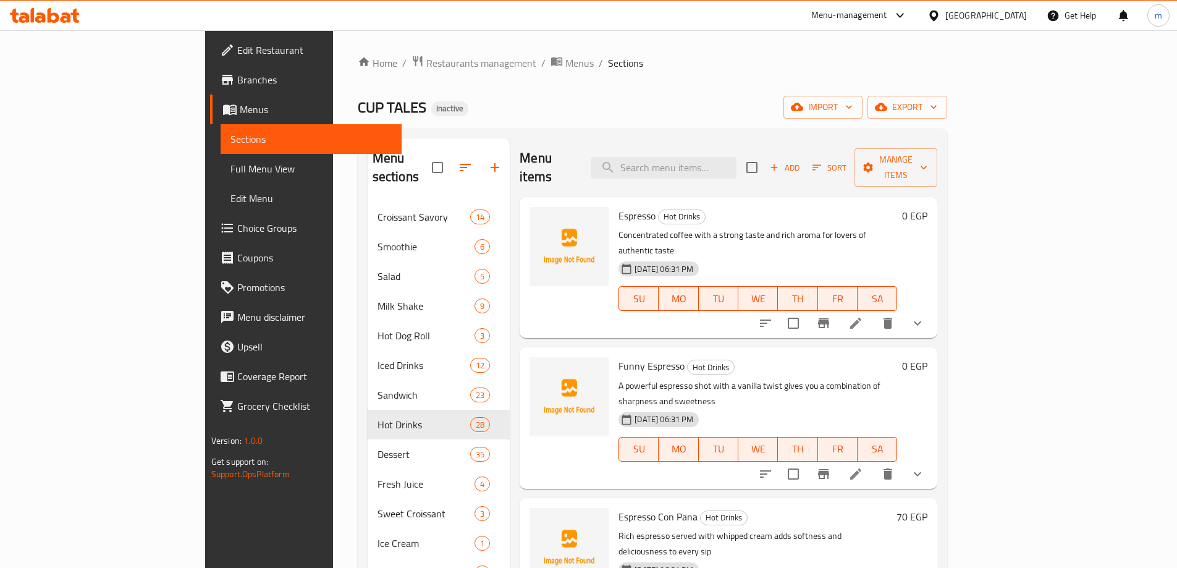
click at [333, 468] on div "Home / Restaurants management / Menus / Sections CUP TALES Inactive import expo…" at bounding box center [652, 388] width 639 height 716
click at [240, 104] on span "Menus" at bounding box center [316, 109] width 152 height 15
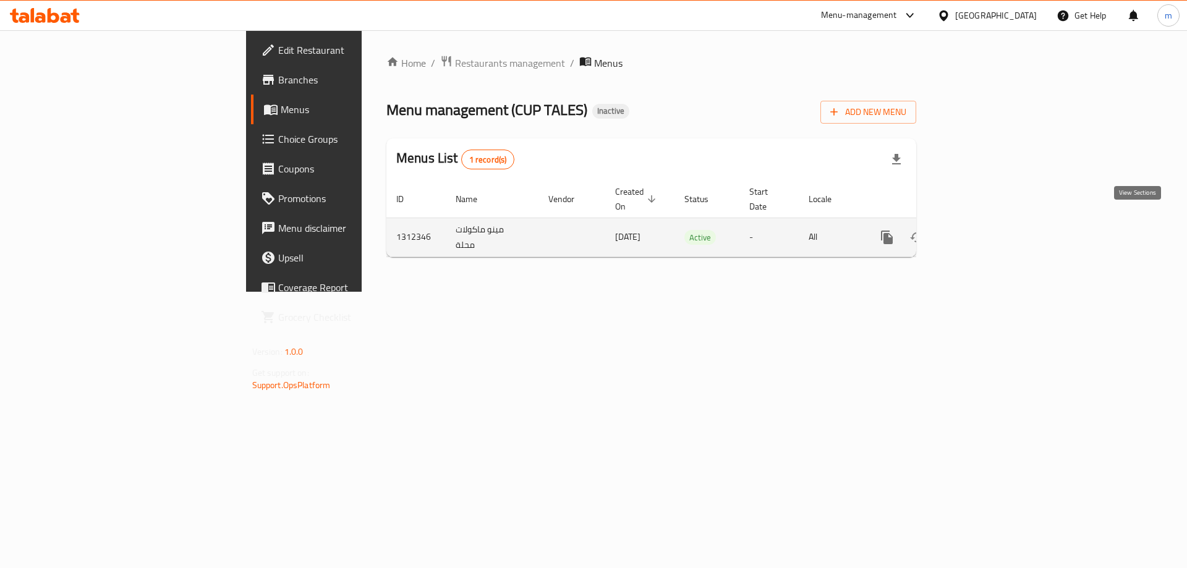
click at [983, 230] on icon "enhanced table" at bounding box center [975, 237] width 15 height 15
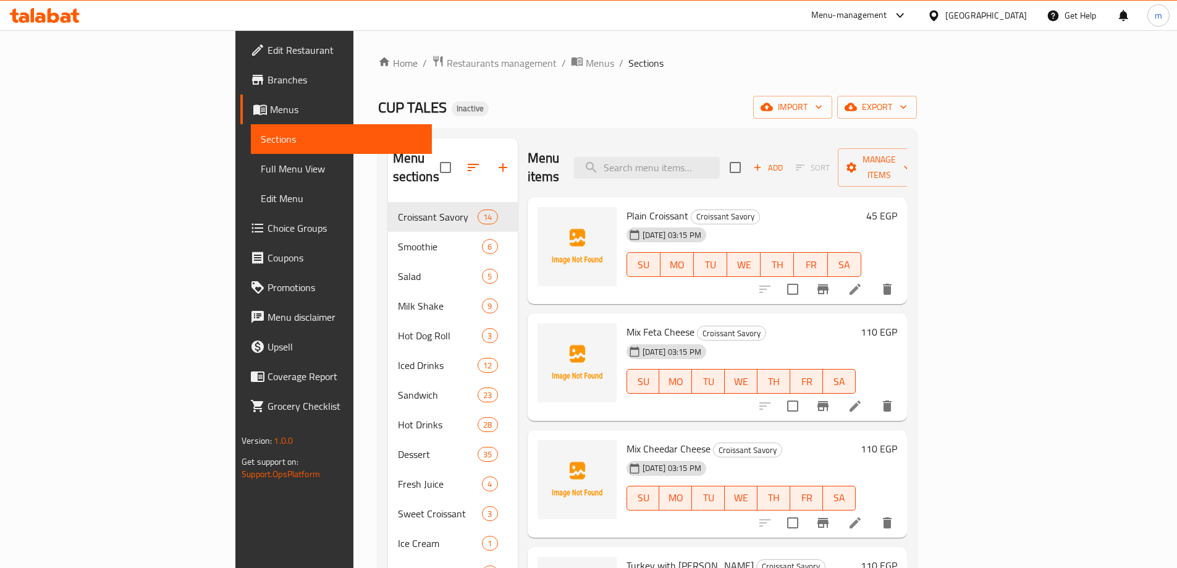
click at [659, 46] on div "Home / Restaurants management / Menus / Sections CUP TALES Inactive import expo…" at bounding box center [647, 388] width 588 height 716
click at [261, 174] on span "Full Menu View" at bounding box center [341, 168] width 161 height 15
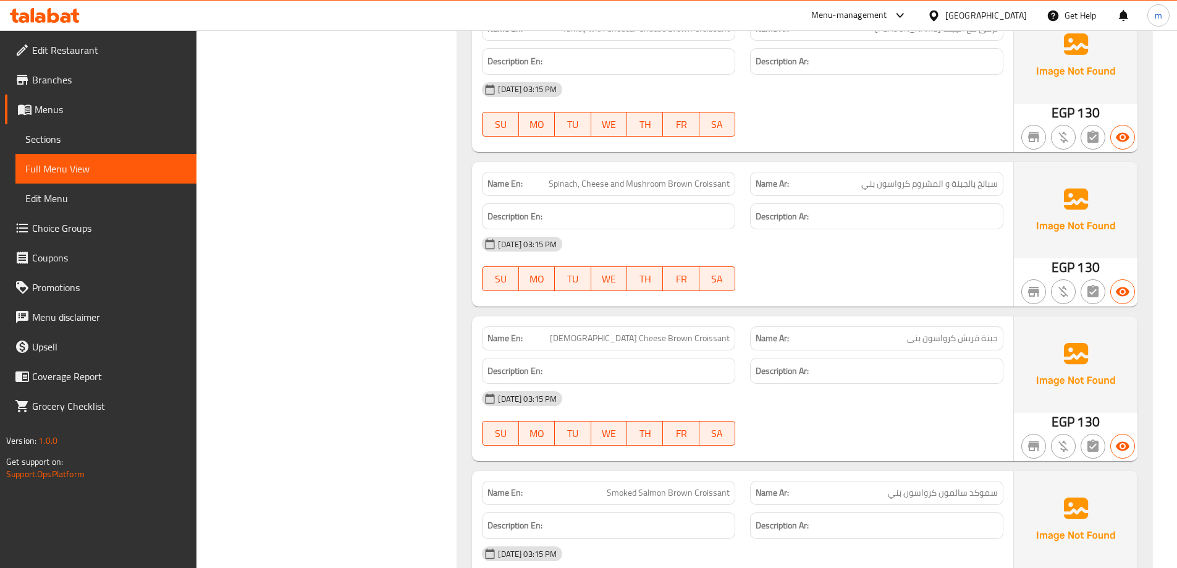
scroll to position [2410, 0]
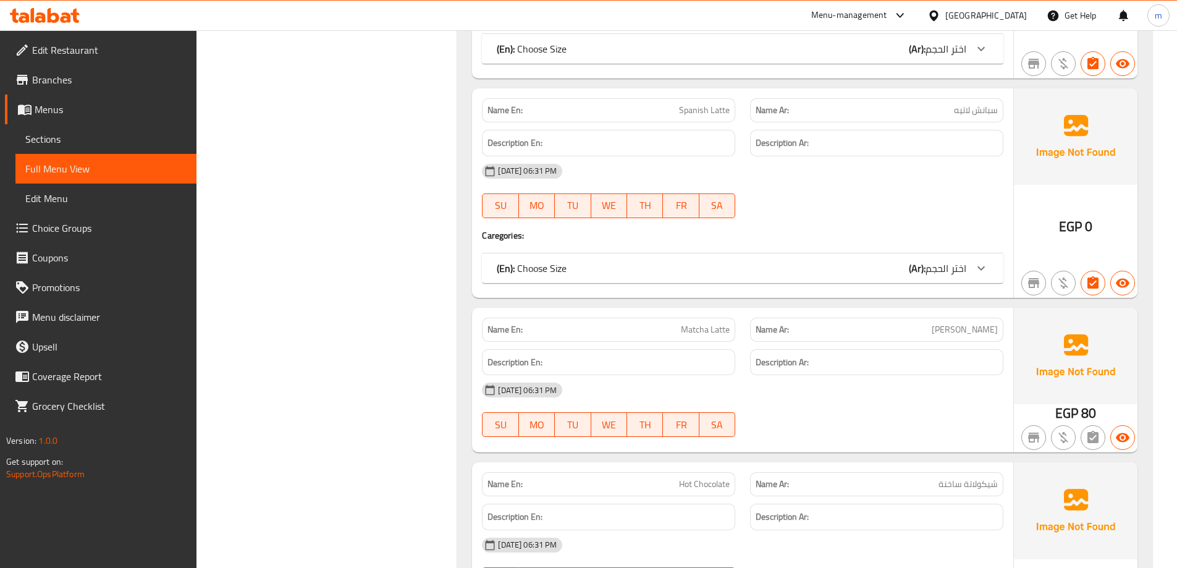
drag, startPoint x: 698, startPoint y: 326, endPoint x: 692, endPoint y: 431, distance: 104.6
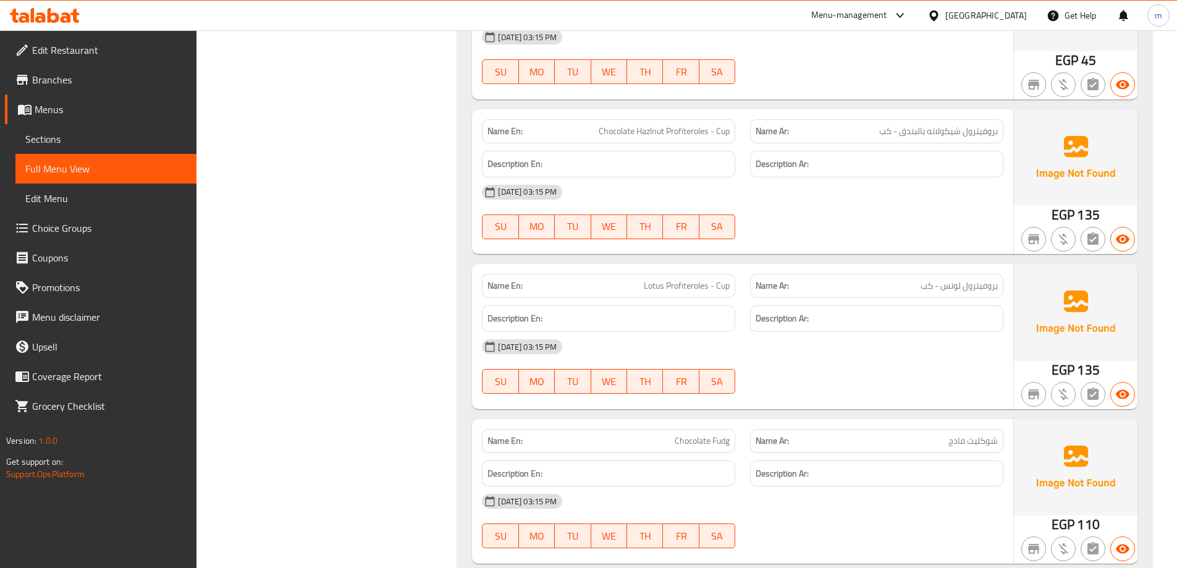
scroll to position [4664, 0]
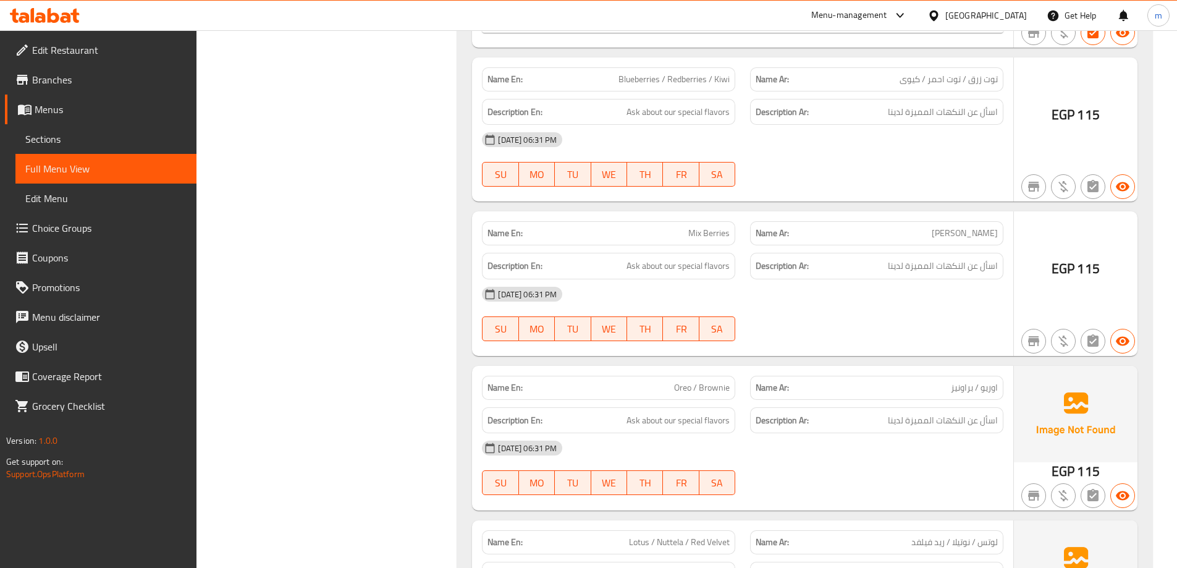
drag, startPoint x: 717, startPoint y: 462, endPoint x: 717, endPoint y: 131, distance: 331.2
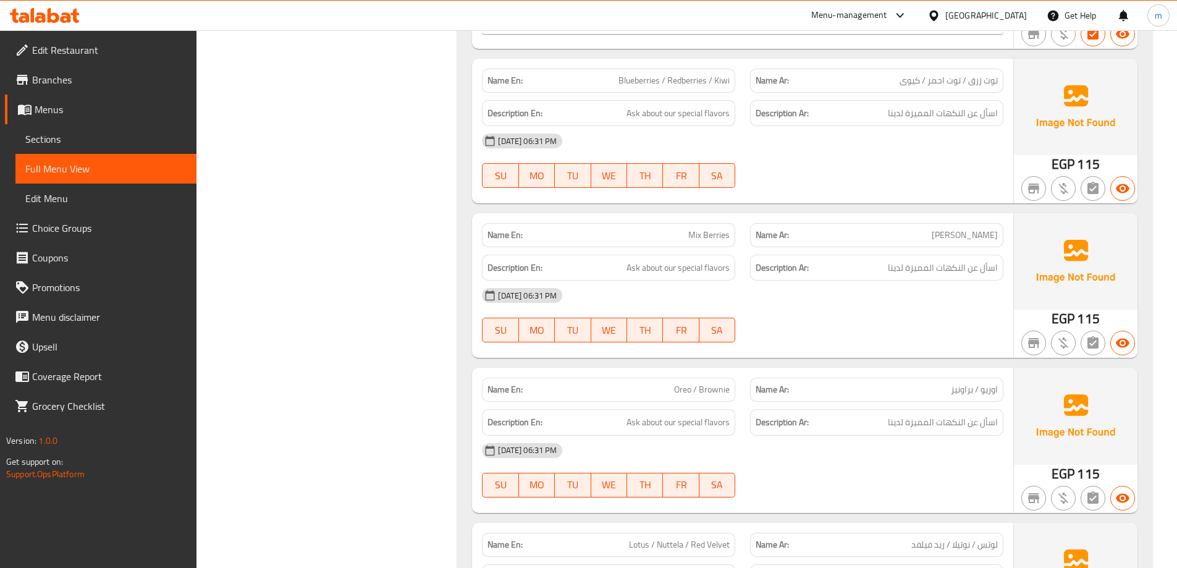
scroll to position [0, 0]
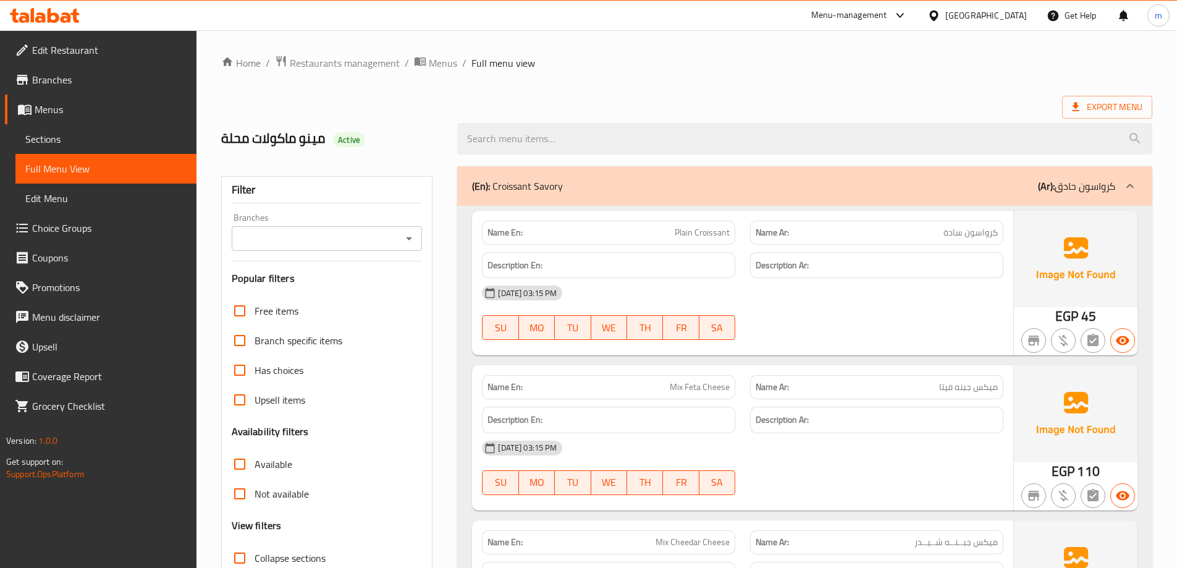
click at [775, 98] on div "Export Menu" at bounding box center [686, 107] width 931 height 23
